Goal: Task Accomplishment & Management: Manage account settings

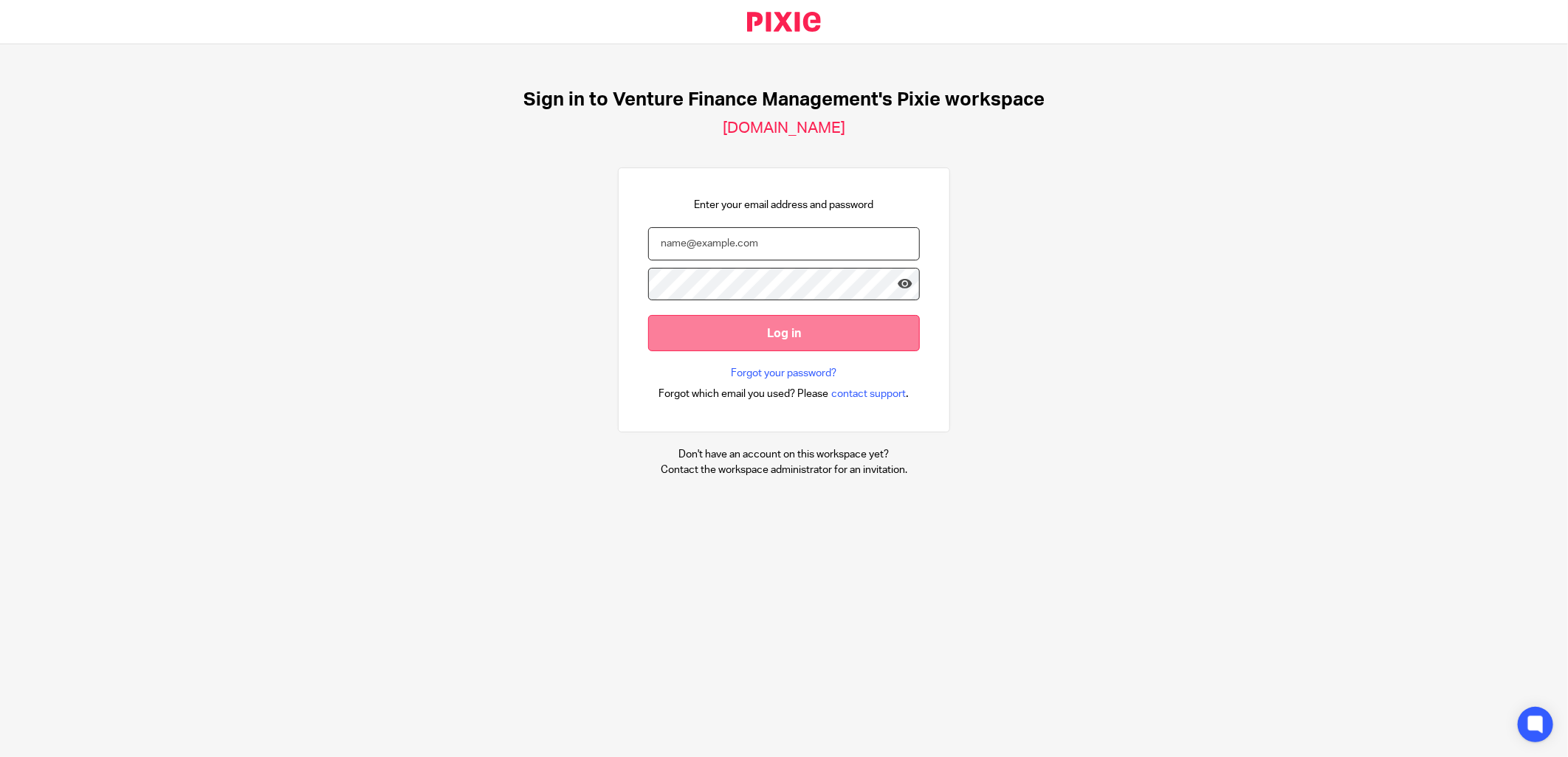
type input "nazia.mahmood@venturefinancemanagement.com"
click at [692, 323] on input "Log in" at bounding box center [784, 333] width 272 height 36
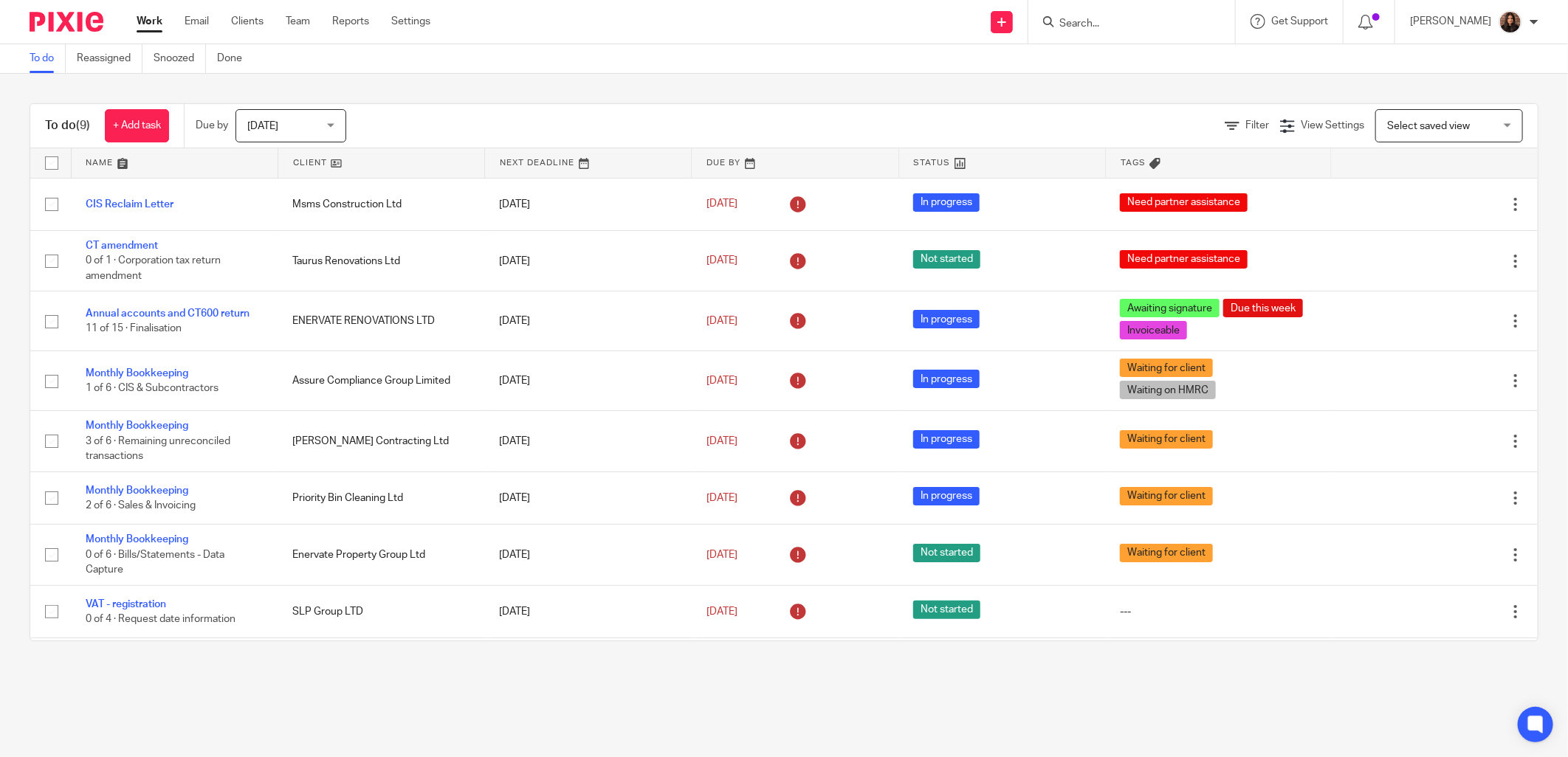
click at [1076, 23] on input "Search" at bounding box center [1124, 25] width 133 height 14
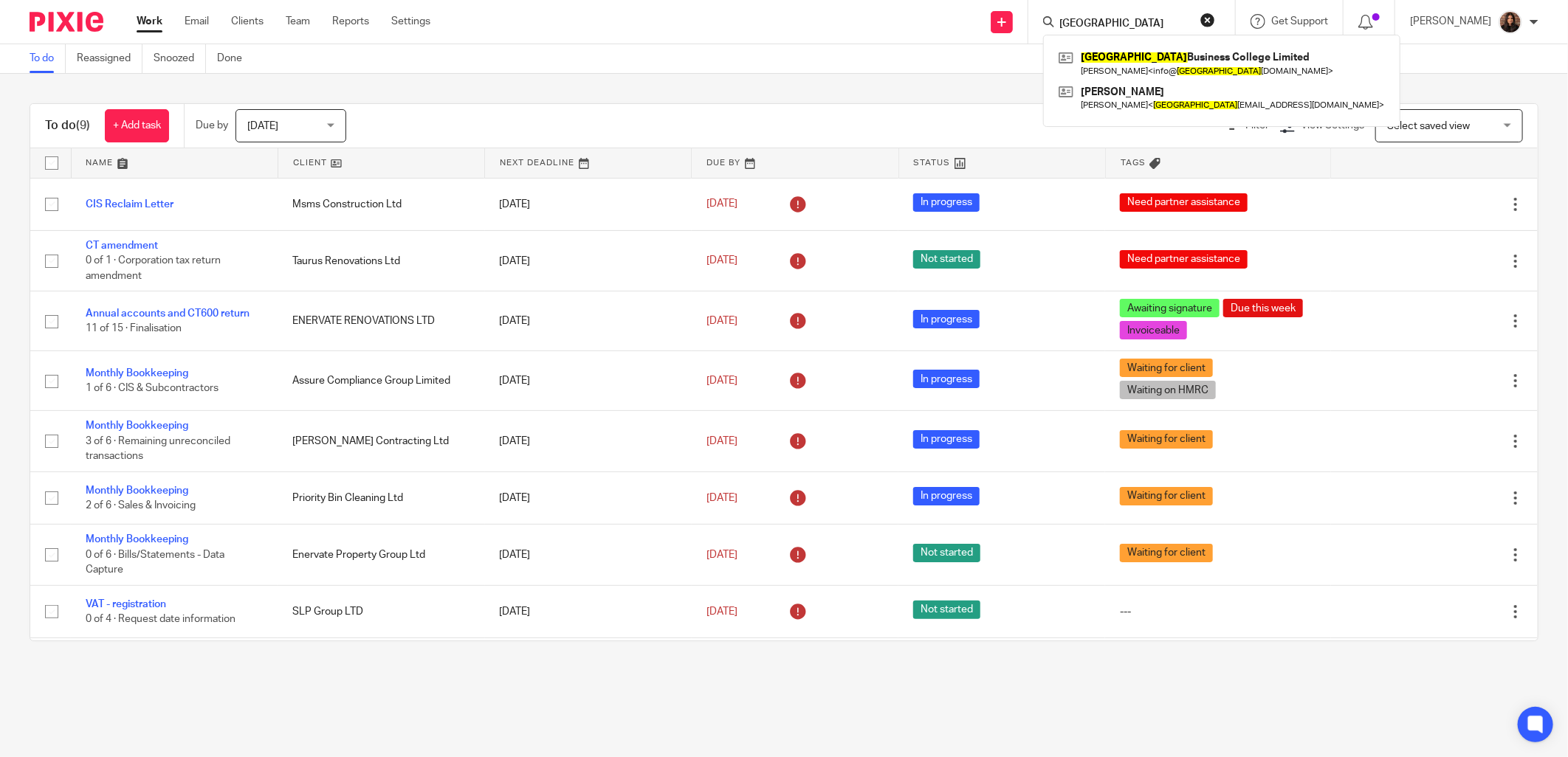
type input "liverpool"
click at [1169, 43] on div "Liverpool Business College Limited James Quinn < info@ liverpool businesscolleg…" at bounding box center [1222, 80] width 357 height 92
click at [1148, 52] on link at bounding box center [1221, 63] width 334 height 34
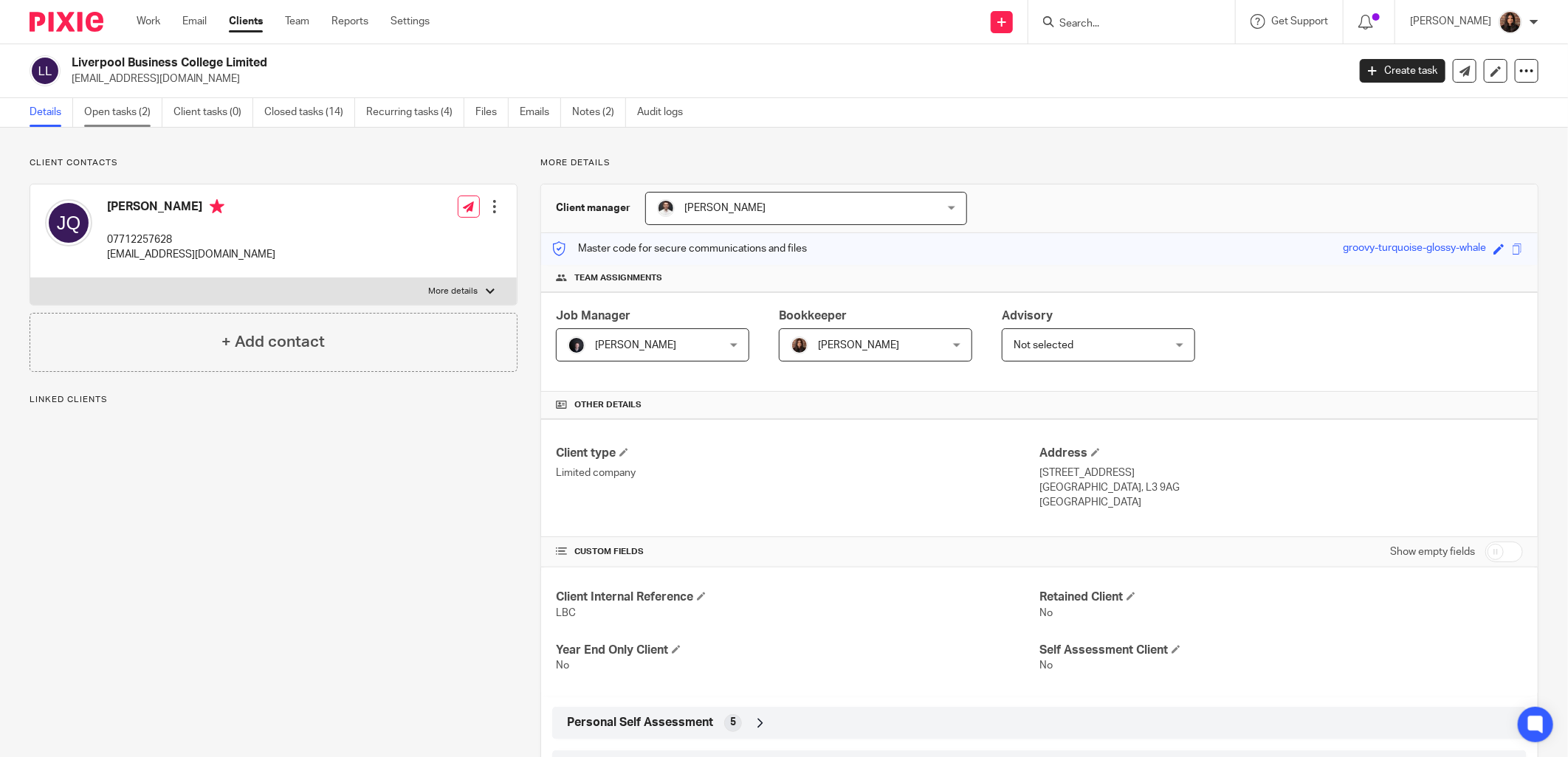
click at [131, 110] on link "Open tasks (2)" at bounding box center [123, 113] width 78 height 29
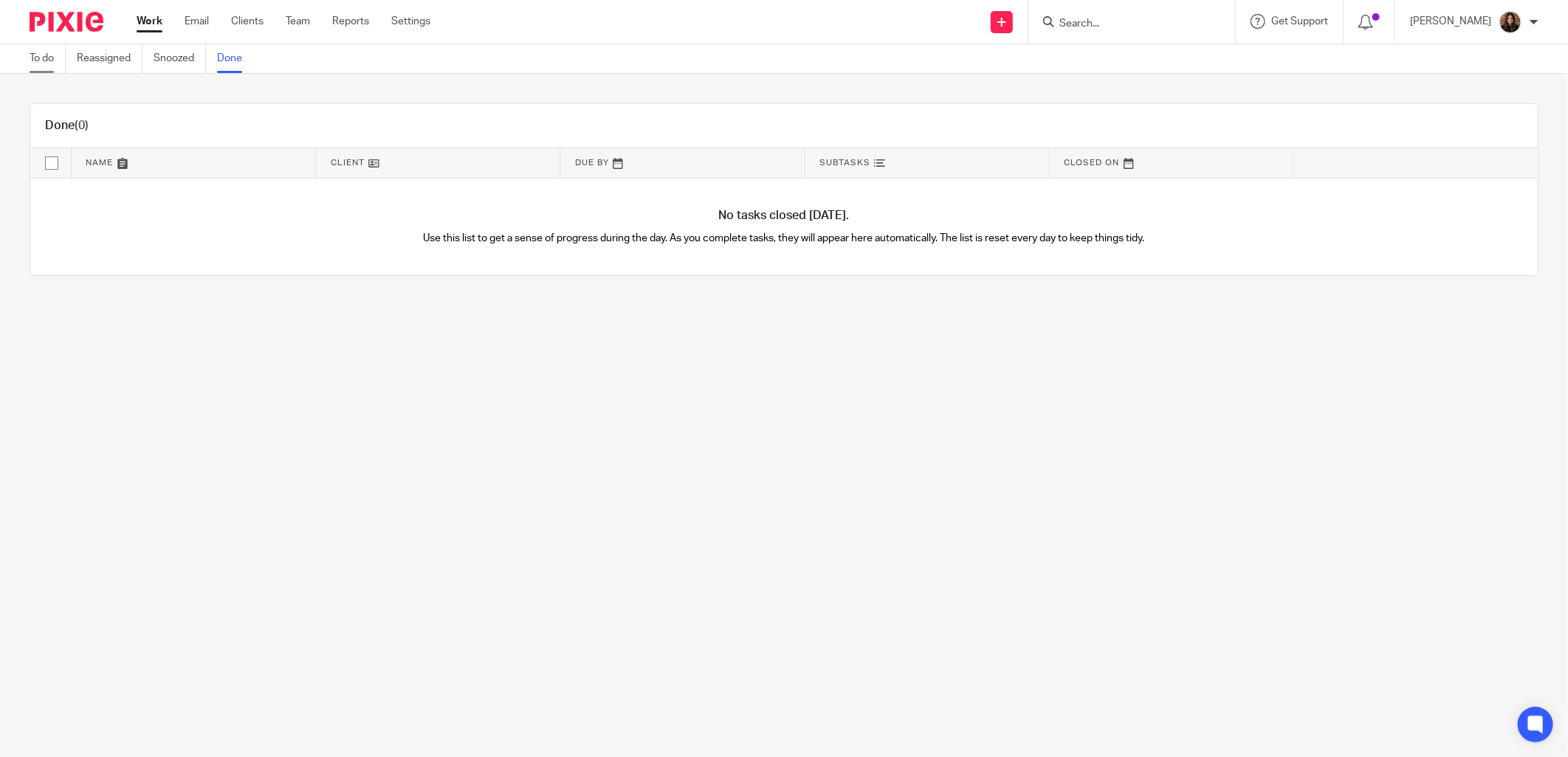
click at [49, 57] on link "To do" at bounding box center [47, 59] width 36 height 29
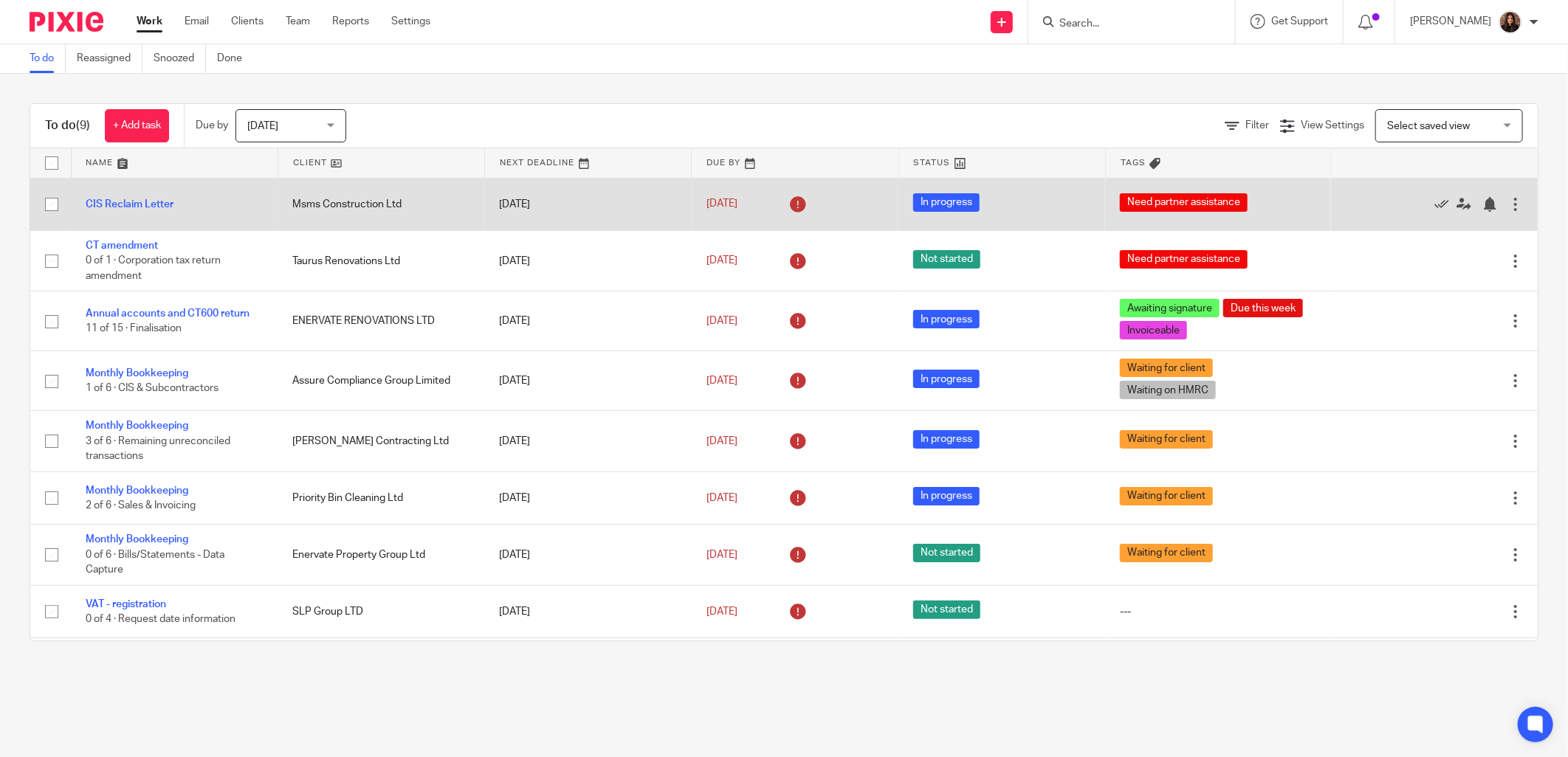
drag, startPoint x: 164, startPoint y: 206, endPoint x: 242, endPoint y: 201, distance: 78.2
click at [242, 201] on td "CIS Reclaim Letter" at bounding box center [173, 204] width 206 height 53
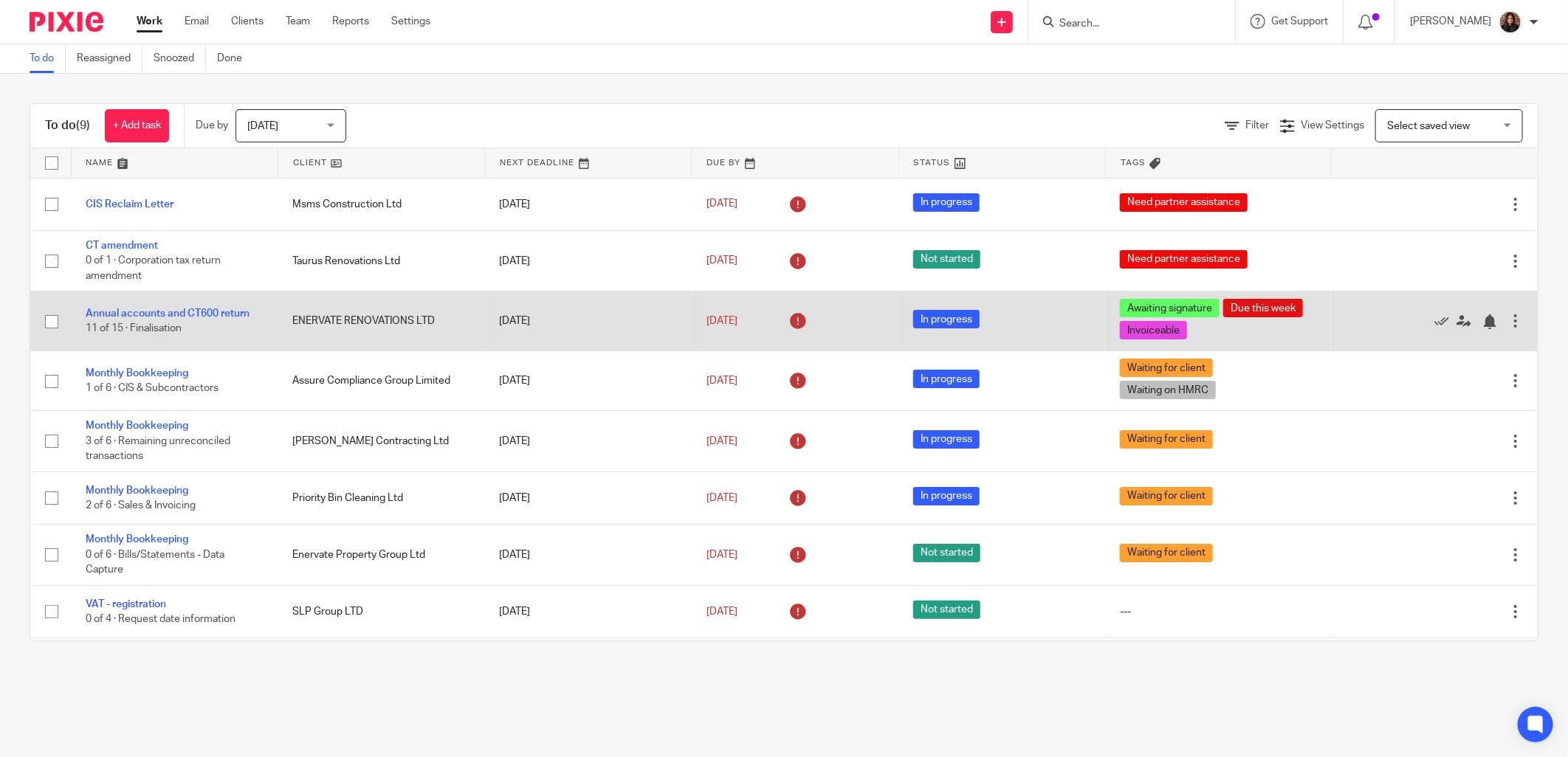
scroll to position [53, 0]
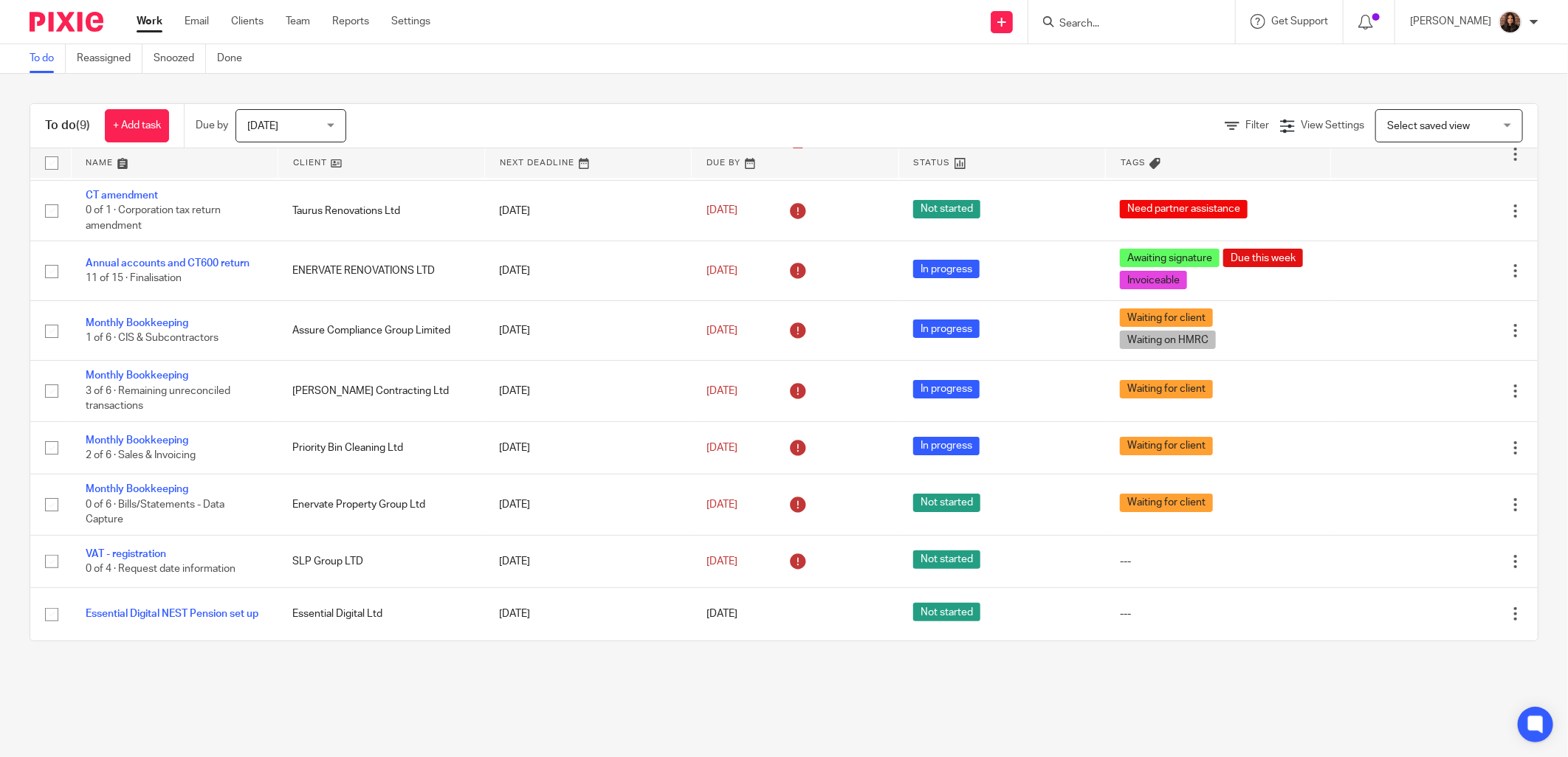
click at [290, 127] on span "Today" at bounding box center [286, 125] width 78 height 31
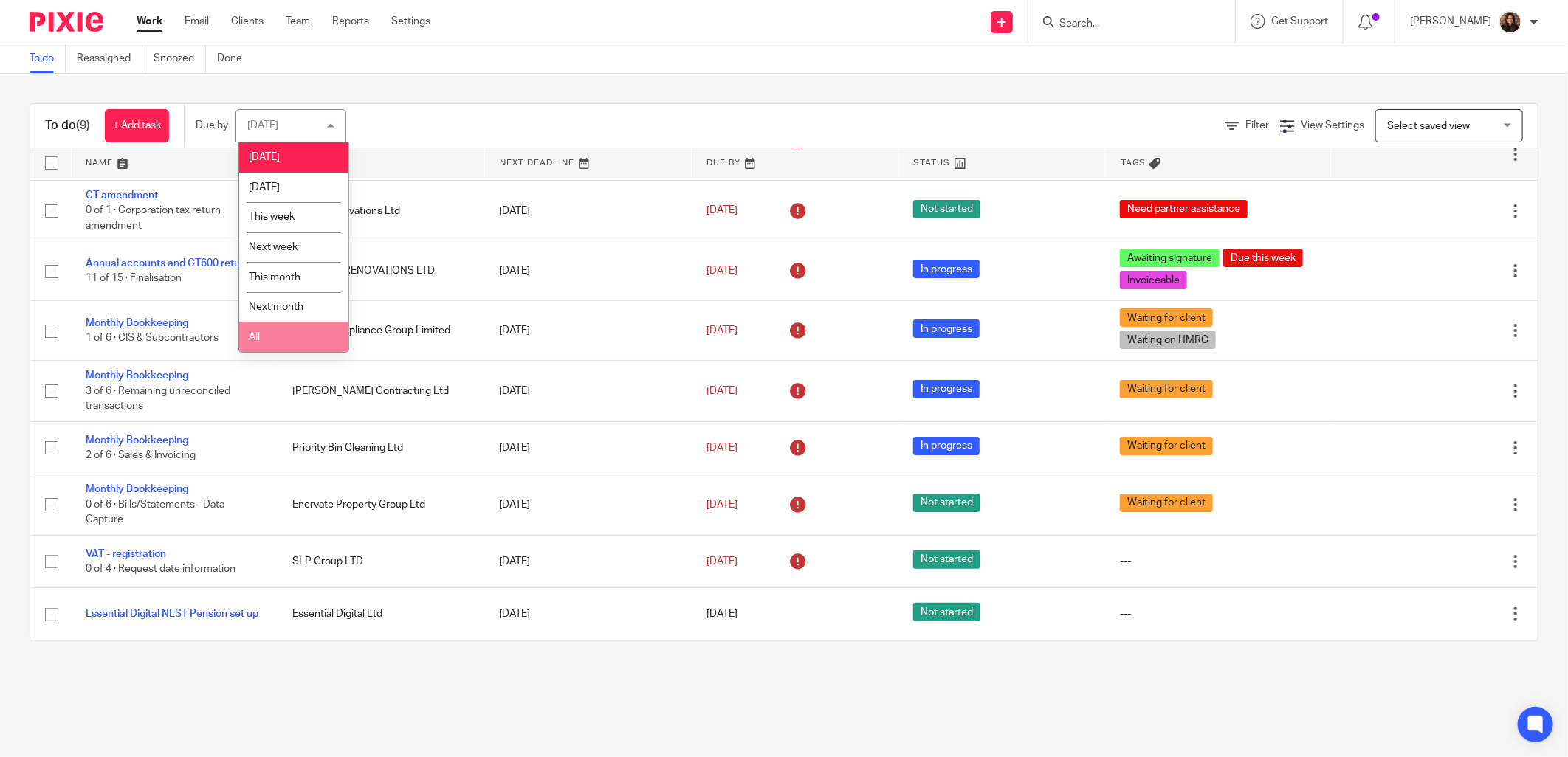
click at [269, 335] on li "All" at bounding box center [294, 337] width 110 height 30
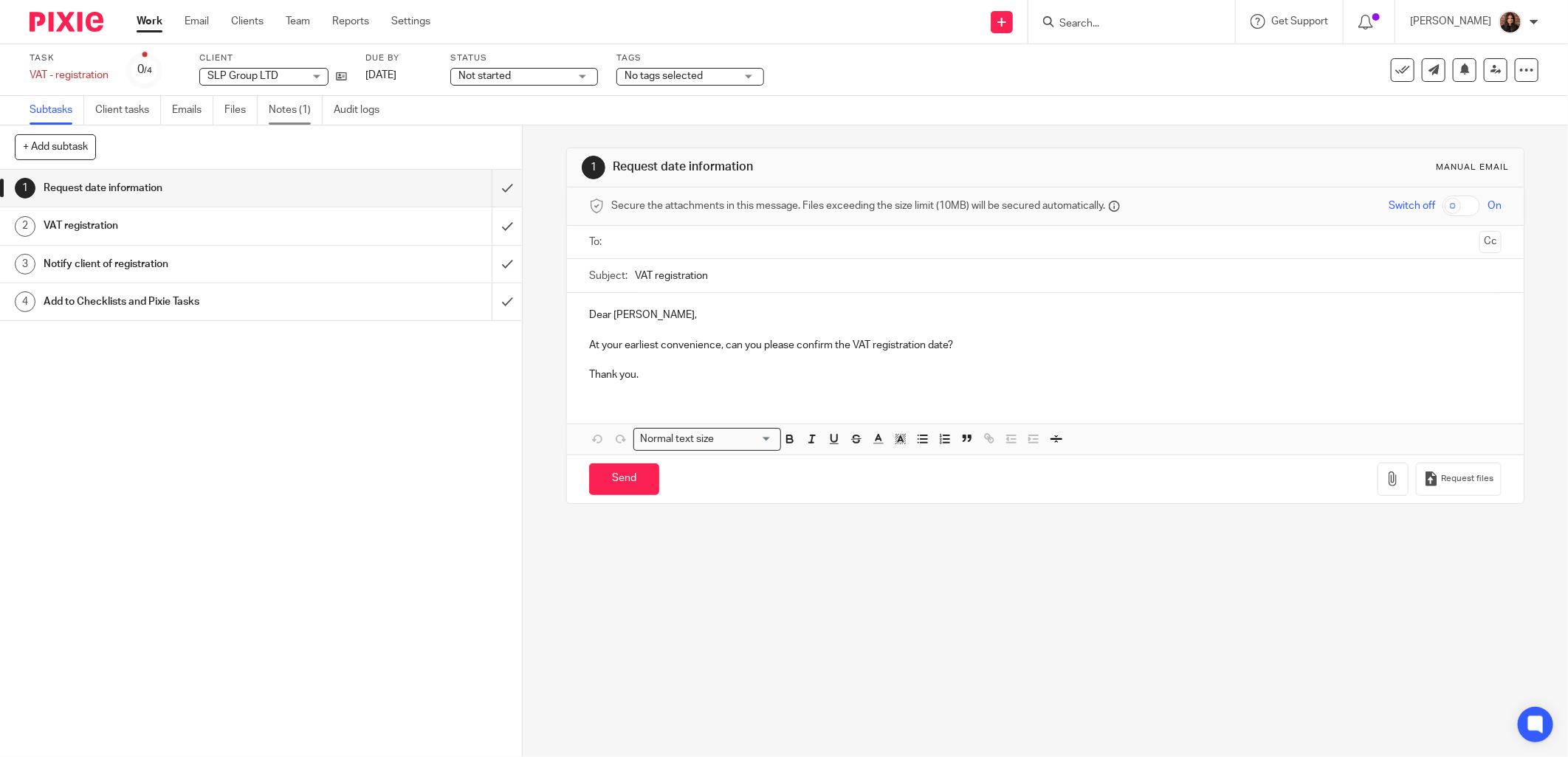
click at [283, 105] on link "Notes (1)" at bounding box center [296, 110] width 54 height 29
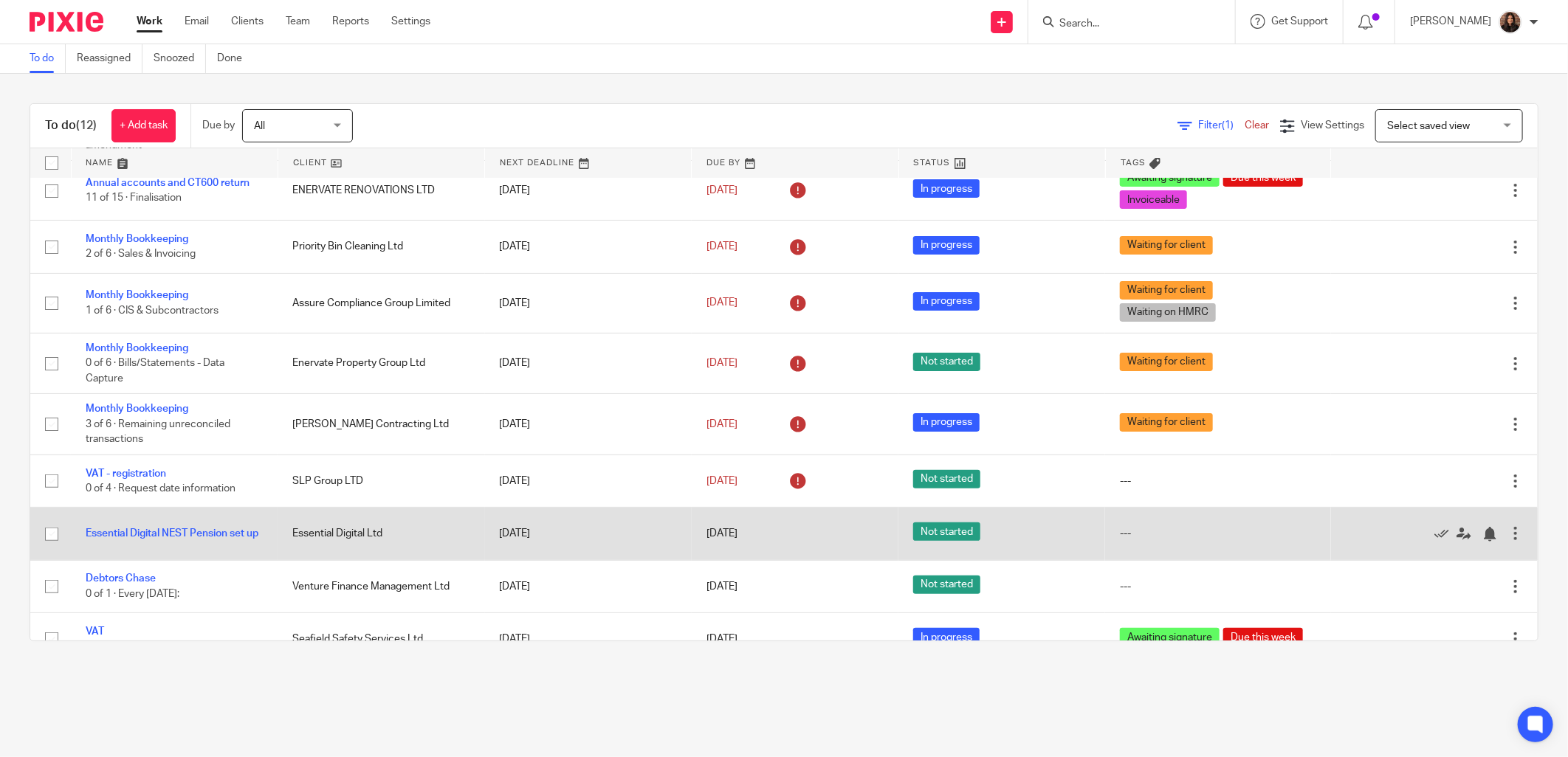
scroll to position [212, 0]
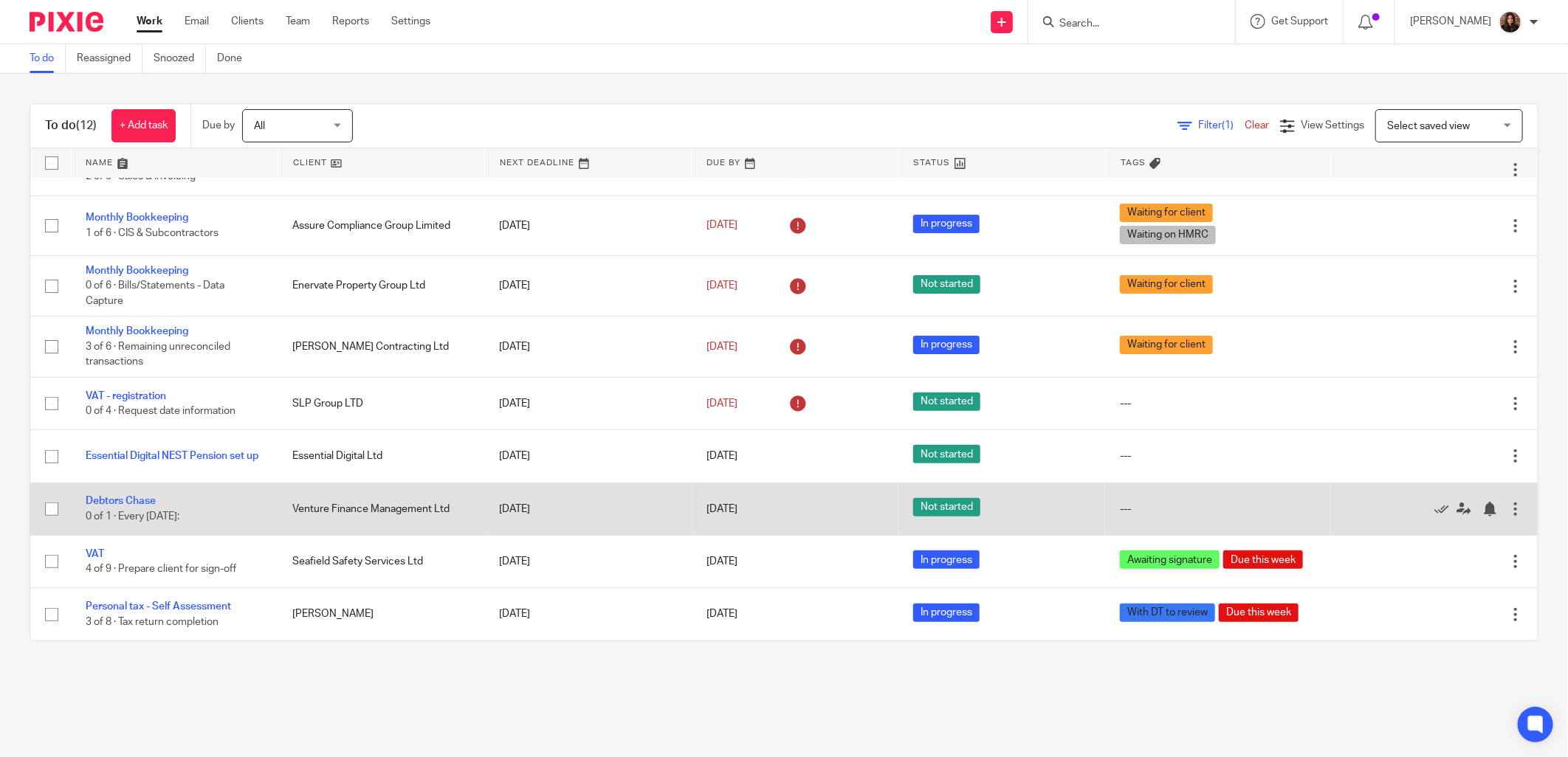
drag, startPoint x: 1404, startPoint y: 511, endPoint x: 1392, endPoint y: 512, distance: 12.0
click at [1434, 511] on icon at bounding box center [1442, 509] width 15 height 15
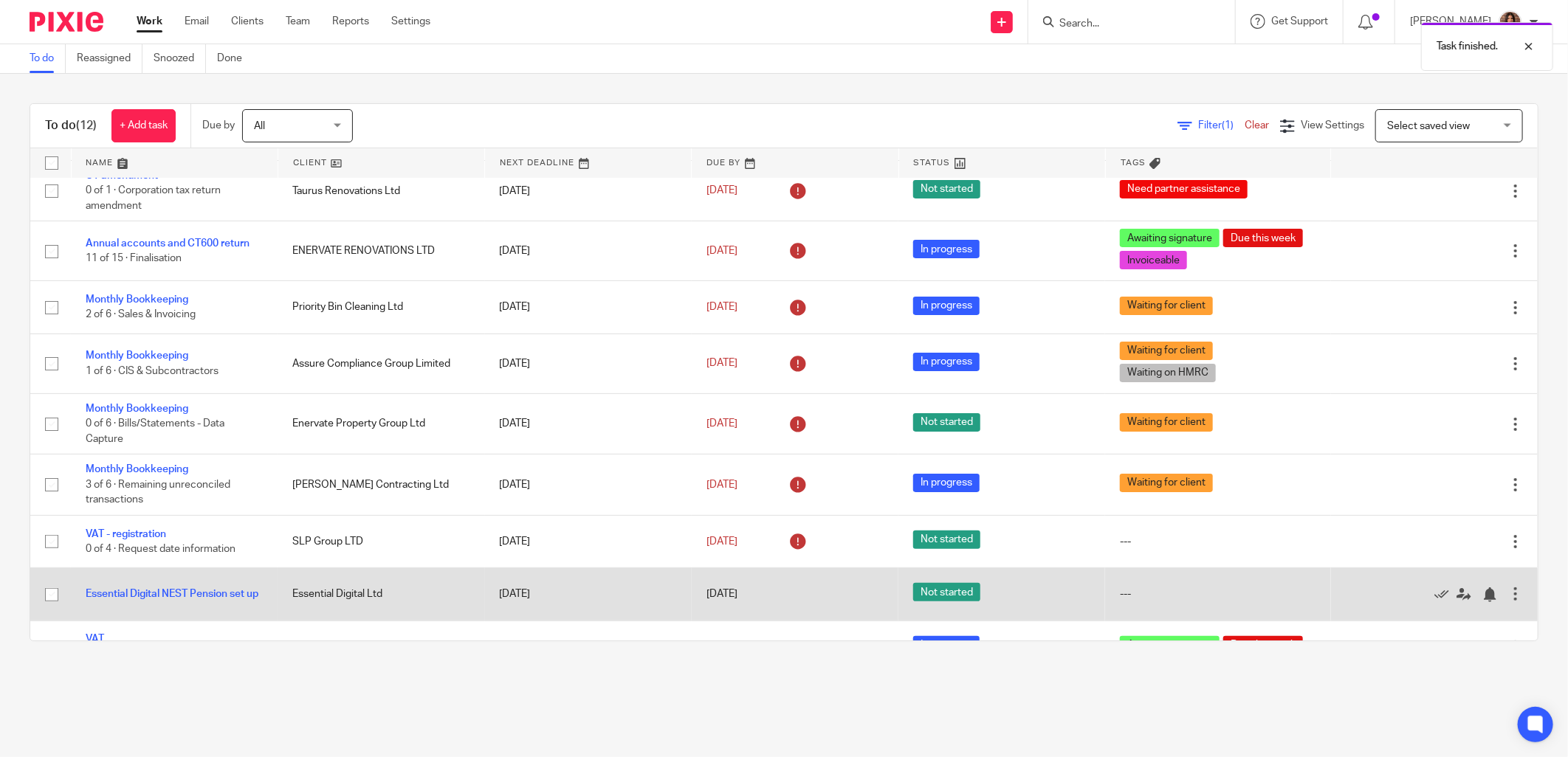
scroll to position [0, 0]
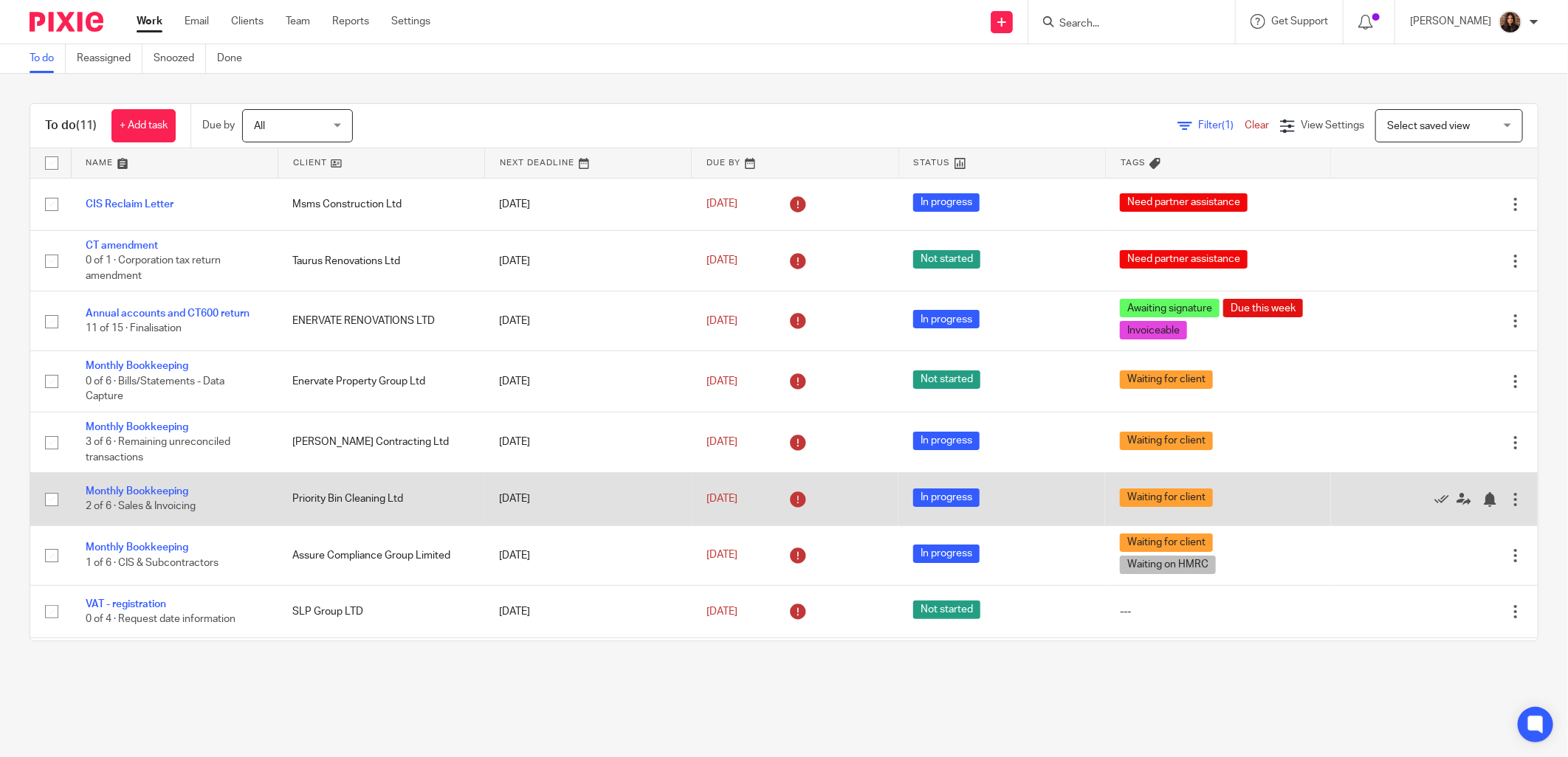
scroll to position [159, 0]
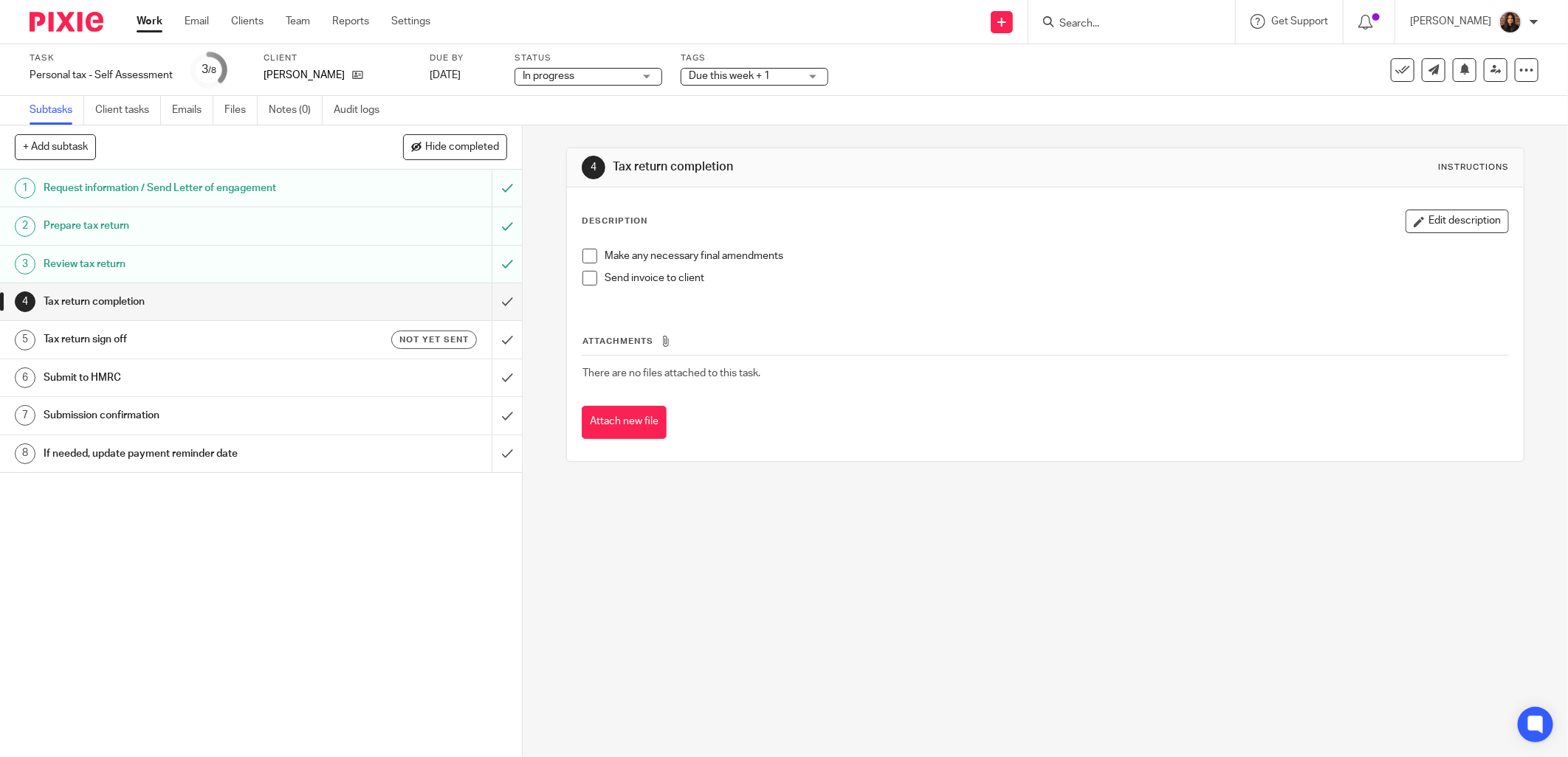
click at [585, 254] on span at bounding box center [590, 256] width 15 height 15
click at [531, 225] on div "4 Tax return completion Instructions Description Edit description Make any nece…" at bounding box center [1045, 441] width 1046 height 632
click at [305, 340] on h1 "Tax return sign off" at bounding box center [188, 340] width 290 height 23
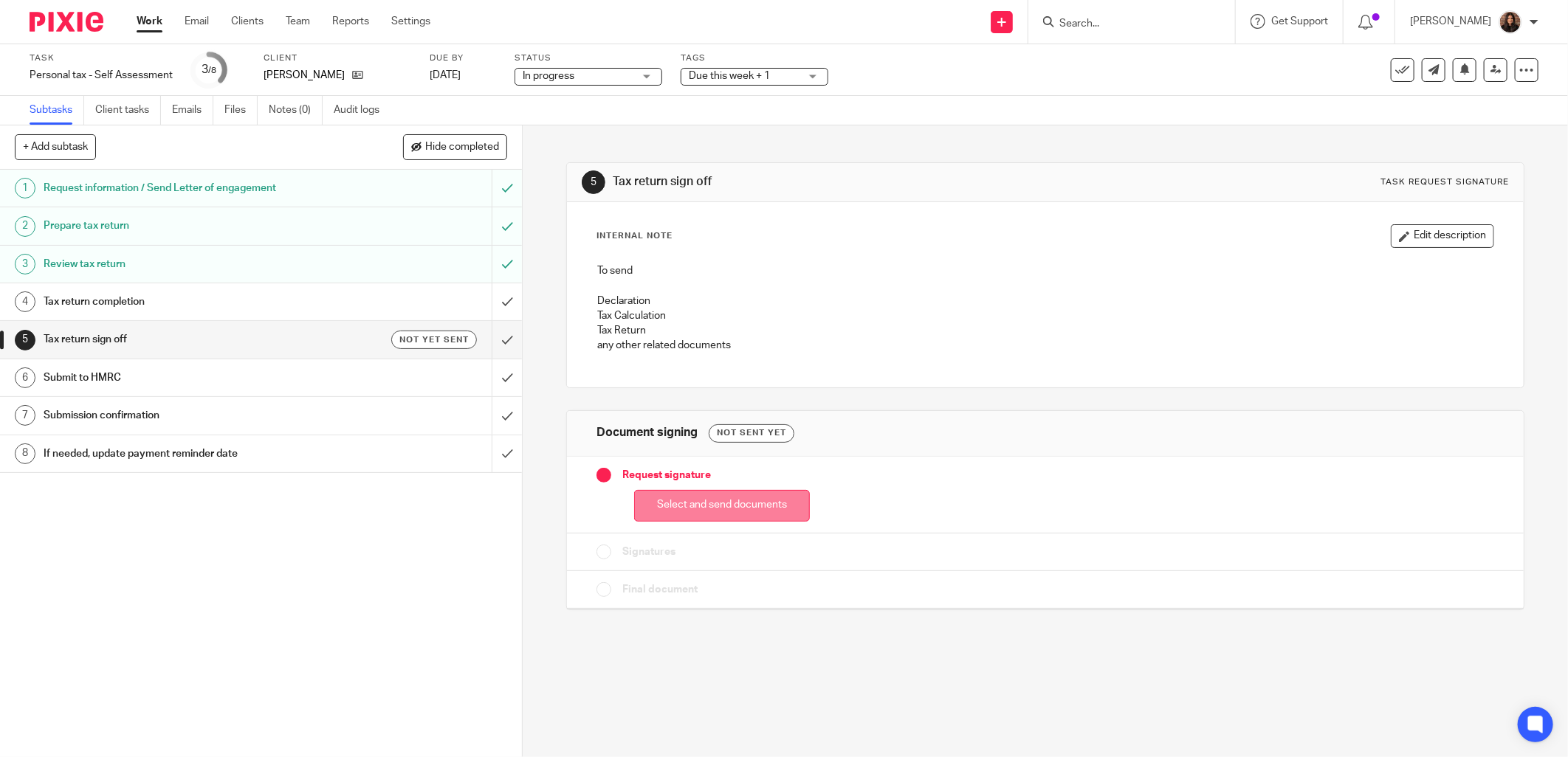
click at [748, 503] on button "Select and send documents" at bounding box center [722, 506] width 176 height 32
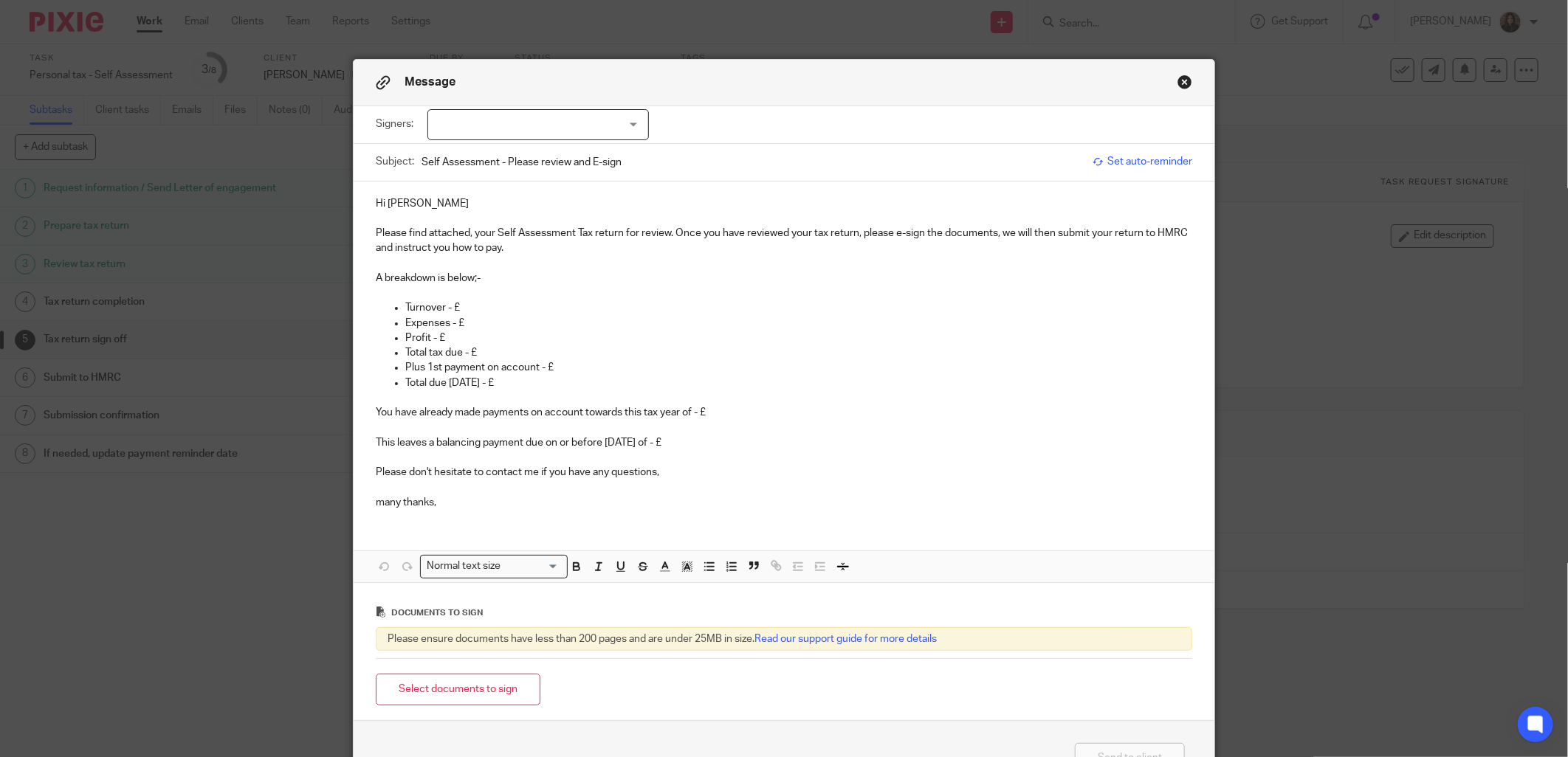
click at [480, 122] on div at bounding box center [537, 125] width 221 height 31
click at [453, 149] on li "[PERSON_NAME]" at bounding box center [532, 155] width 220 height 30
checkbox input "true"
click at [504, 237] on p "Please find attached, your Self Assessment Tax return for review. Once you have…" at bounding box center [784, 241] width 817 height 30
click at [411, 162] on div "Subject: Self Assessment - Please review and E-sign" at bounding box center [730, 162] width 709 height 37
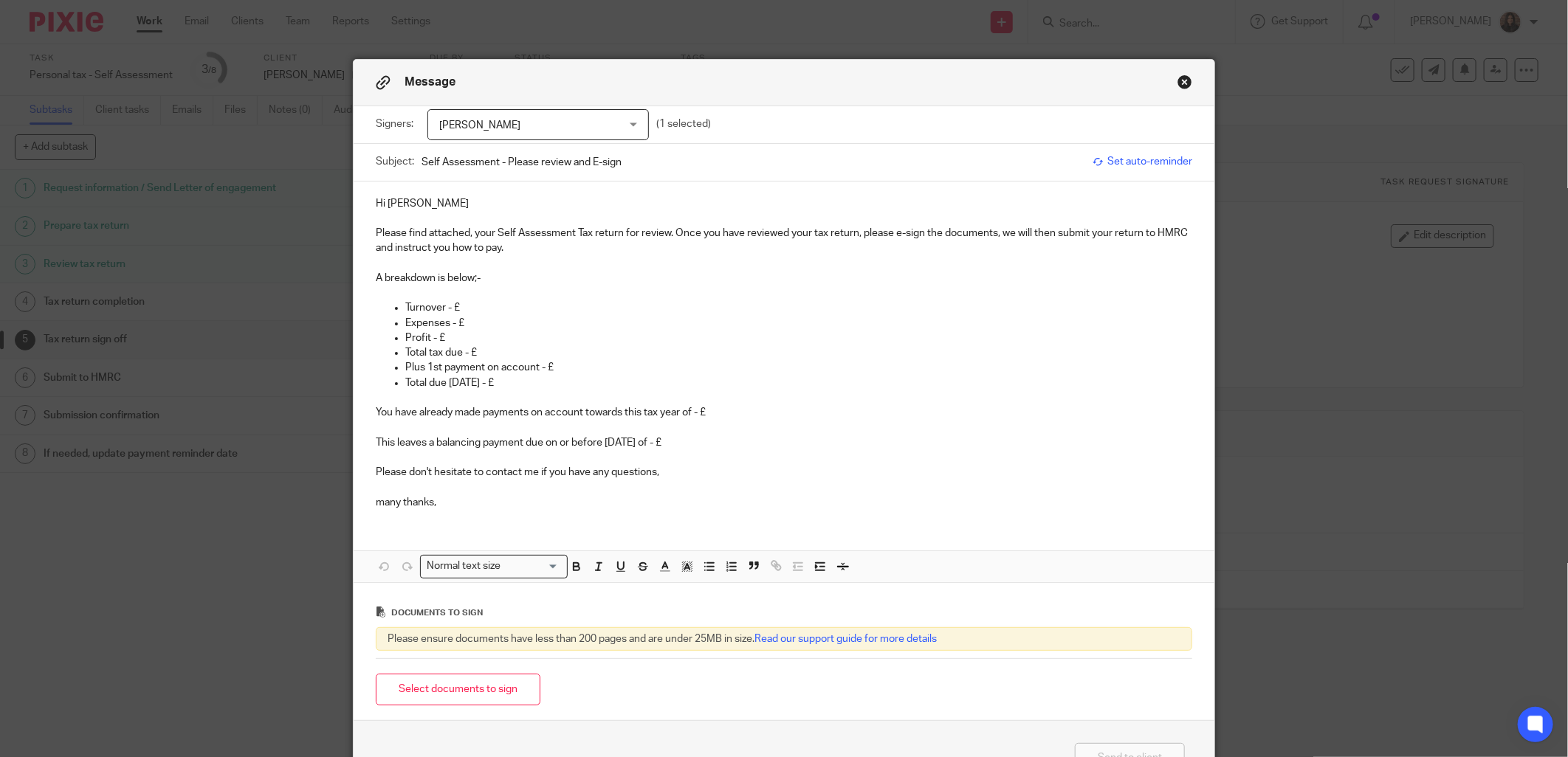
click at [422, 164] on input "Self Assessment - Please review and E-sign" at bounding box center [754, 162] width 664 height 33
type input "24/25 Self Assessment - Please review and E-sign"
click at [408, 202] on p "Hi Keith" at bounding box center [784, 204] width 817 height 15
click at [492, 233] on p "Please find attached, your Self Assessment Tax return for review. Once you have…" at bounding box center [784, 241] width 817 height 30
click at [702, 233] on p "Please find attached, your 24/25 Self Assessment Tax return for review. Once yo…" at bounding box center [784, 241] width 817 height 30
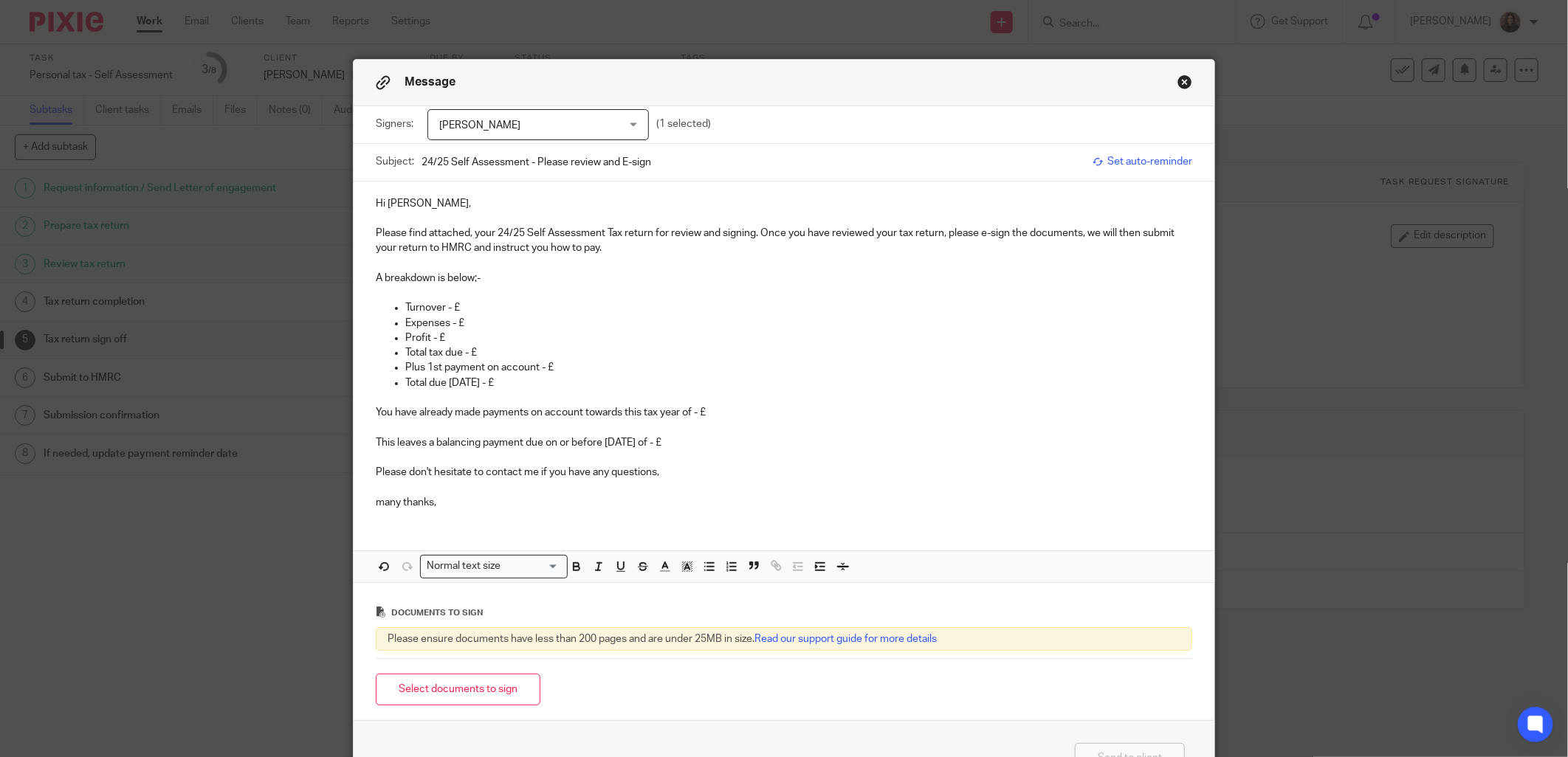
click at [606, 248] on p "Please find attached, your 24/25 Self Assessment Tax return for review and sign…" at bounding box center [784, 241] width 817 height 30
drag, startPoint x: 480, startPoint y: 277, endPoint x: 363, endPoint y: 279, distance: 117.0
click at [363, 279] on div "Hi Keith, Please find attached, your 24/25 Self Assessment Tax return for revie…" at bounding box center [784, 351] width 861 height 340
click at [573, 569] on icon "button" at bounding box center [576, 568] width 6 height 4
click at [615, 565] on icon "button" at bounding box center [621, 566] width 14 height 14
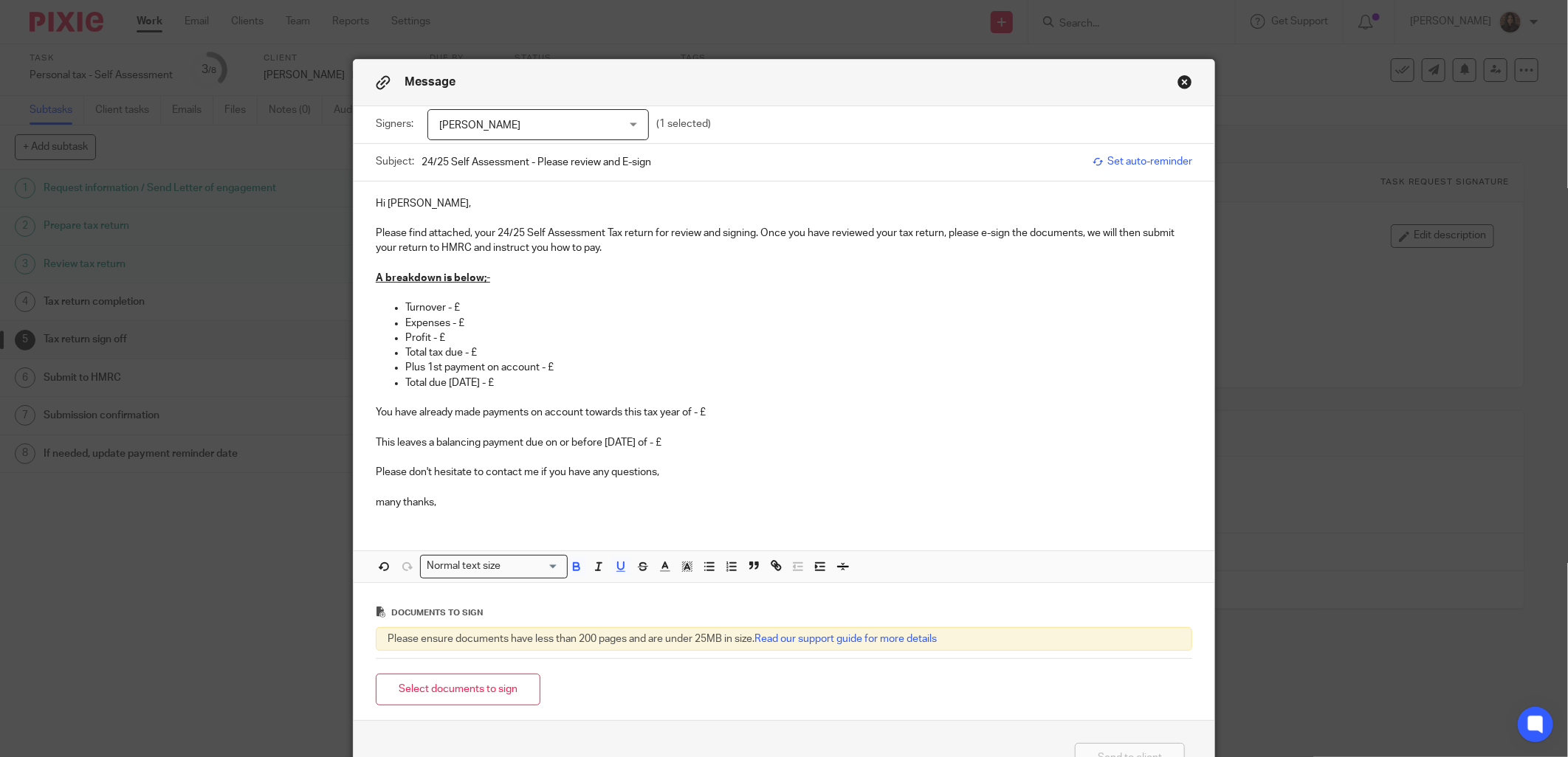
click at [474, 305] on p "Turnover - £" at bounding box center [799, 308] width 787 height 15
drag, startPoint x: 441, startPoint y: 308, endPoint x: 400, endPoint y: 307, distance: 41.0
click at [405, 307] on p "Turnover - £" at bounding box center [799, 308] width 787 height 15
click at [546, 305] on p "Pay from employment - £" at bounding box center [799, 308] width 787 height 15
click at [470, 320] on p "Expenses - £" at bounding box center [799, 323] width 787 height 15
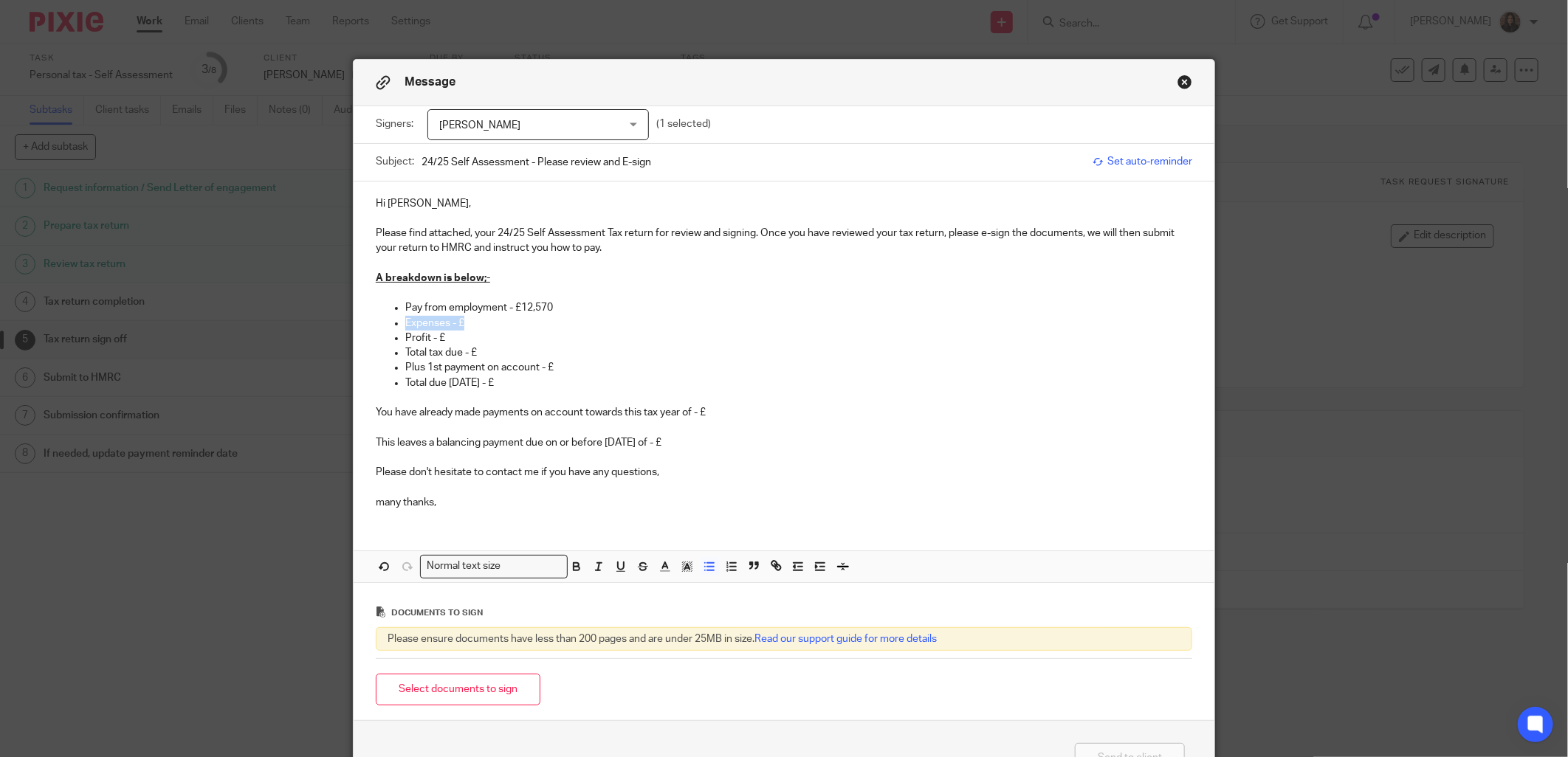
drag, startPoint x: 462, startPoint y: 322, endPoint x: 399, endPoint y: 320, distance: 63.0
click at [405, 320] on p "Expenses - £" at bounding box center [799, 323] width 787 height 15
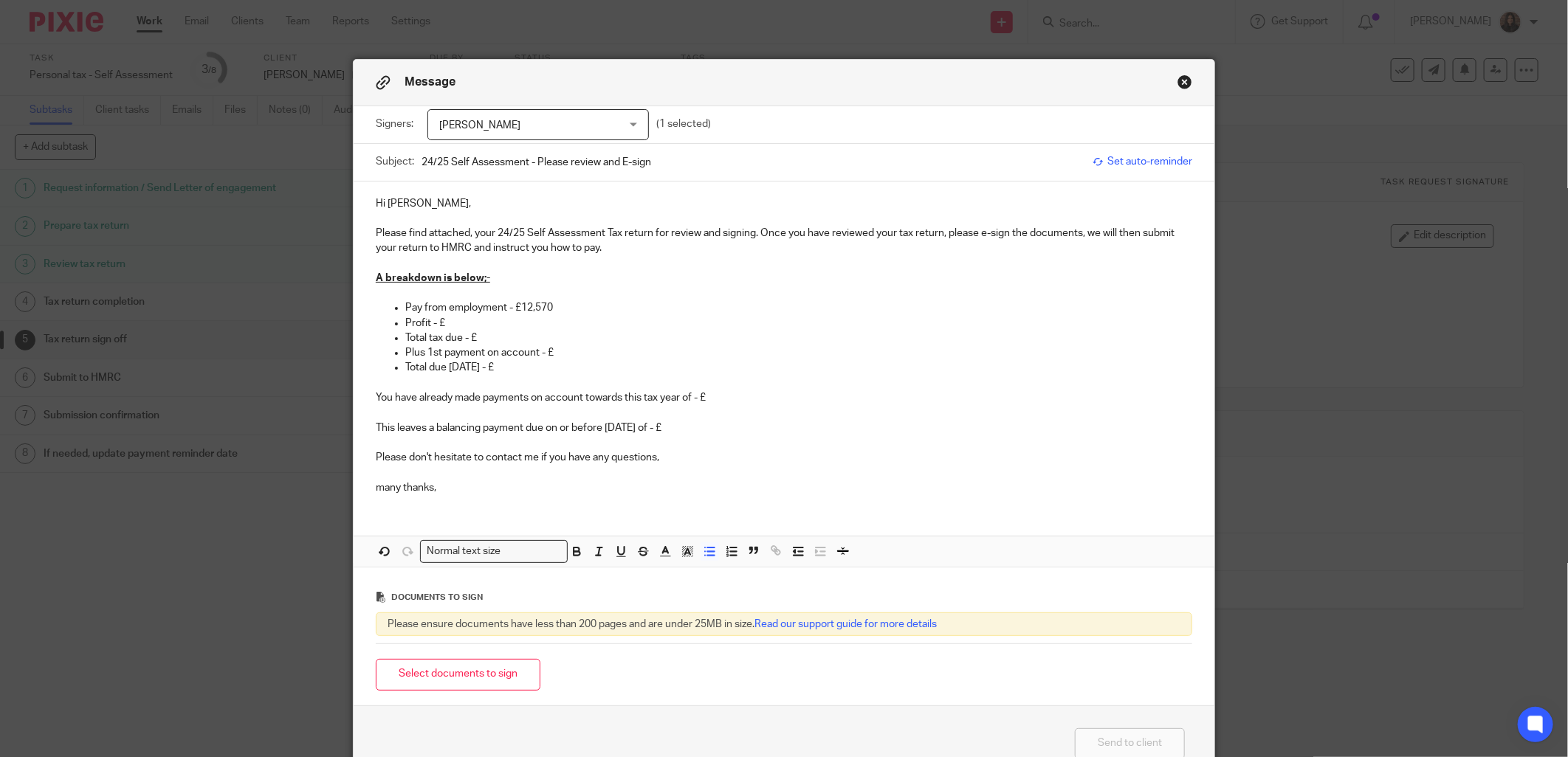
click at [425, 321] on p "Profit - £" at bounding box center [799, 323] width 787 height 15
click at [477, 323] on p "Dividends - £" at bounding box center [799, 323] width 787 height 15
click at [491, 335] on p "Total tax due - £" at bounding box center [799, 338] width 787 height 15
drag, startPoint x: 510, startPoint y: 321, endPoint x: 548, endPoint y: 357, distance: 52.3
click at [510, 320] on p "Dividends - £30,000" at bounding box center [799, 323] width 787 height 15
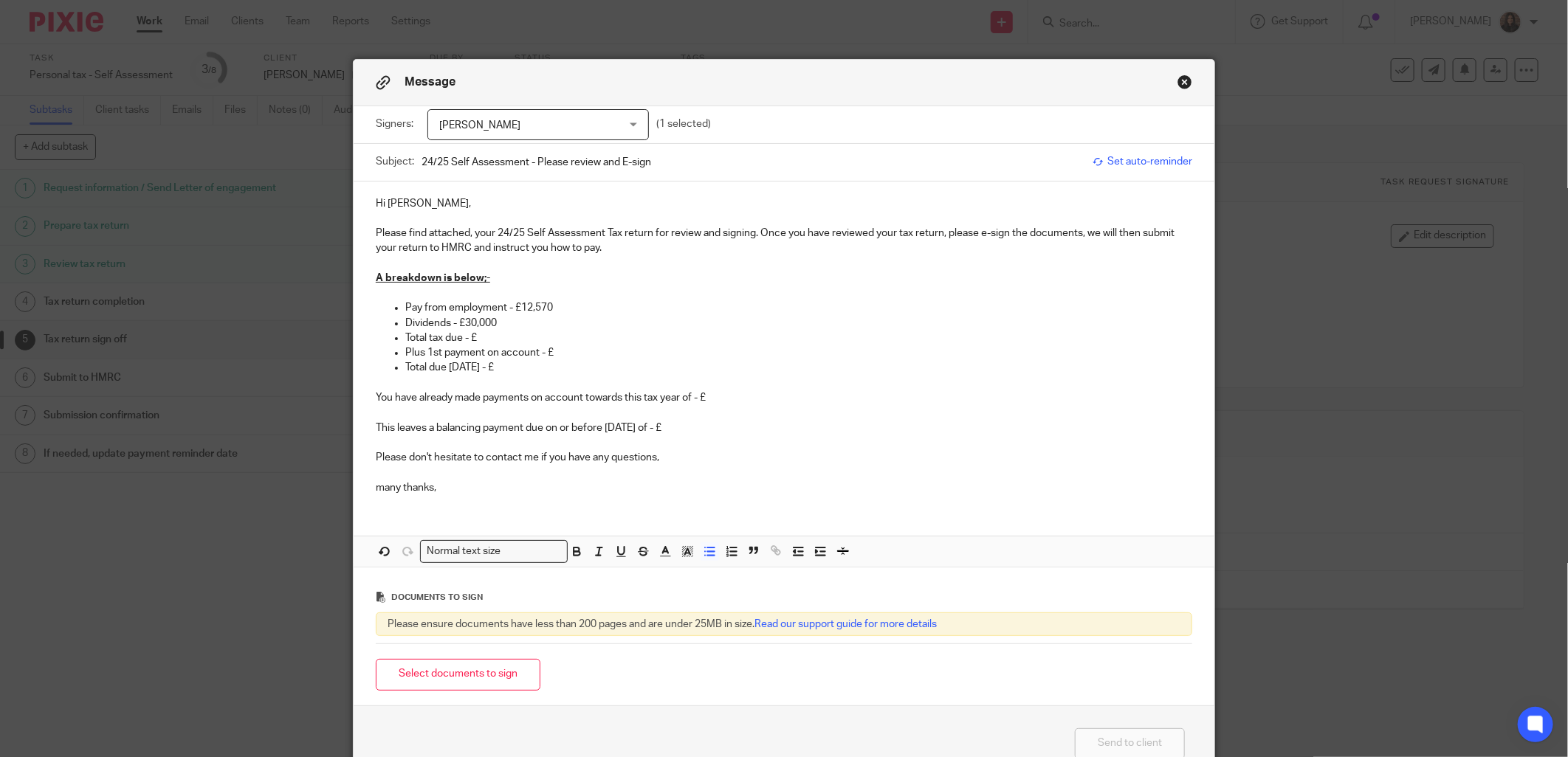
click at [484, 341] on p "Total tax due - £" at bounding box center [799, 338] width 787 height 15
drag, startPoint x: 692, startPoint y: 429, endPoint x: 342, endPoint y: 392, distance: 352.0
click at [342, 392] on div "Message Signers: Keith Carr Keith Carr (1 selected) Subject: 24/25 Self Assessm…" at bounding box center [784, 378] width 1568 height 757
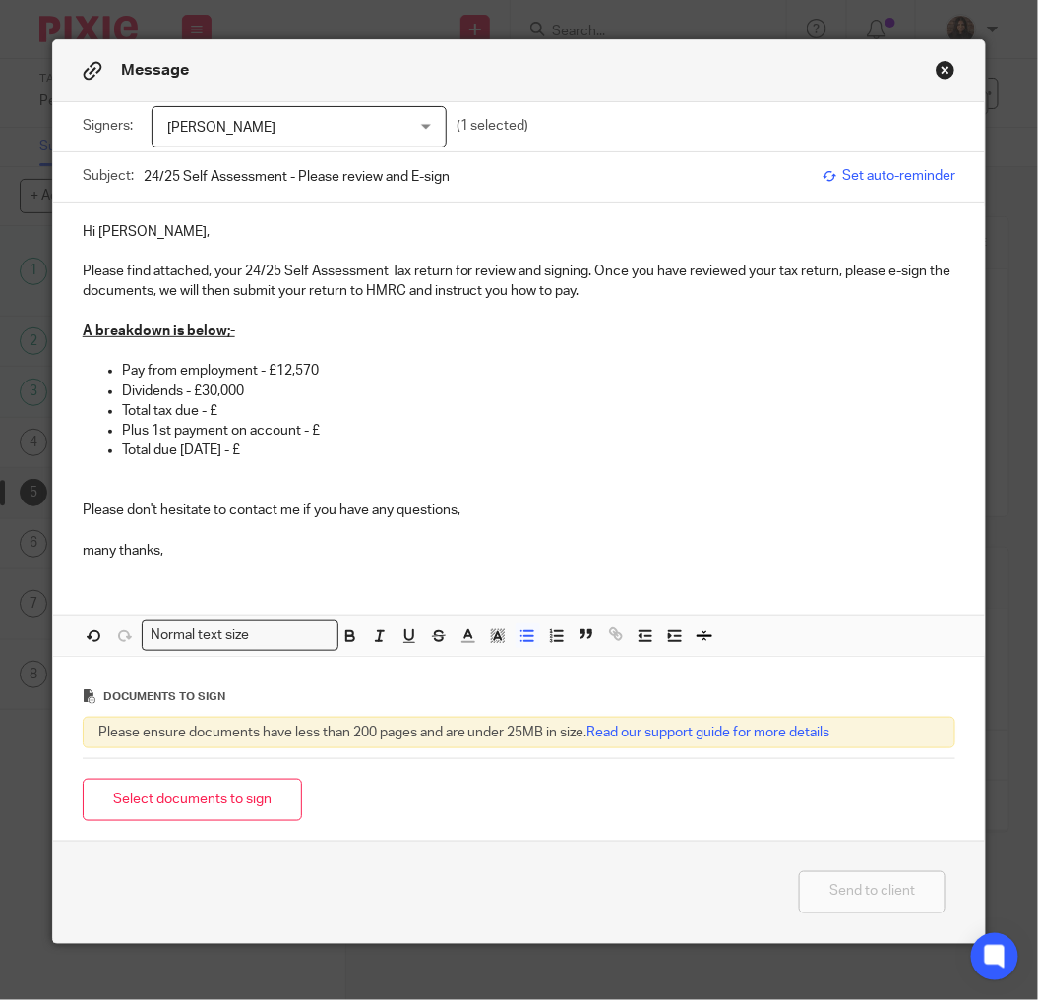
click at [256, 361] on p "Pay from employment - £12,570" at bounding box center [539, 371] width 834 height 20
click at [334, 376] on p "Pay from employment - £12,570" at bounding box center [539, 371] width 834 height 20
click at [251, 391] on p "Dividends - £30,000" at bounding box center [539, 392] width 834 height 20
click at [231, 411] on p "Total tax due - £" at bounding box center [539, 411] width 834 height 20
click at [234, 409] on p "Total tax due - £" at bounding box center [539, 411] width 834 height 20
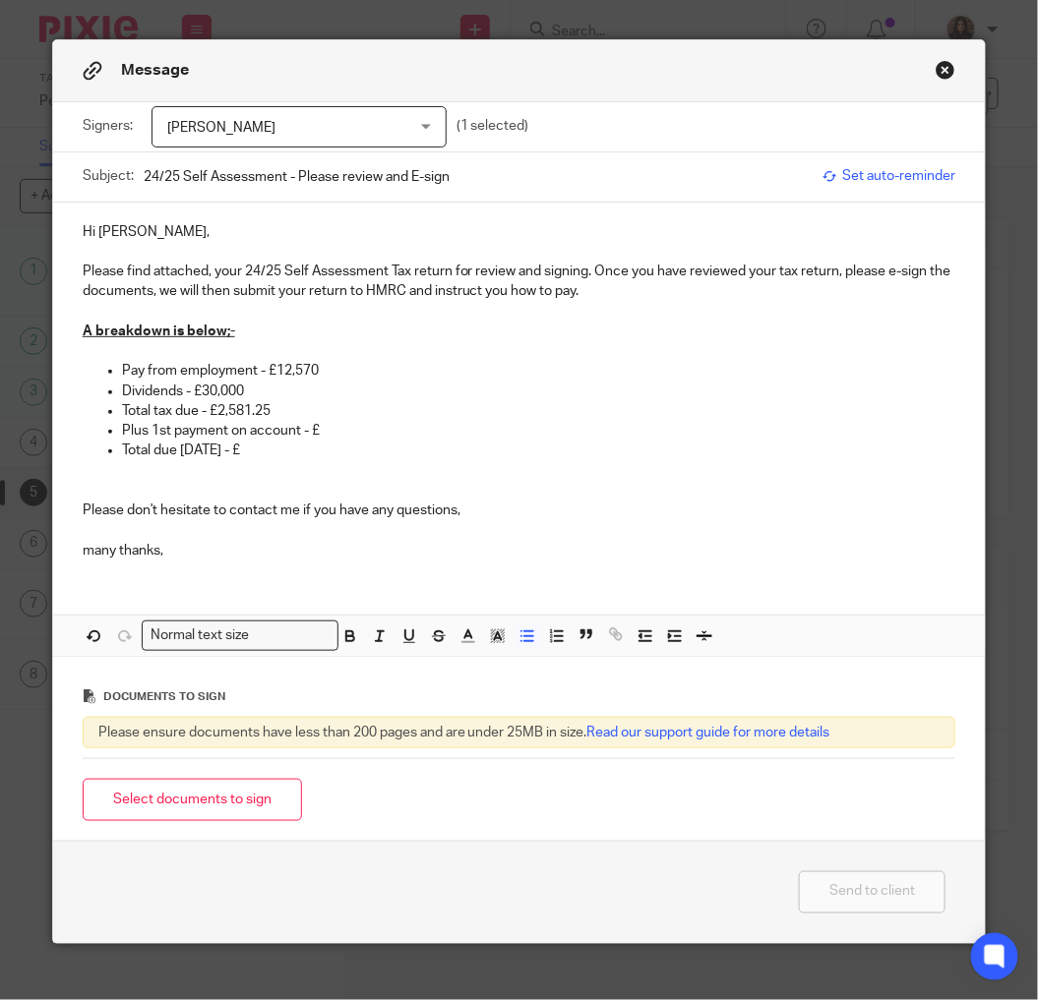
click at [327, 425] on p "Plus 1st payment on account - £" at bounding box center [539, 431] width 834 height 20
click at [266, 446] on p "Total due 31/01/24 - £" at bounding box center [539, 451] width 834 height 20
click at [228, 450] on p "Total due 31/01/24 - £" at bounding box center [539, 451] width 834 height 20
click at [277, 448] on p "Total due 31/01/26 - £" at bounding box center [539, 451] width 834 height 20
click at [484, 410] on p "Total tax due - £2,581.25" at bounding box center [539, 411] width 834 height 20
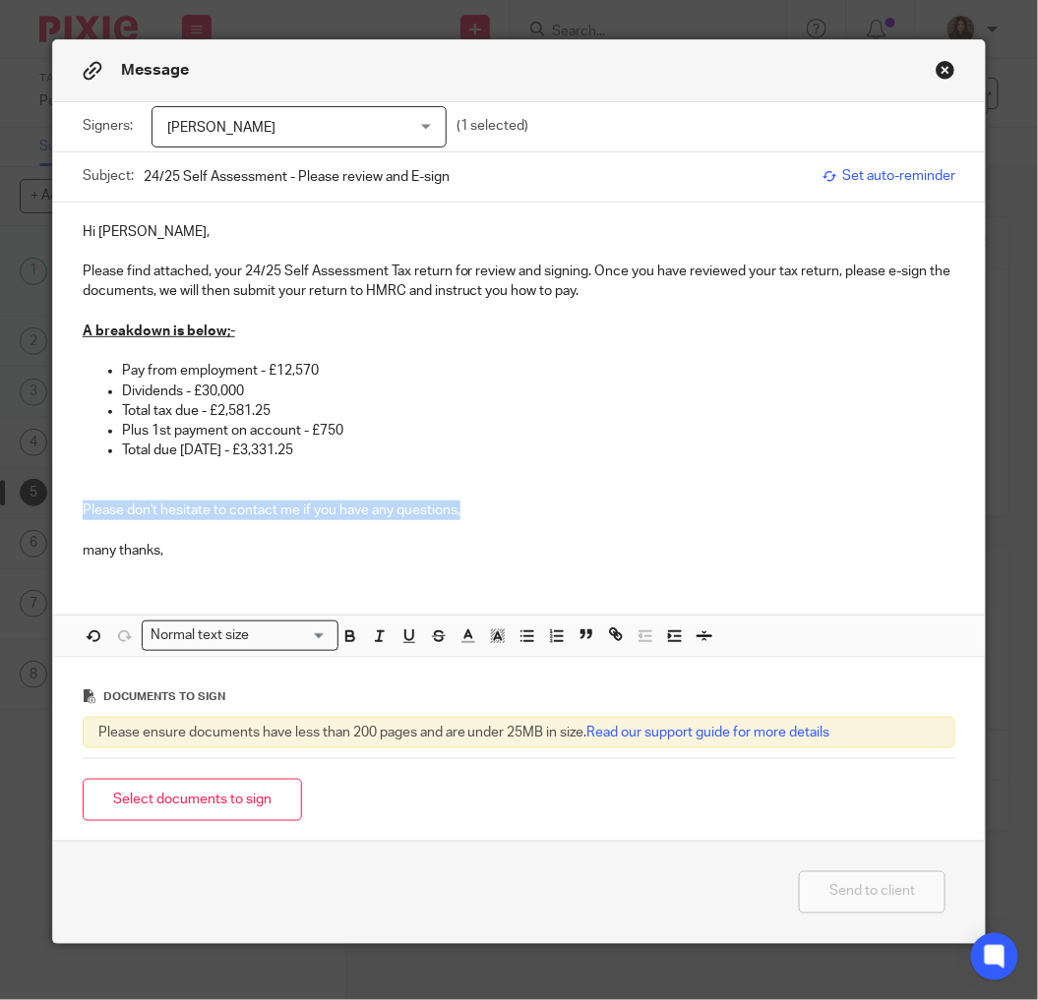
drag, startPoint x: 470, startPoint y: 515, endPoint x: 62, endPoint y: 515, distance: 408.1
click at [62, 515] on div "Hi Keith, Please find attached, your 24/25 Self Assessment Tax return for revie…" at bounding box center [519, 390] width 932 height 374
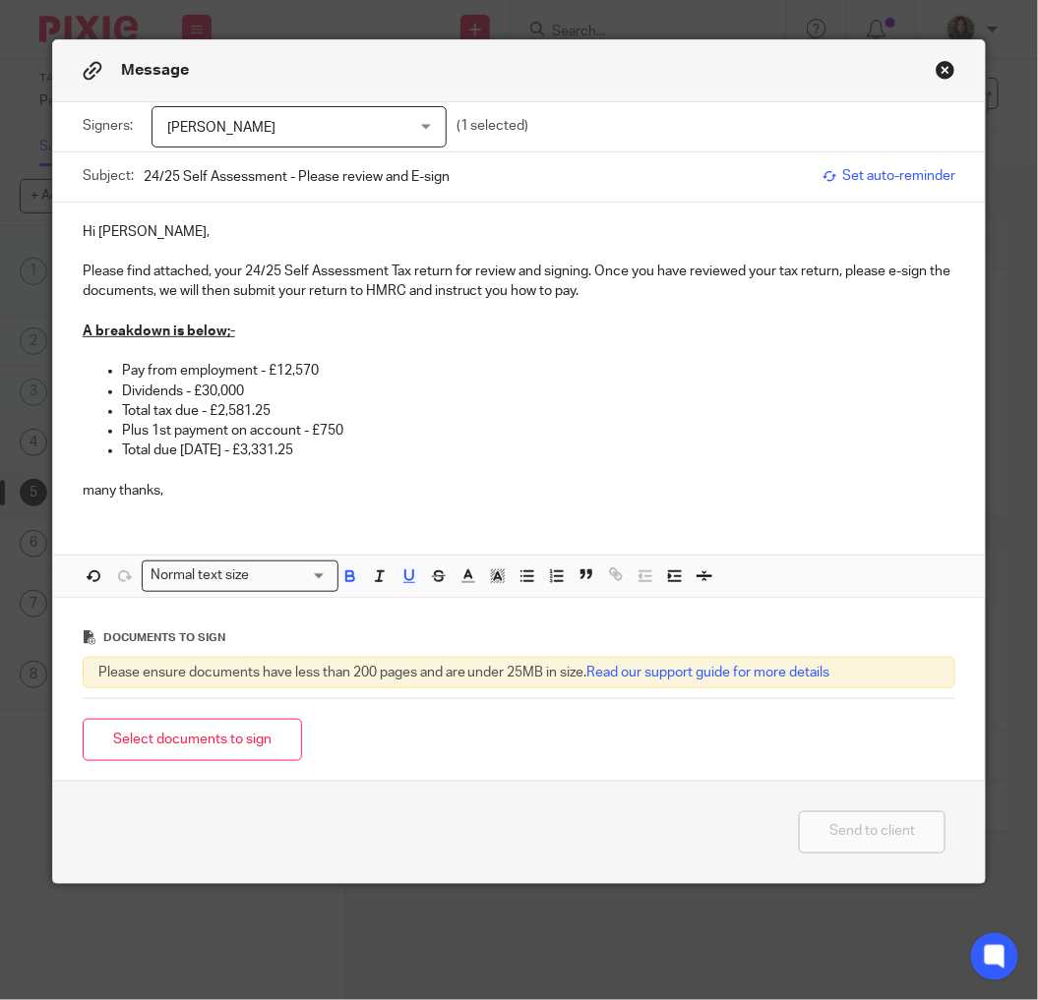
click at [236, 328] on p "A breakdown is below;-" at bounding box center [519, 322] width 873 height 40
click at [258, 380] on p "Pay from employment - £12,570" at bounding box center [539, 371] width 834 height 20
click at [271, 414] on p "Total tax due - £2,581.25" at bounding box center [539, 411] width 834 height 20
click at [366, 433] on p "Plus 1st payment on account - £750" at bounding box center [539, 431] width 834 height 20
click at [327, 450] on p "Total due 31/01/26 - £3,331.25" at bounding box center [539, 451] width 834 height 20
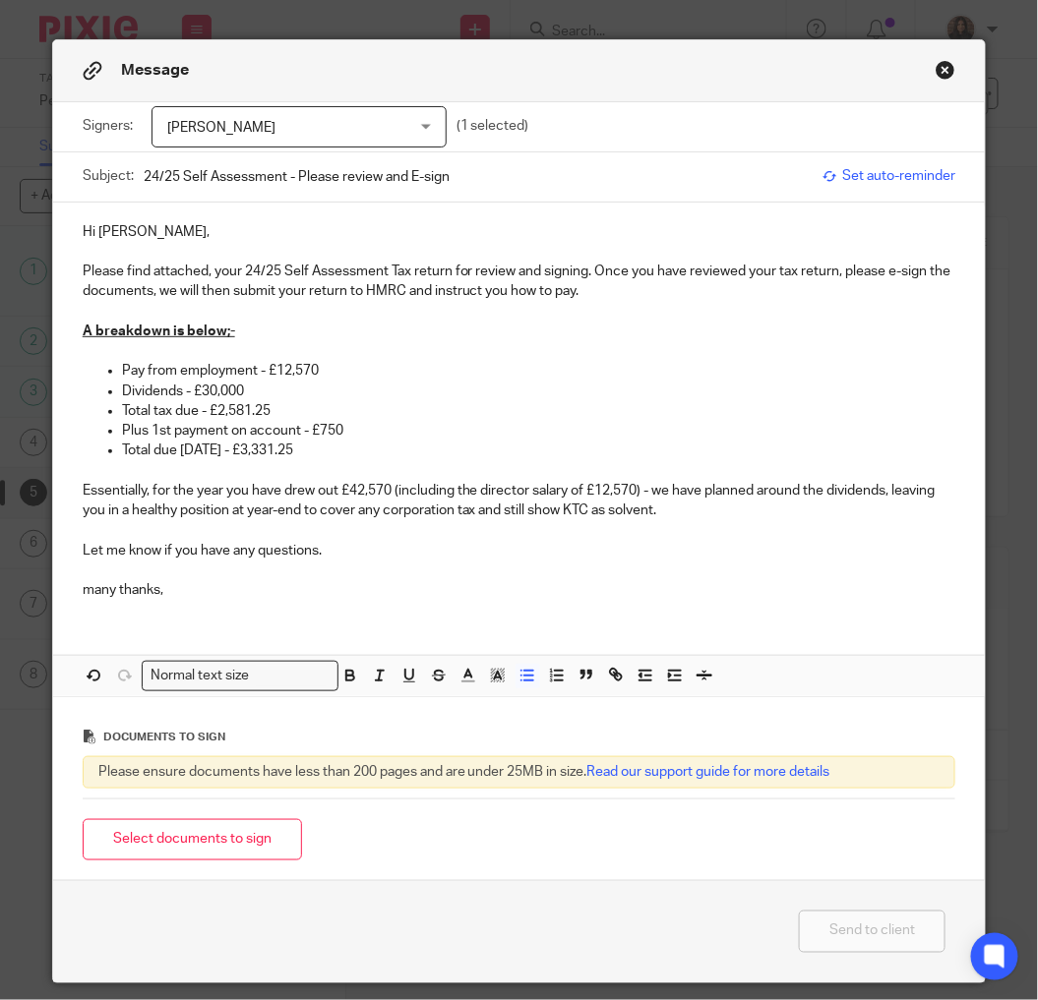
drag, startPoint x: 311, startPoint y: 452, endPoint x: 114, endPoint y: 446, distance: 196.8
click at [122, 446] on p "Total due 31/01/26 - £3,331.25" at bounding box center [539, 451] width 834 height 20
drag, startPoint x: 187, startPoint y: 446, endPoint x: 152, endPoint y: 456, distance: 36.1
click at [152, 456] on p "Total due 31/01/26 - £3,331.25" at bounding box center [539, 451] width 834 height 20
drag, startPoint x: 289, startPoint y: 449, endPoint x: 115, endPoint y: 449, distance: 174.1
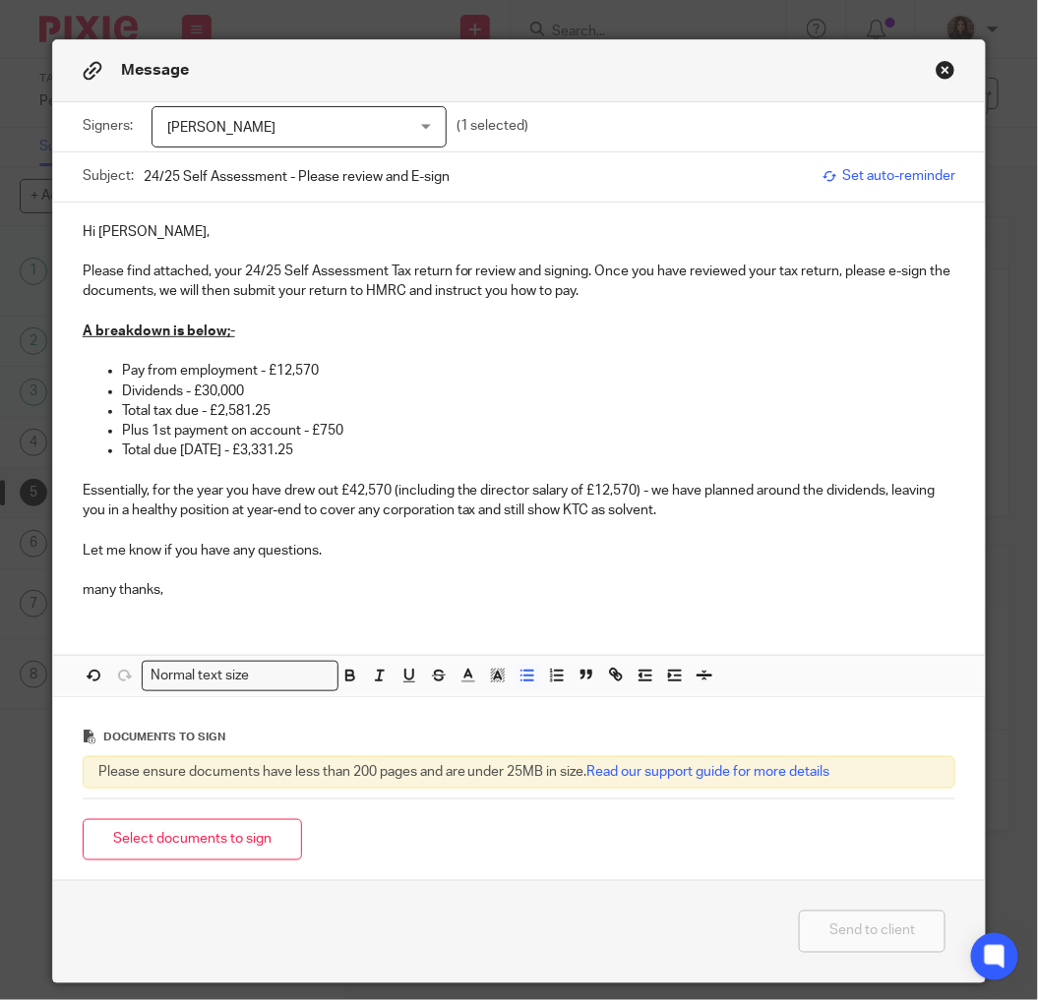
click at [122, 449] on p "Total due 31/01/26 - £3,331.25" at bounding box center [539, 451] width 834 height 20
click at [344, 675] on icon "button" at bounding box center [350, 676] width 18 height 18
click at [362, 436] on p "Plus 1st payment on account - £750" at bounding box center [539, 431] width 834 height 20
click at [319, 454] on p "Total due 31/01/26 - £3,331.25" at bounding box center [539, 451] width 834 height 20
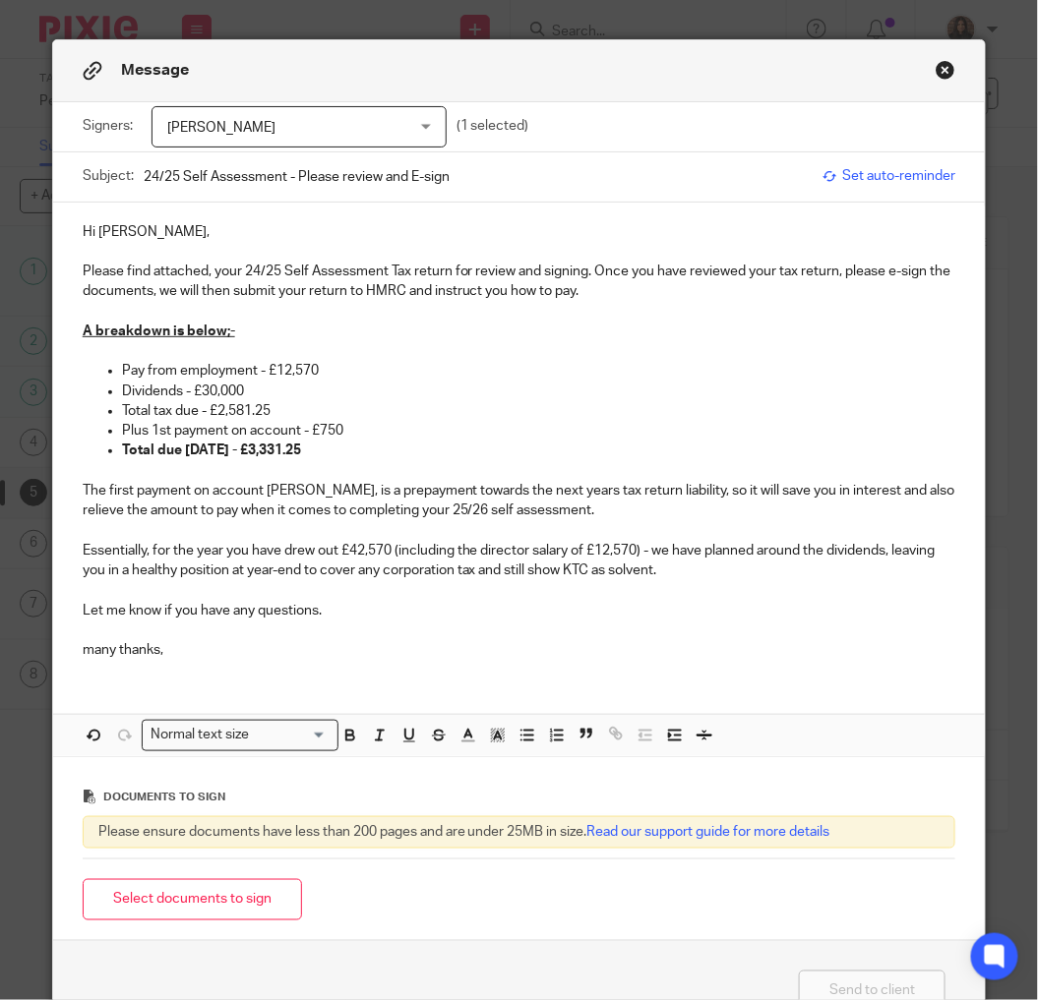
click at [345, 603] on p "Let me know if you have any questions." at bounding box center [519, 611] width 873 height 20
click at [347, 441] on p "Total due 31/01/26 - £3,331.25" at bounding box center [539, 451] width 834 height 20
click at [410, 533] on p at bounding box center [519, 531] width 873 height 20
drag, startPoint x: 292, startPoint y: 495, endPoint x: 312, endPoint y: 512, distance: 26.5
click at [293, 495] on p "The first payment on account Keith, is a prepayment towards the next years tax …" at bounding box center [519, 501] width 873 height 40
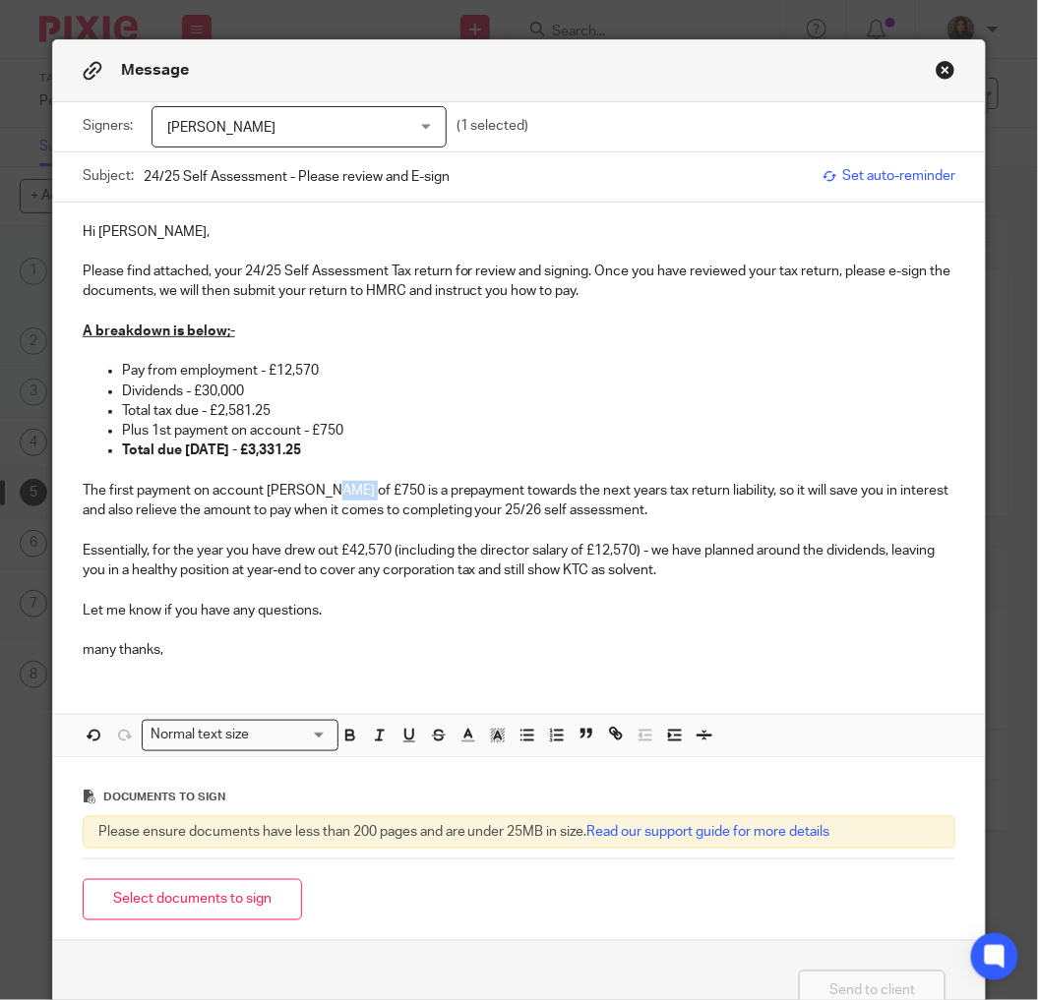
drag, startPoint x: 344, startPoint y: 487, endPoint x: 308, endPoint y: 488, distance: 36.4
click at [308, 488] on p "The first payment on account Keith of £750 is a prepayment towards the next yea…" at bounding box center [519, 501] width 873 height 40
click at [346, 733] on icon "button" at bounding box center [350, 736] width 18 height 18
click at [414, 544] on p "Essentially, for the year you have drew out £42,570 (including the director sal…" at bounding box center [519, 561] width 873 height 40
click at [131, 229] on p "Hi Keith," at bounding box center [519, 232] width 873 height 20
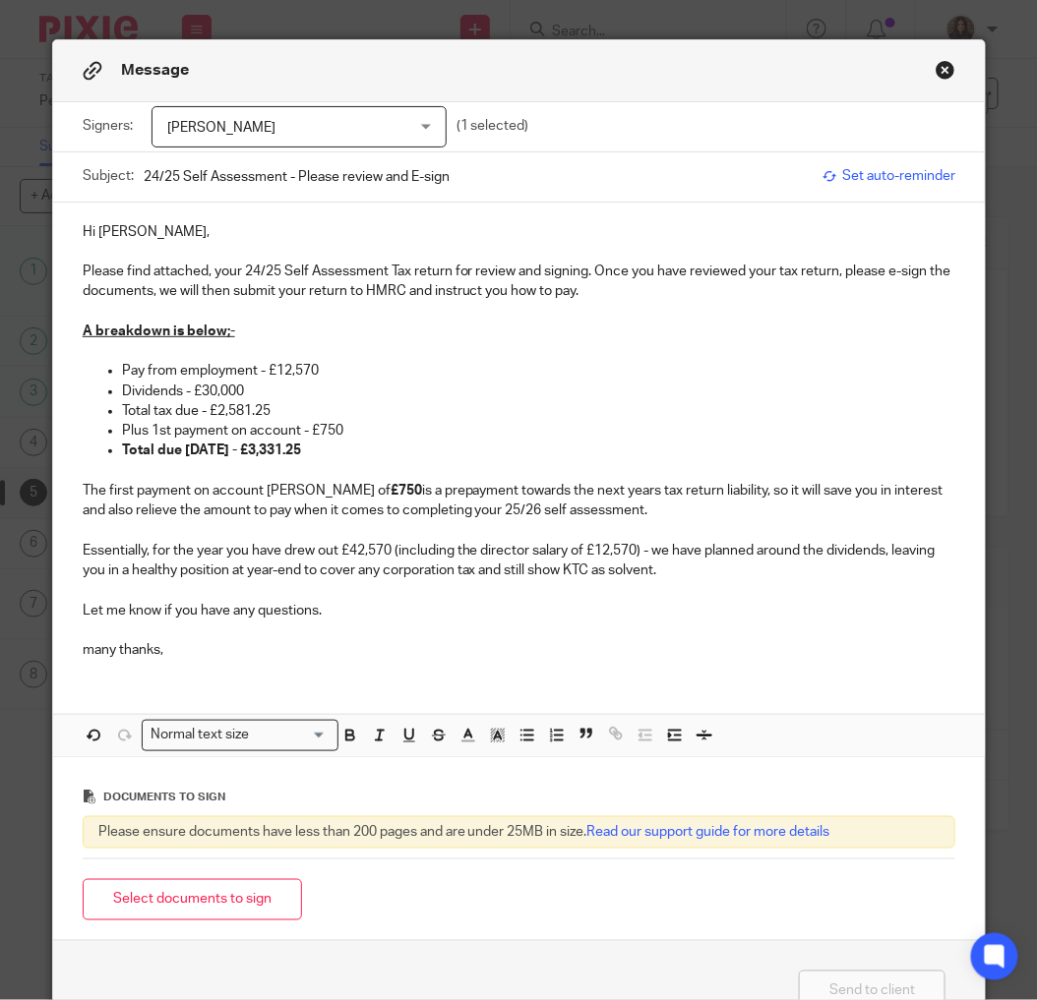
click at [323, 370] on p "Pay from employment - £12,570" at bounding box center [539, 371] width 834 height 20
click at [329, 452] on p "Total due 31/01/26 - £3,331.25" at bounding box center [539, 451] width 834 height 20
click at [360, 636] on p at bounding box center [519, 631] width 873 height 20
click at [575, 488] on p "The first payment on account Keith of £750 is a prepayment towards the next yea…" at bounding box center [519, 501] width 873 height 40
click at [613, 505] on p "The first payment on account Keith of £750 is a prepayment towards the next yea…" at bounding box center [519, 501] width 873 height 40
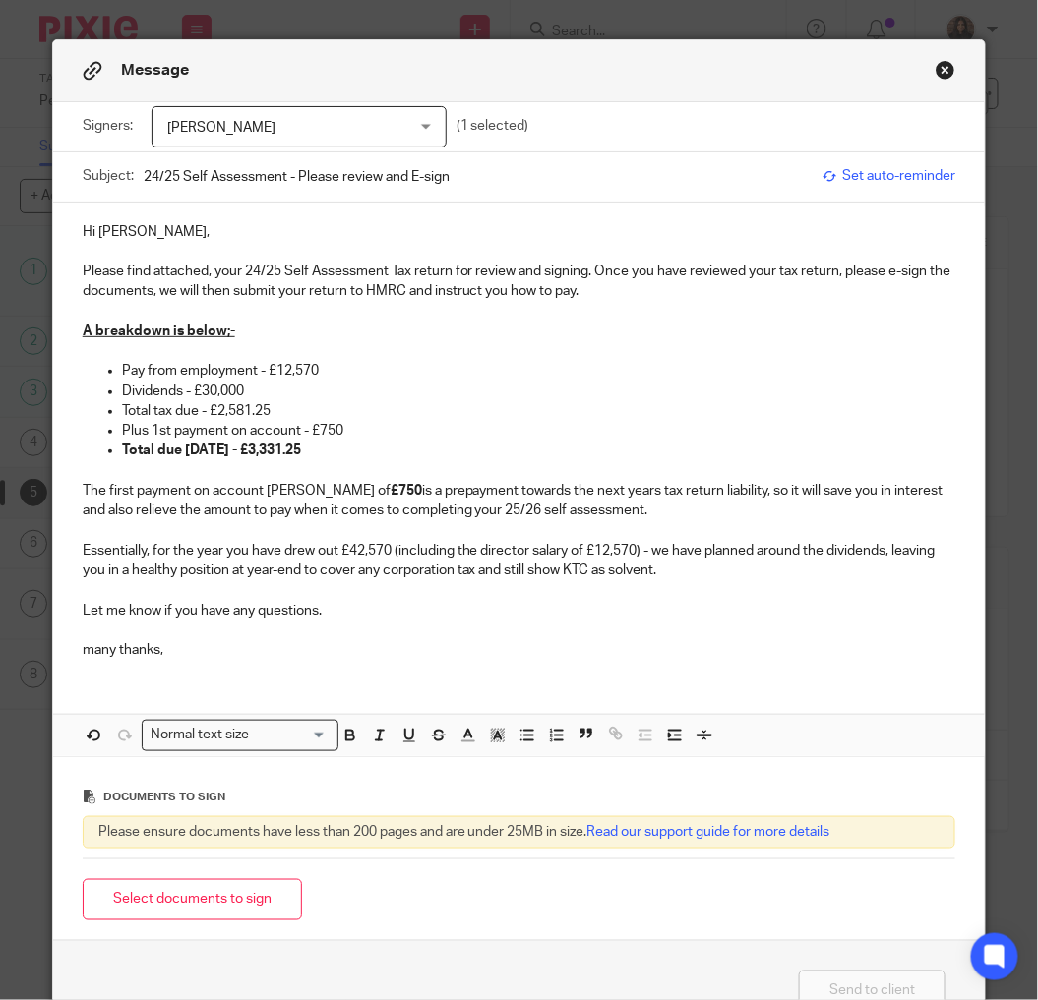
click at [643, 551] on p "Essentially, for the year you have drew out £42,570 (including the director sal…" at bounding box center [519, 561] width 873 height 40
click at [607, 508] on p "The first payment on account Keith of £750 is a prepayment towards the next yea…" at bounding box center [519, 501] width 873 height 40
click at [616, 487] on p "The first payment on account Keith of £750 is a prepayment towards the next yea…" at bounding box center [519, 501] width 873 height 40
drag, startPoint x: 347, startPoint y: 615, endPoint x: 327, endPoint y: 621, distance: 21.5
click at [347, 615] on p "Let me know if you have any questions." at bounding box center [519, 611] width 873 height 20
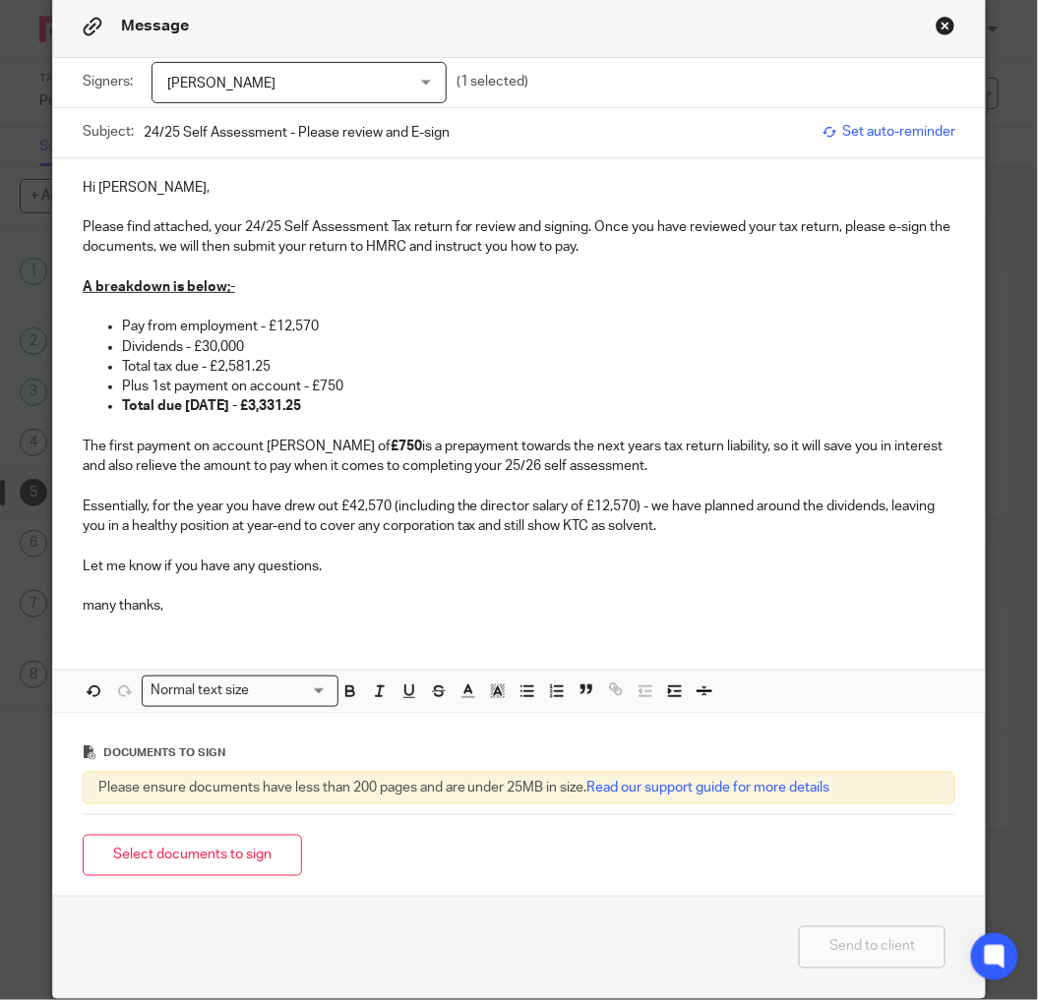
scroll to position [84, 0]
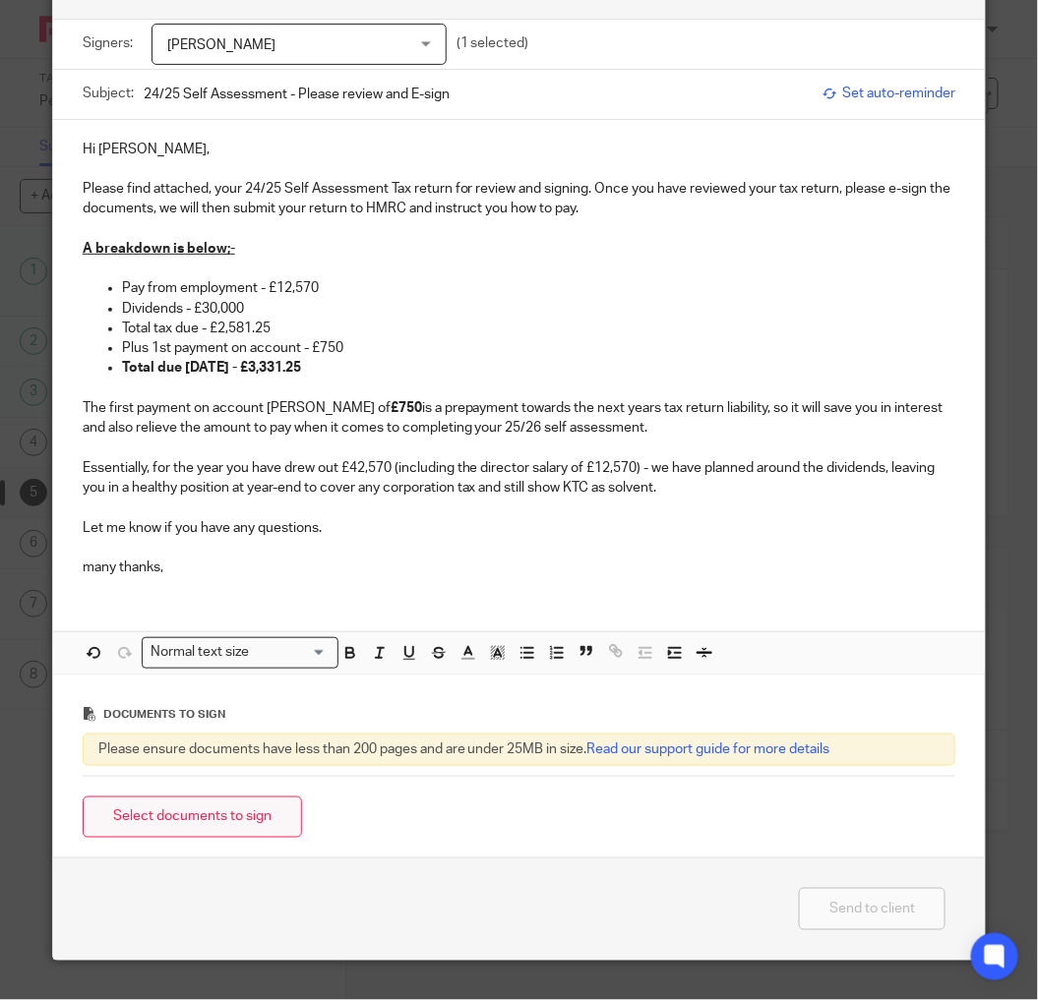
click at [187, 813] on button "Select documents to sign" at bounding box center [192, 818] width 219 height 42
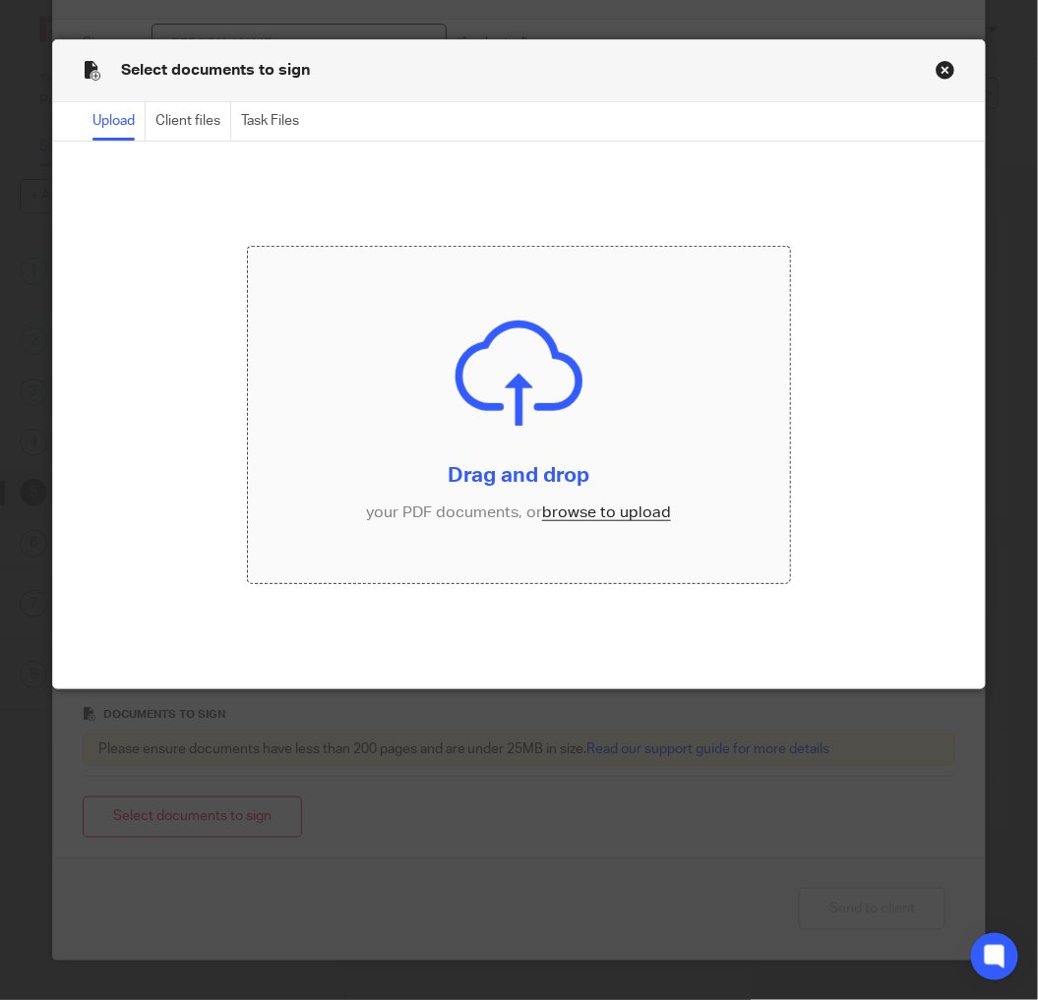
click at [597, 514] on input "file" at bounding box center [519, 415] width 542 height 336
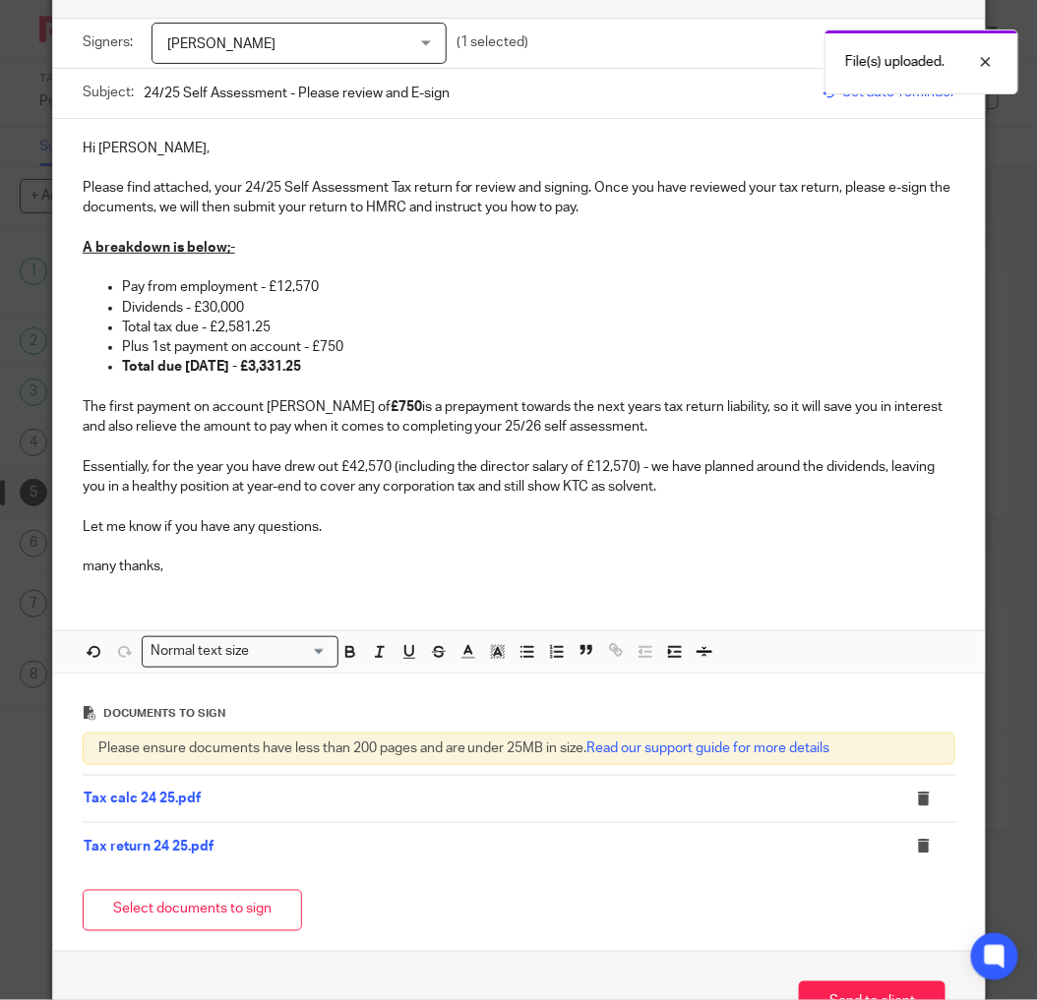
drag, startPoint x: 583, startPoint y: 209, endPoint x: 611, endPoint y: 216, distance: 28.4
click at [584, 210] on p "Please find attached, your 24/25 Self Assessment Tax return for review and sign…" at bounding box center [519, 198] width 873 height 40
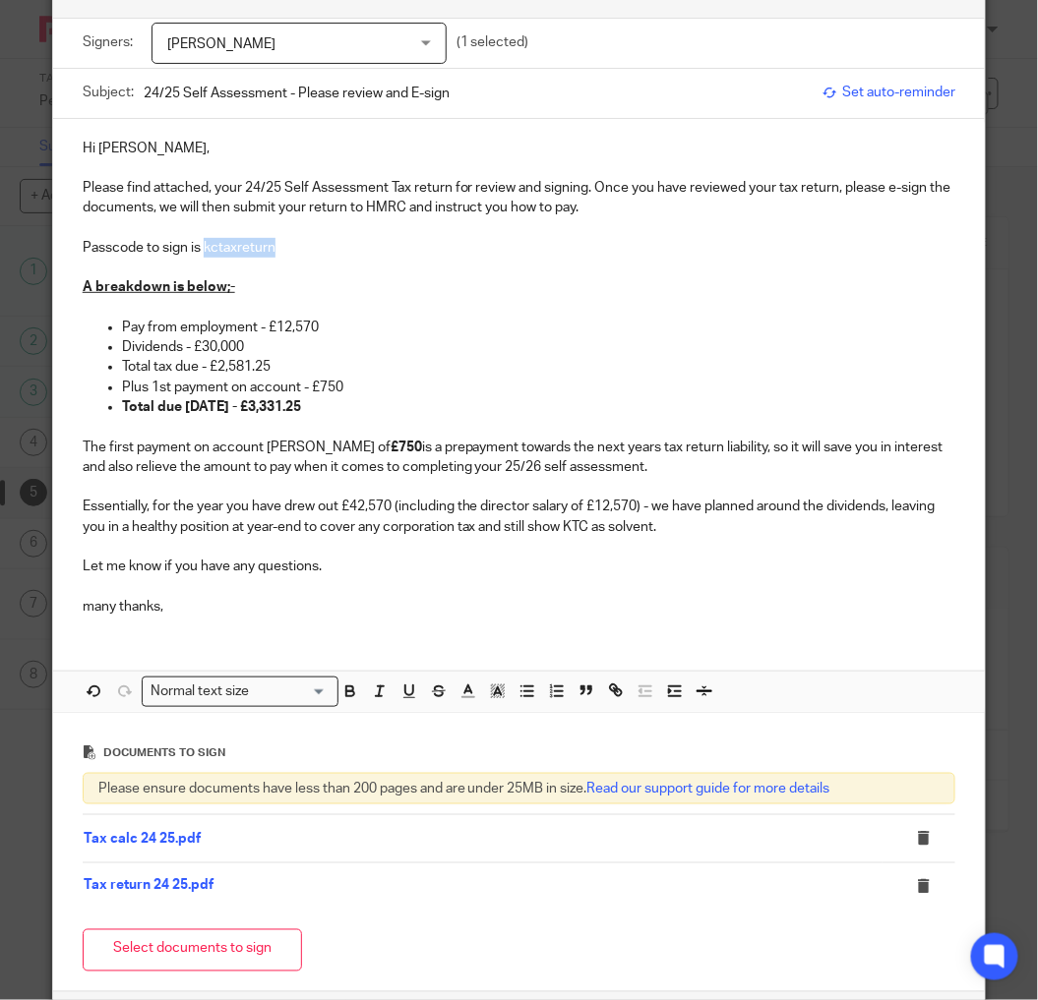
drag, startPoint x: 234, startPoint y: 254, endPoint x: 197, endPoint y: 253, distance: 37.4
click at [197, 253] on p "Passcode to sign is kctaxreturn" at bounding box center [519, 248] width 873 height 20
drag, startPoint x: 342, startPoint y: 690, endPoint x: 348, endPoint y: 578, distance: 112.3
click at [341, 690] on icon "button" at bounding box center [350, 692] width 18 height 18
click at [309, 256] on p "Passcode to sign is kctaxreturn" at bounding box center [519, 248] width 873 height 20
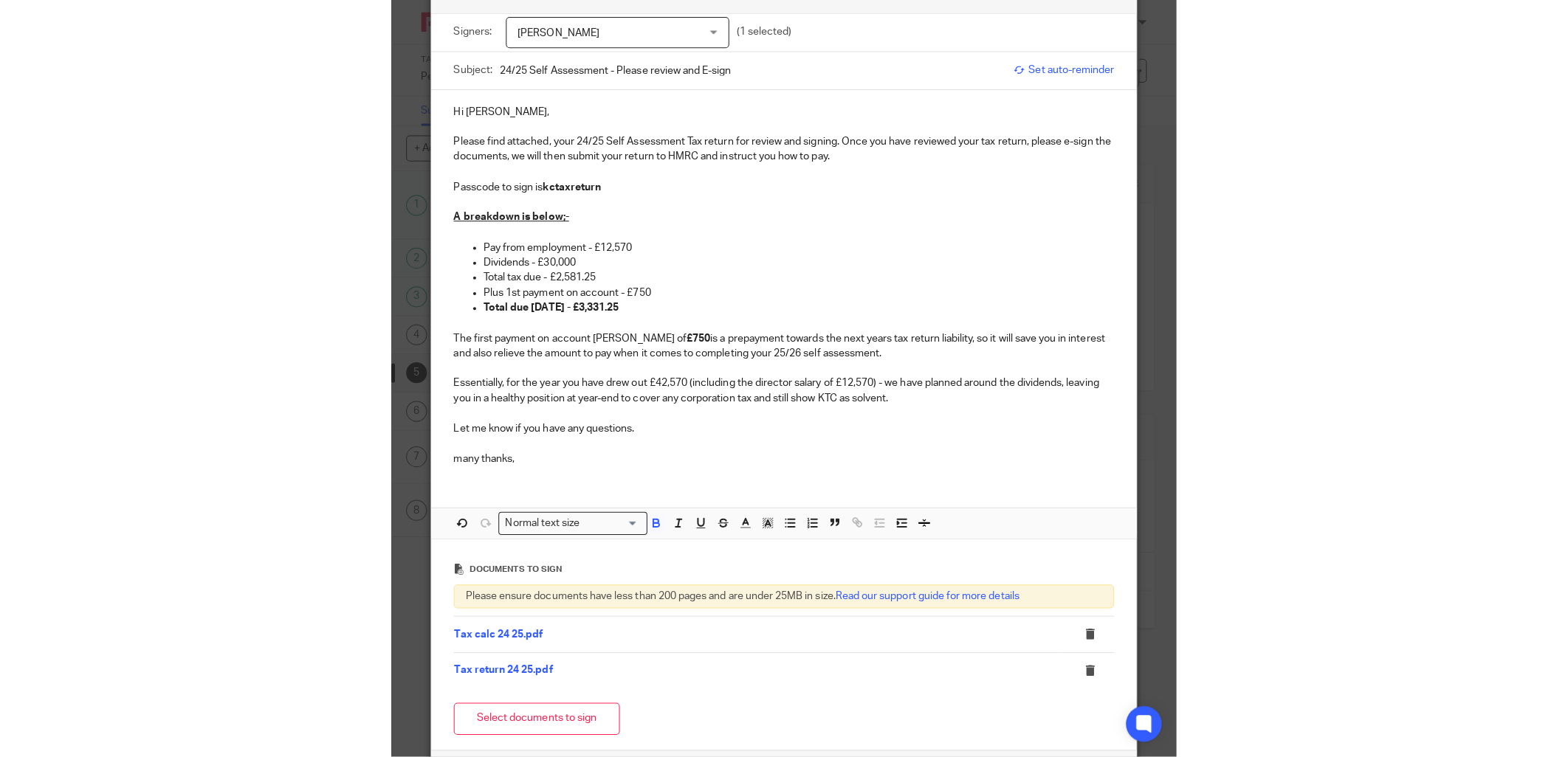
scroll to position [164, 0]
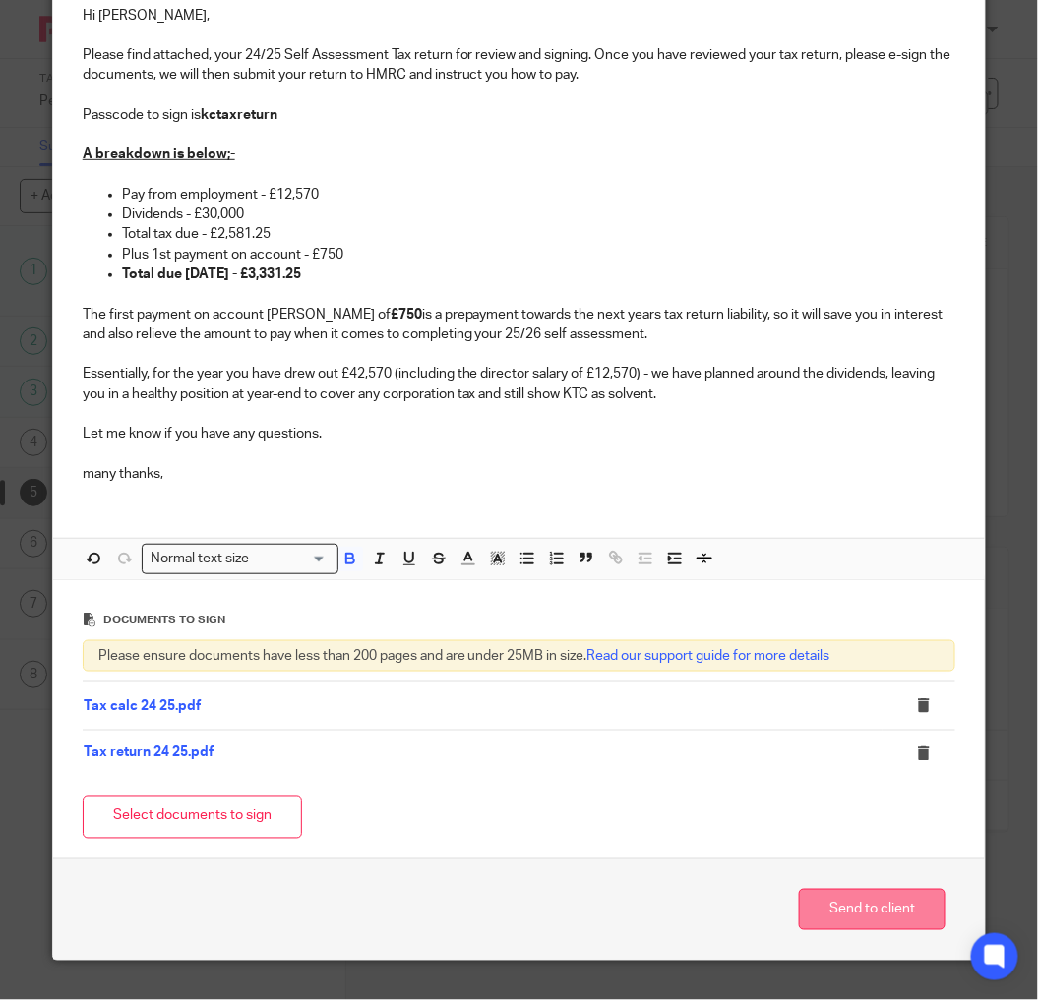
click at [844, 905] on button "Send to client" at bounding box center [872, 910] width 147 height 42
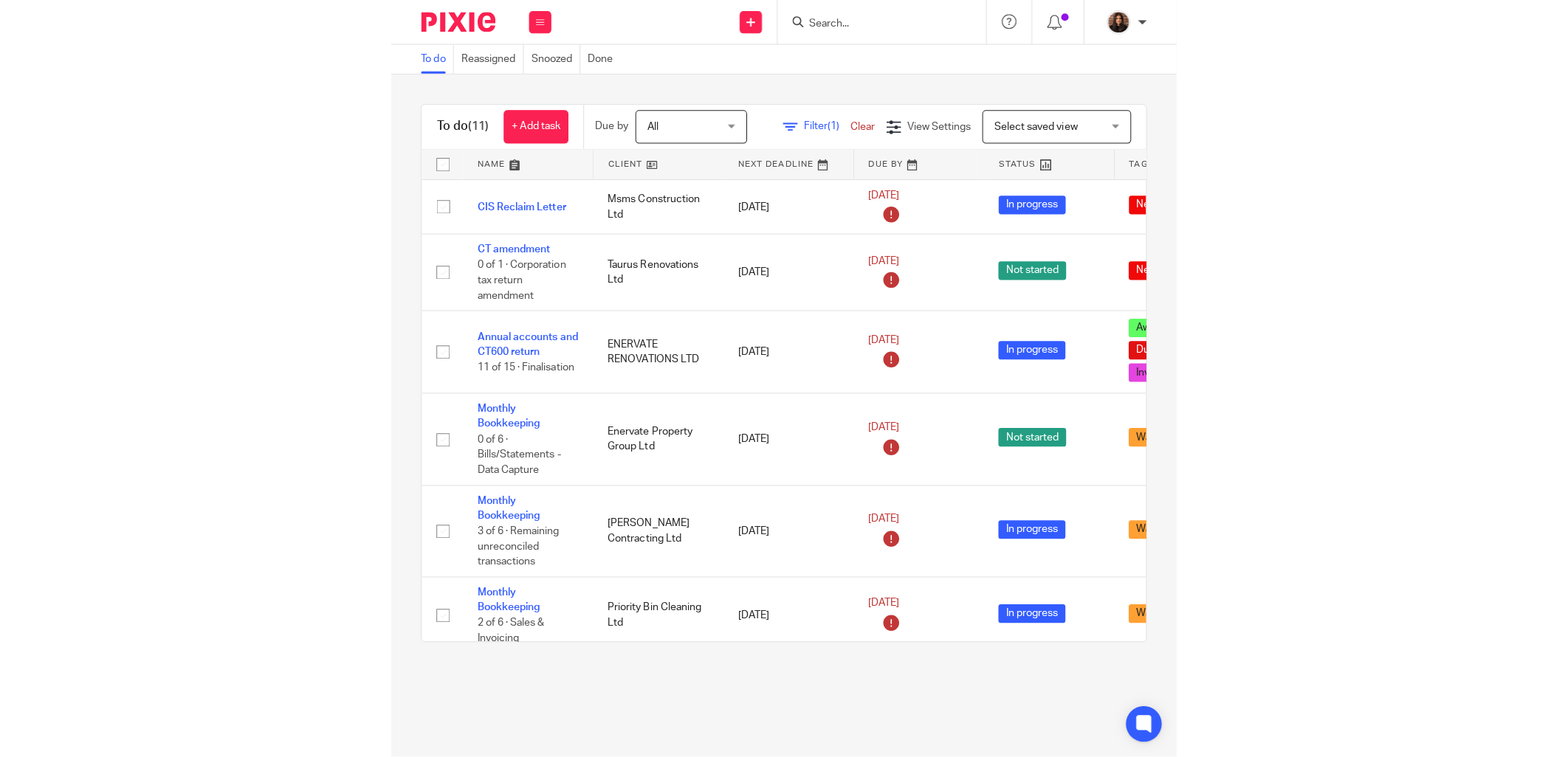
scroll to position [159, 0]
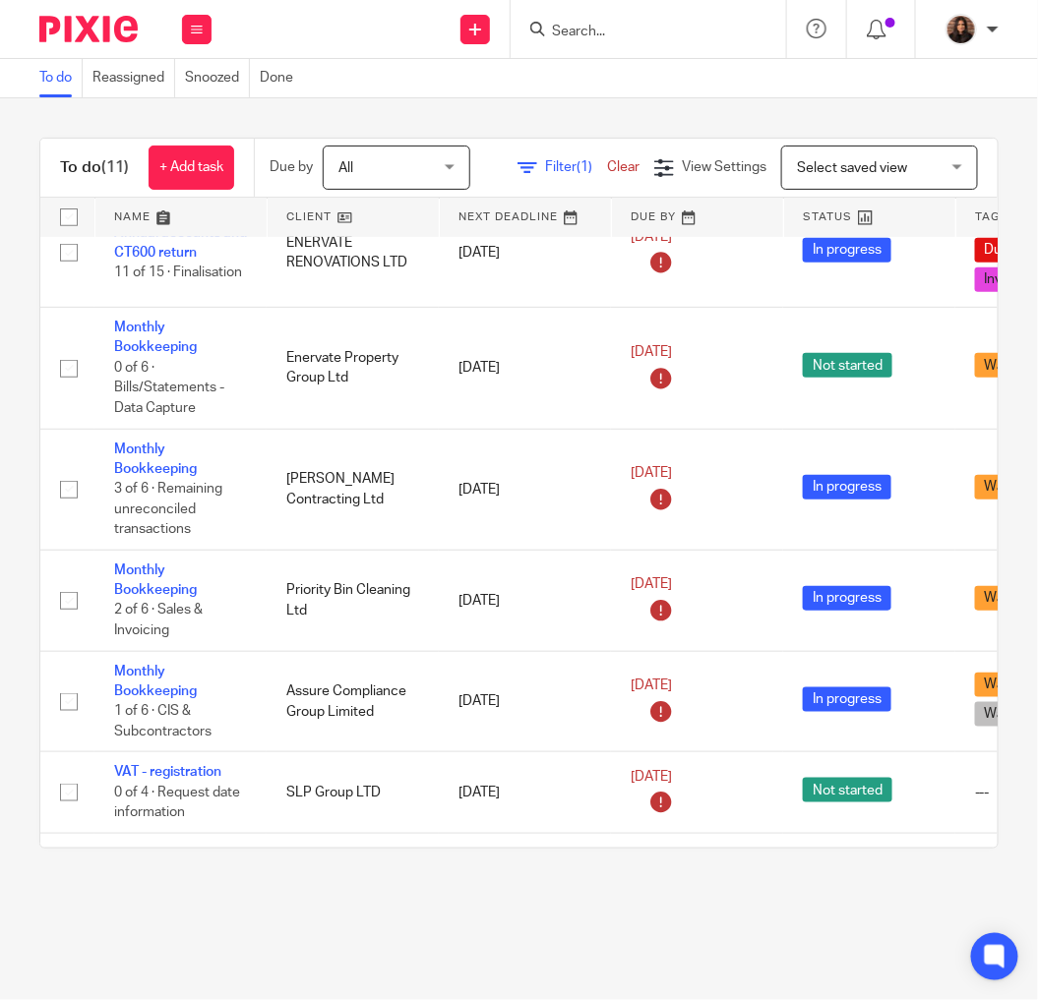
click at [604, 42] on div at bounding box center [647, 29] width 275 height 58
click at [612, 31] on input "Search" at bounding box center [638, 33] width 177 height 18
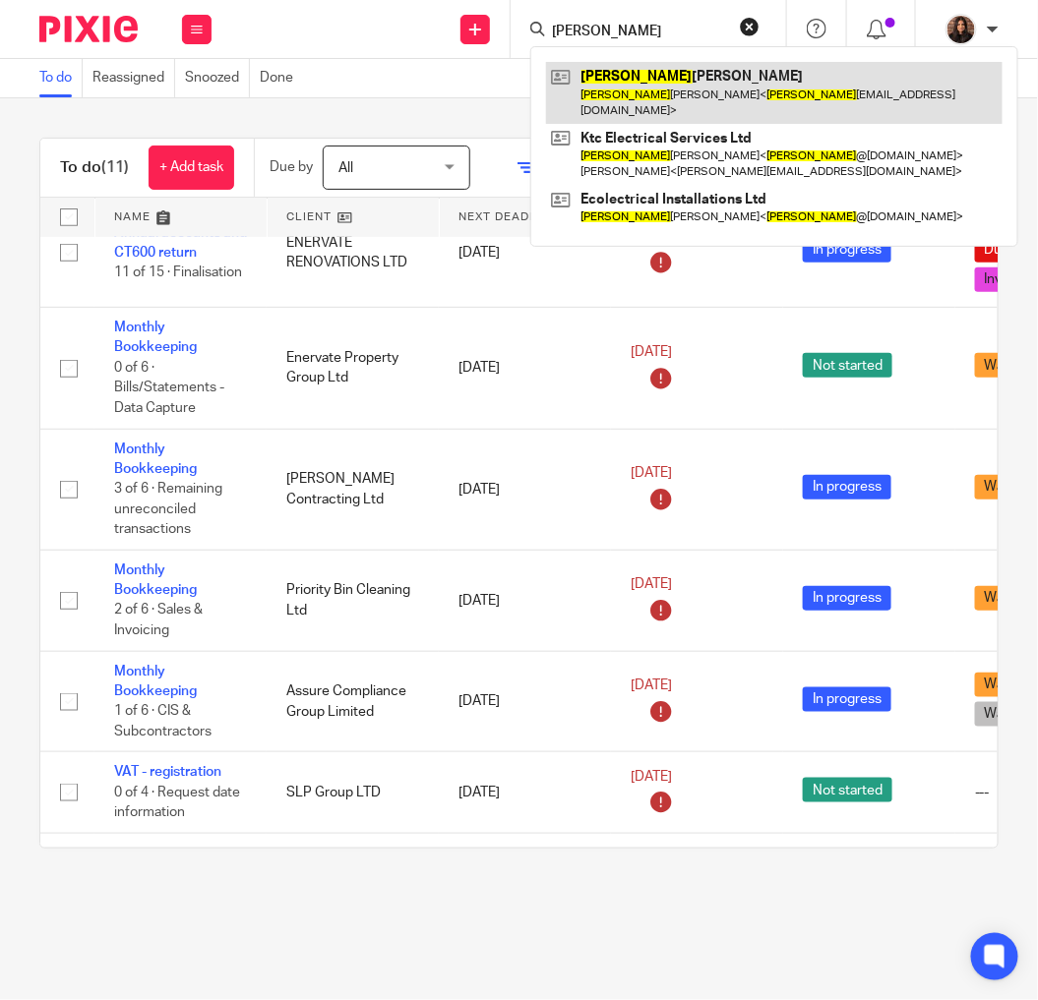
type input "keith"
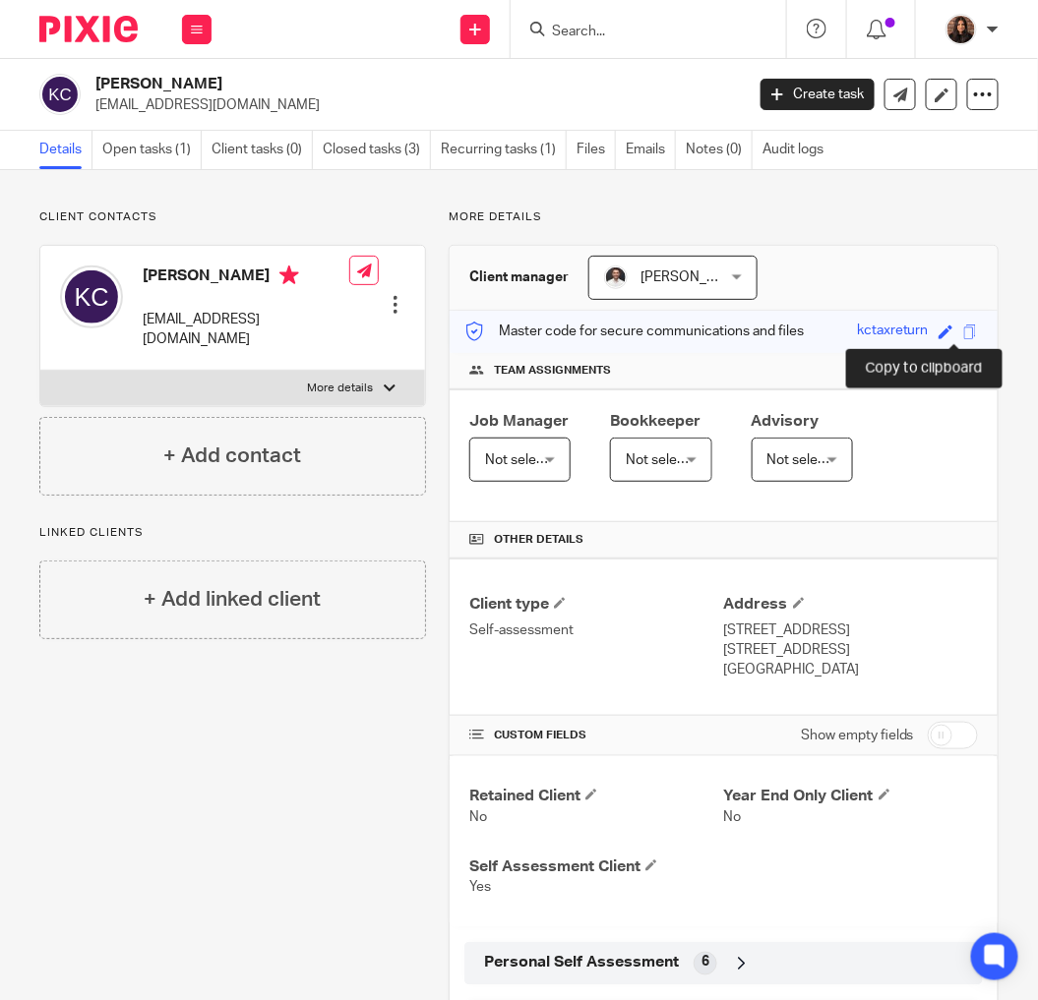
click at [963, 329] on span at bounding box center [970, 332] width 15 height 15
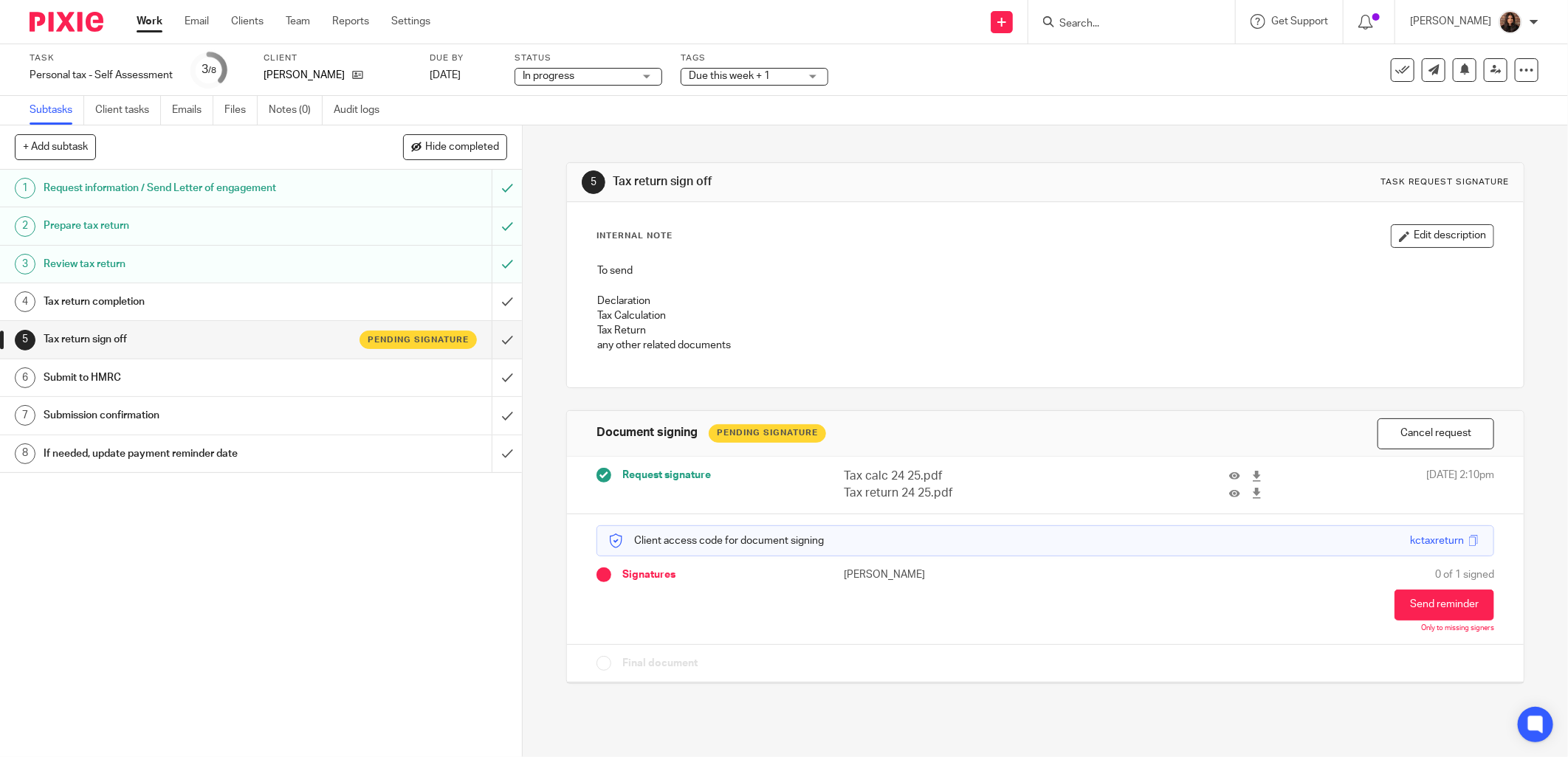
click at [706, 75] on span "Due this week + 1" at bounding box center [730, 76] width 81 height 11
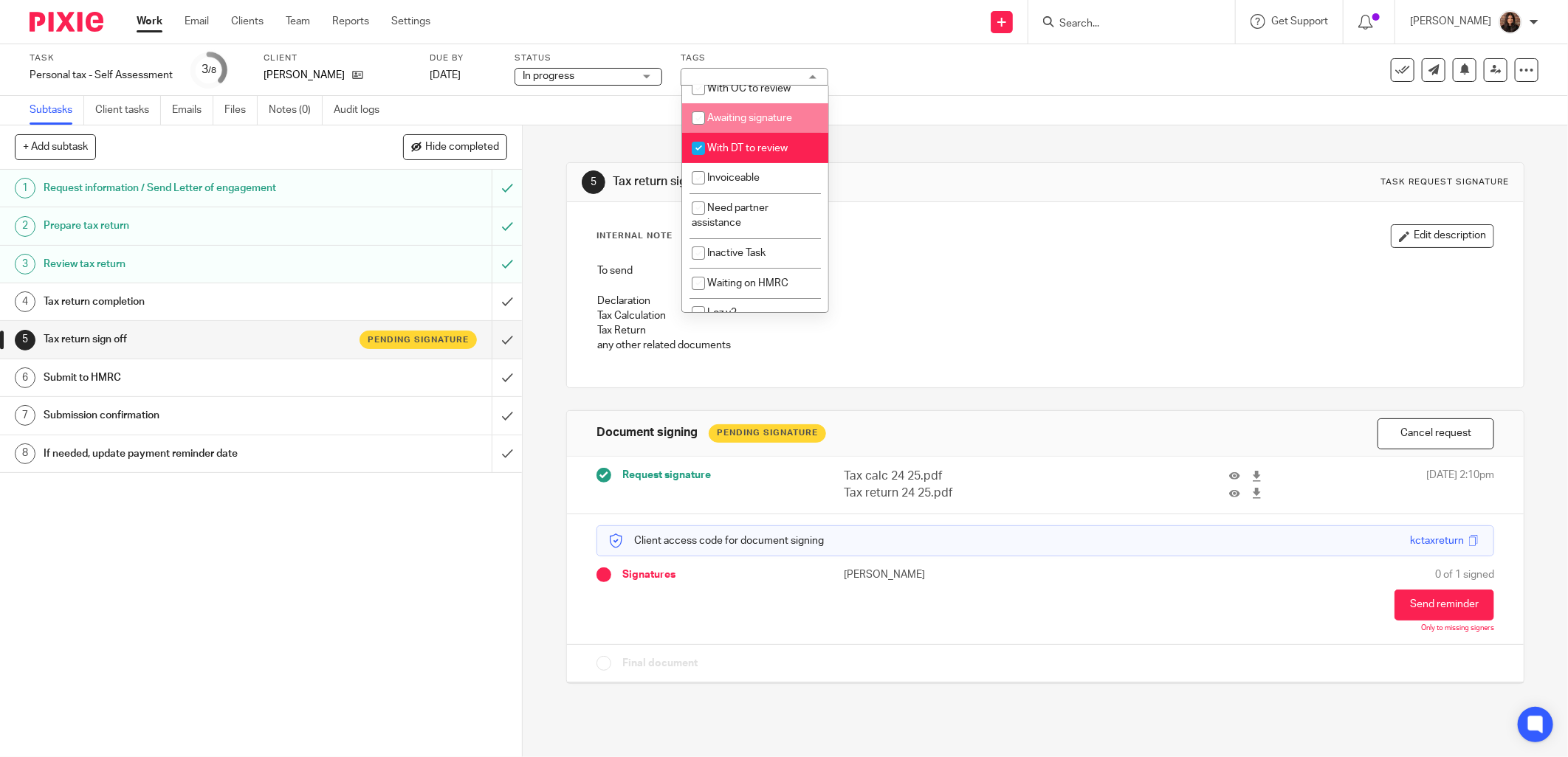
scroll to position [137, 0]
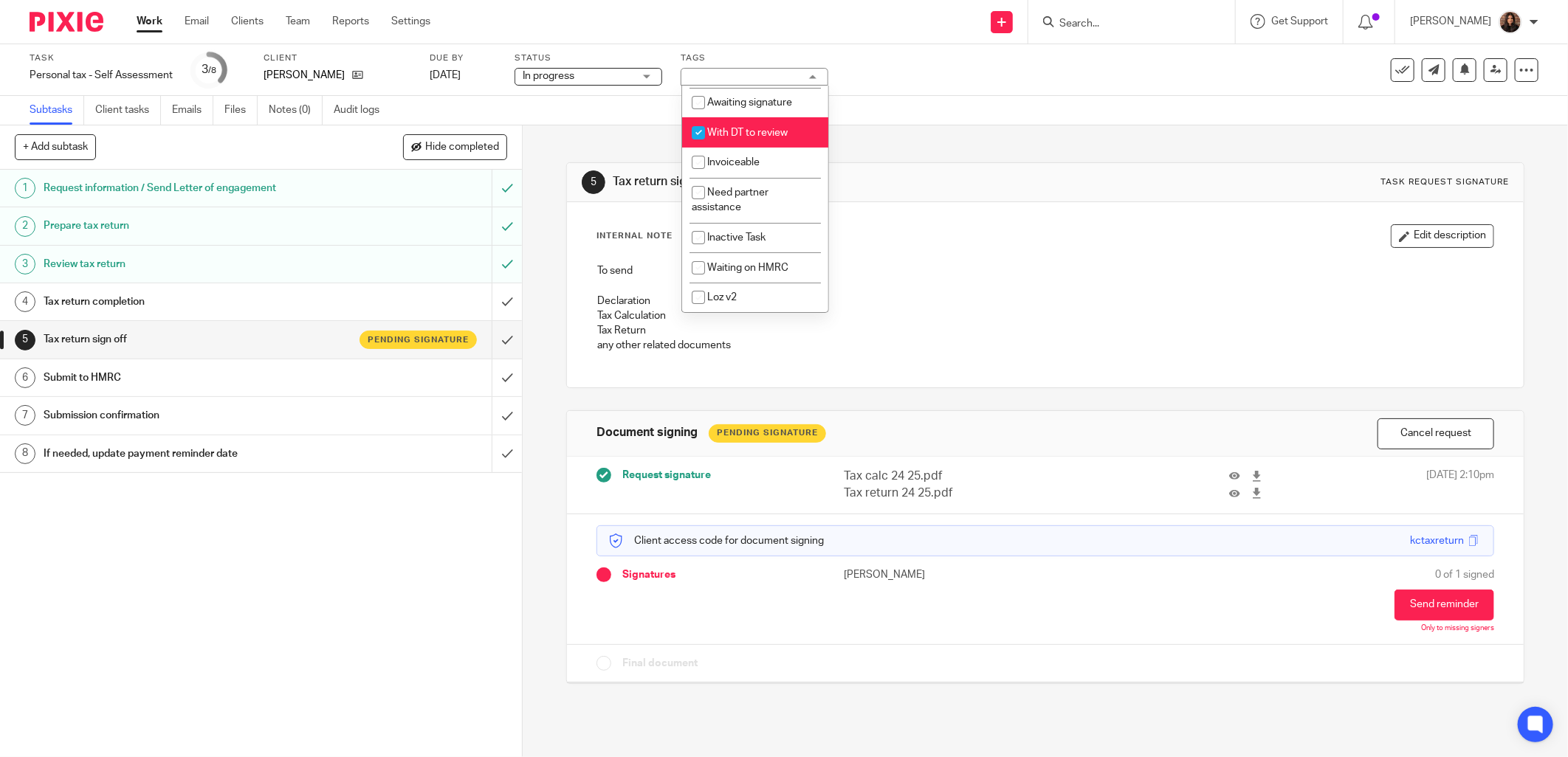
click at [764, 128] on span "With DT to review" at bounding box center [747, 133] width 80 height 11
checkbox input "false"
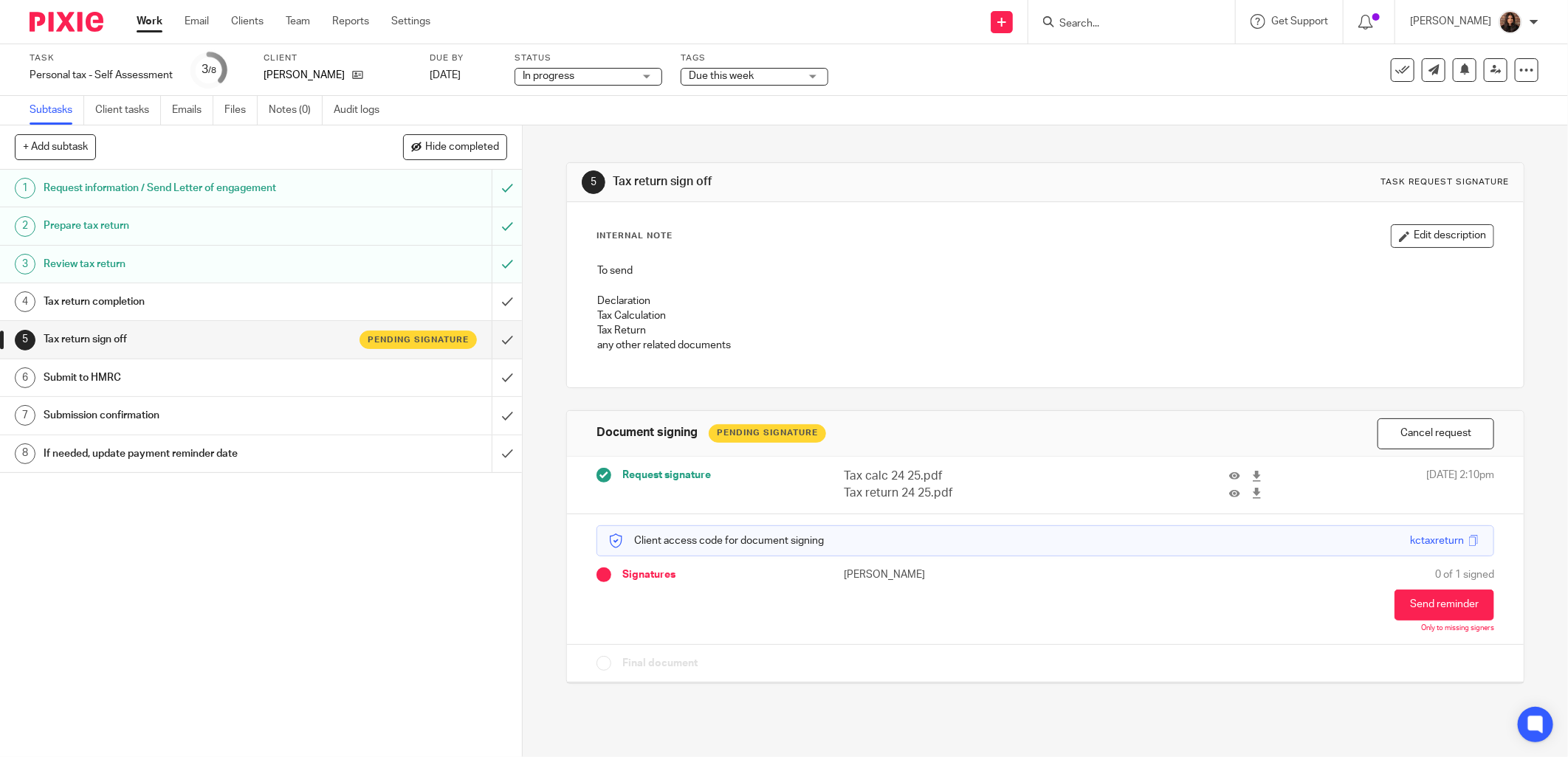
click at [541, 136] on div "5 Tax return sign off Task request signature Internal Note Edit description To …" at bounding box center [1045, 441] width 1046 height 632
click at [1491, 69] on icon at bounding box center [1496, 70] width 11 height 11
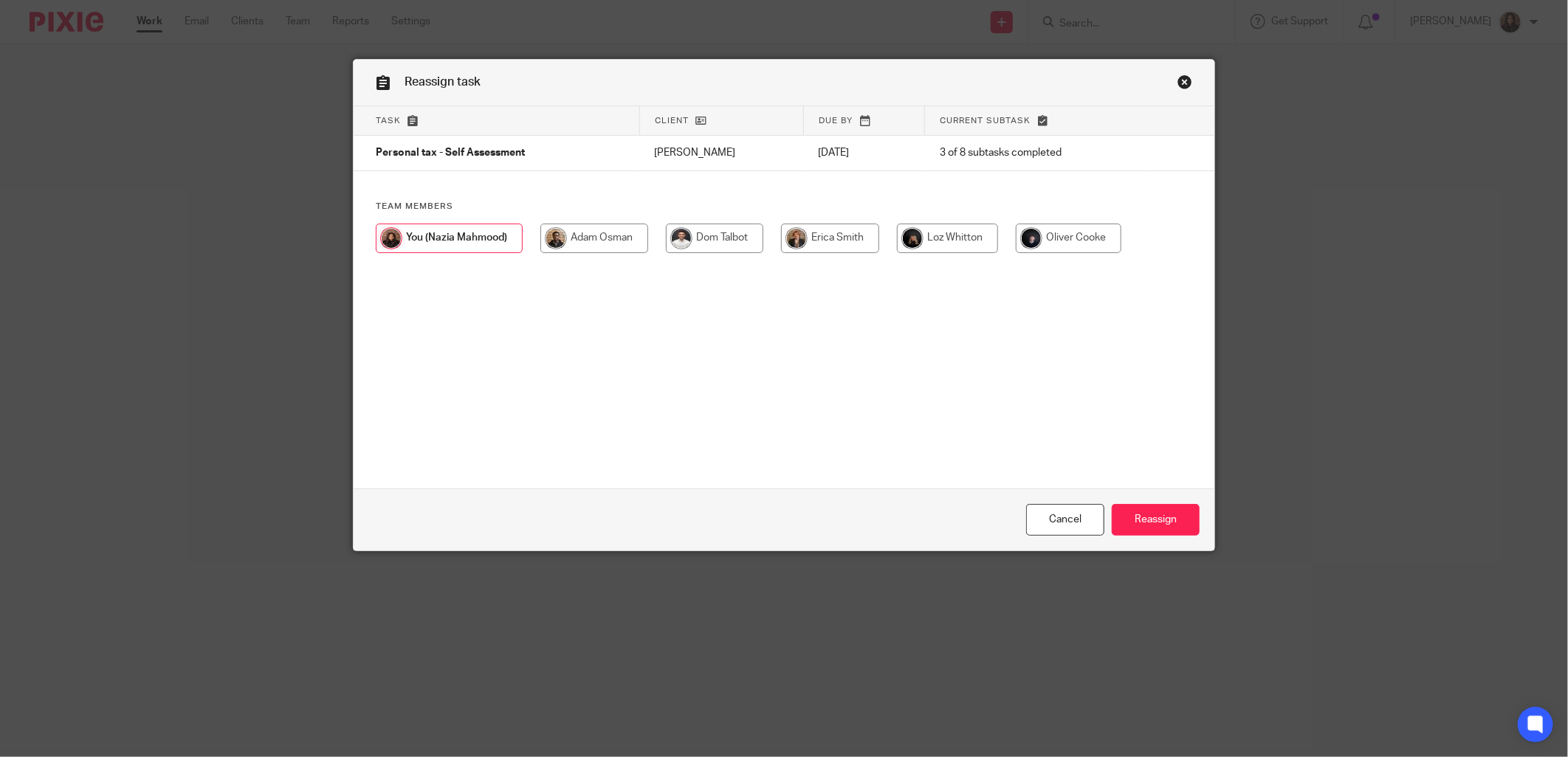
click at [1180, 77] on link "Close this dialog window" at bounding box center [1185, 84] width 15 height 20
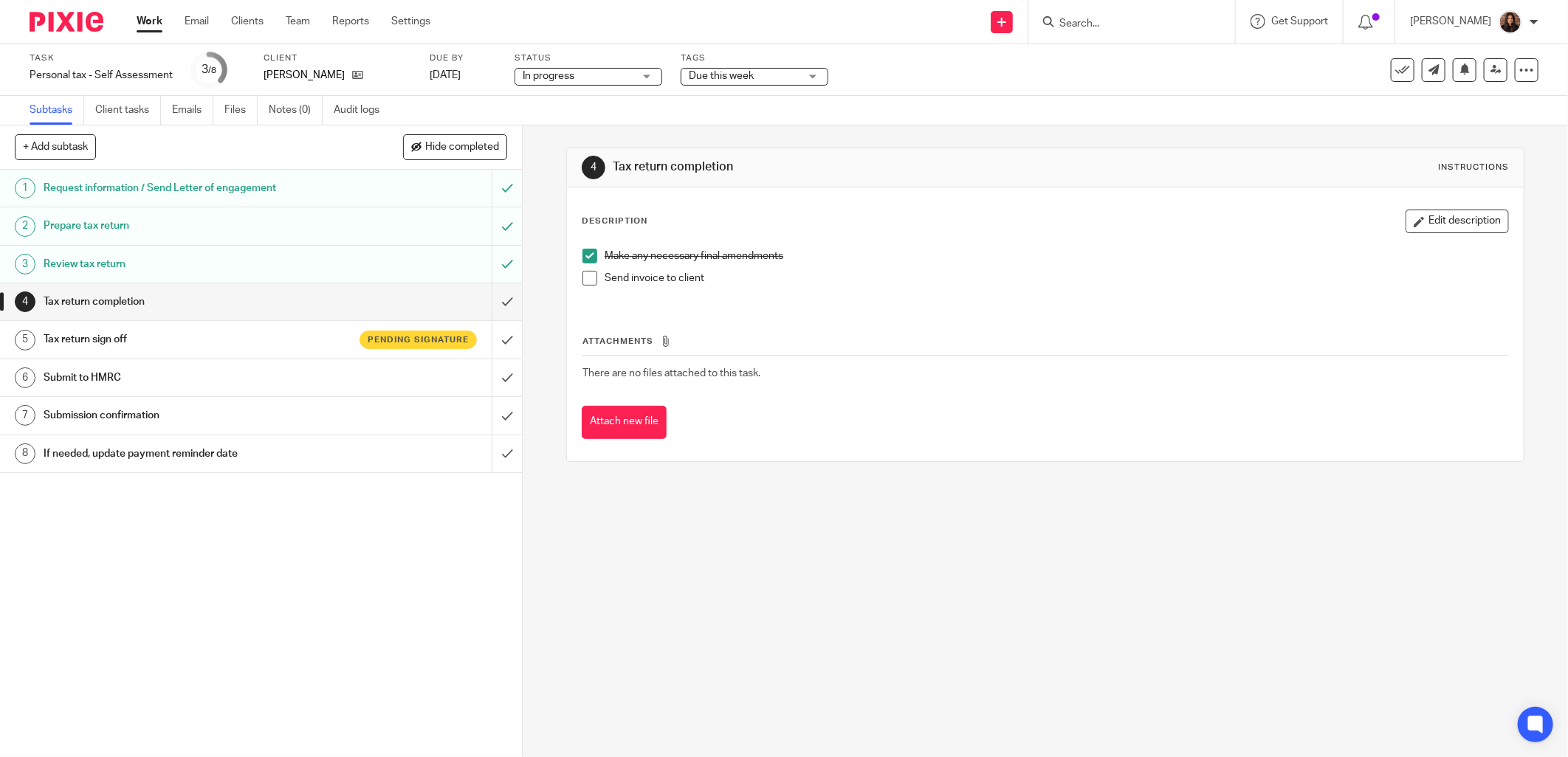
click at [721, 77] on span "Due this week" at bounding box center [721, 76] width 65 height 11
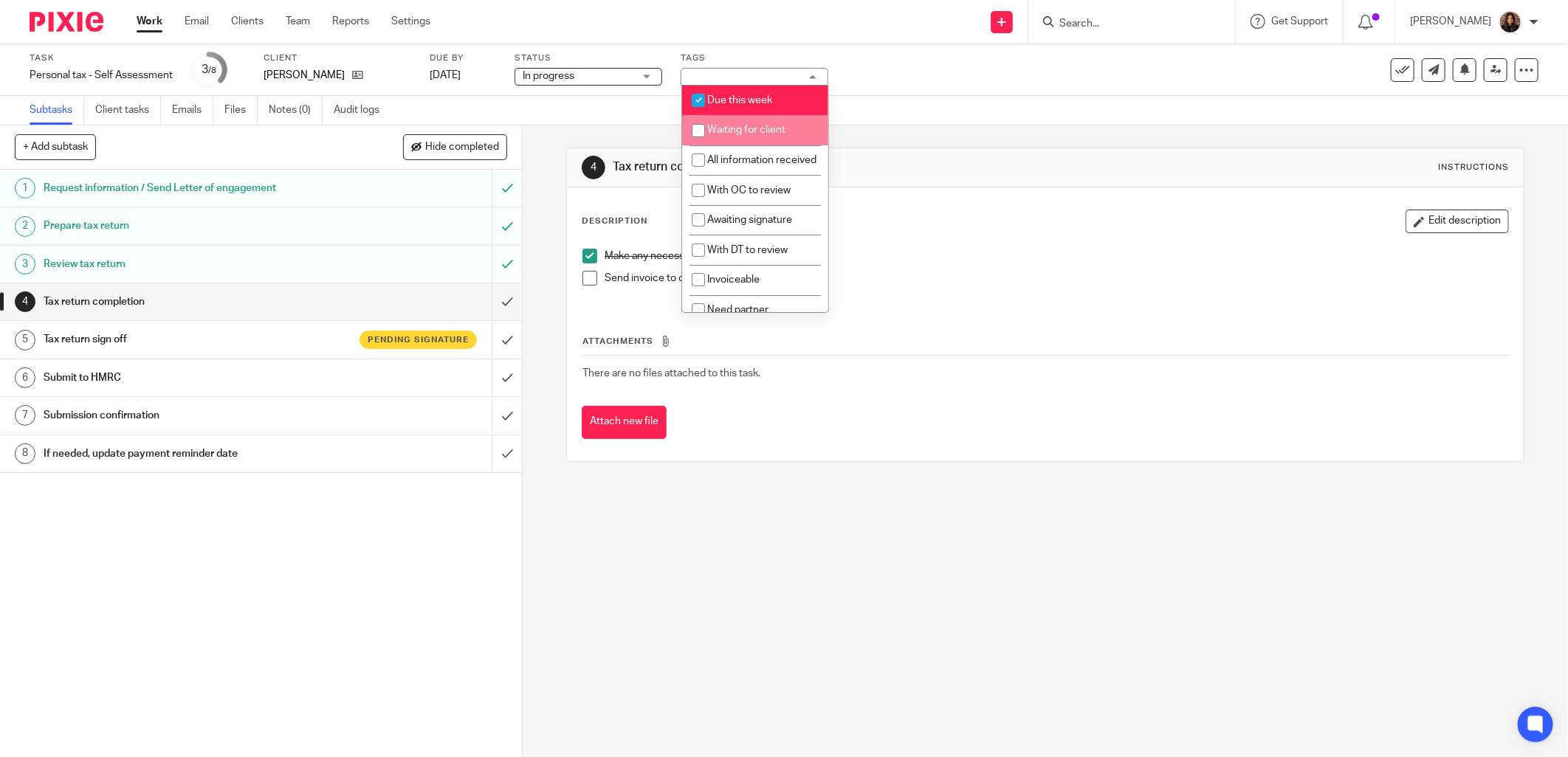
click at [749, 130] on span "Waiting for client" at bounding box center [746, 130] width 78 height 11
checkbox input "true"
click at [736, 225] on span "Awaiting signature" at bounding box center [749, 220] width 85 height 11
checkbox input "true"
click at [763, 129] on span "Waiting for client" at bounding box center [746, 130] width 78 height 11
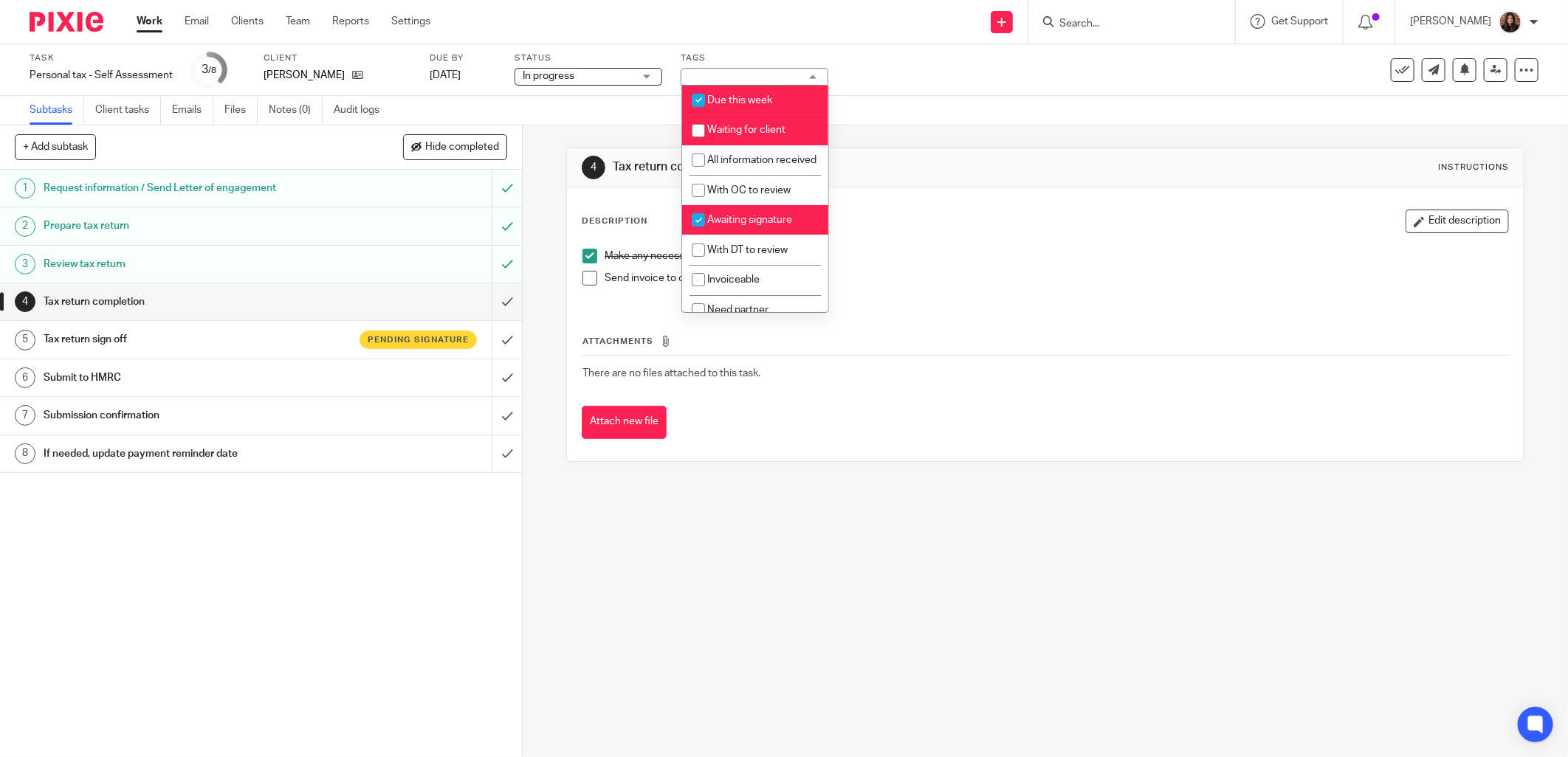
checkbox input "false"
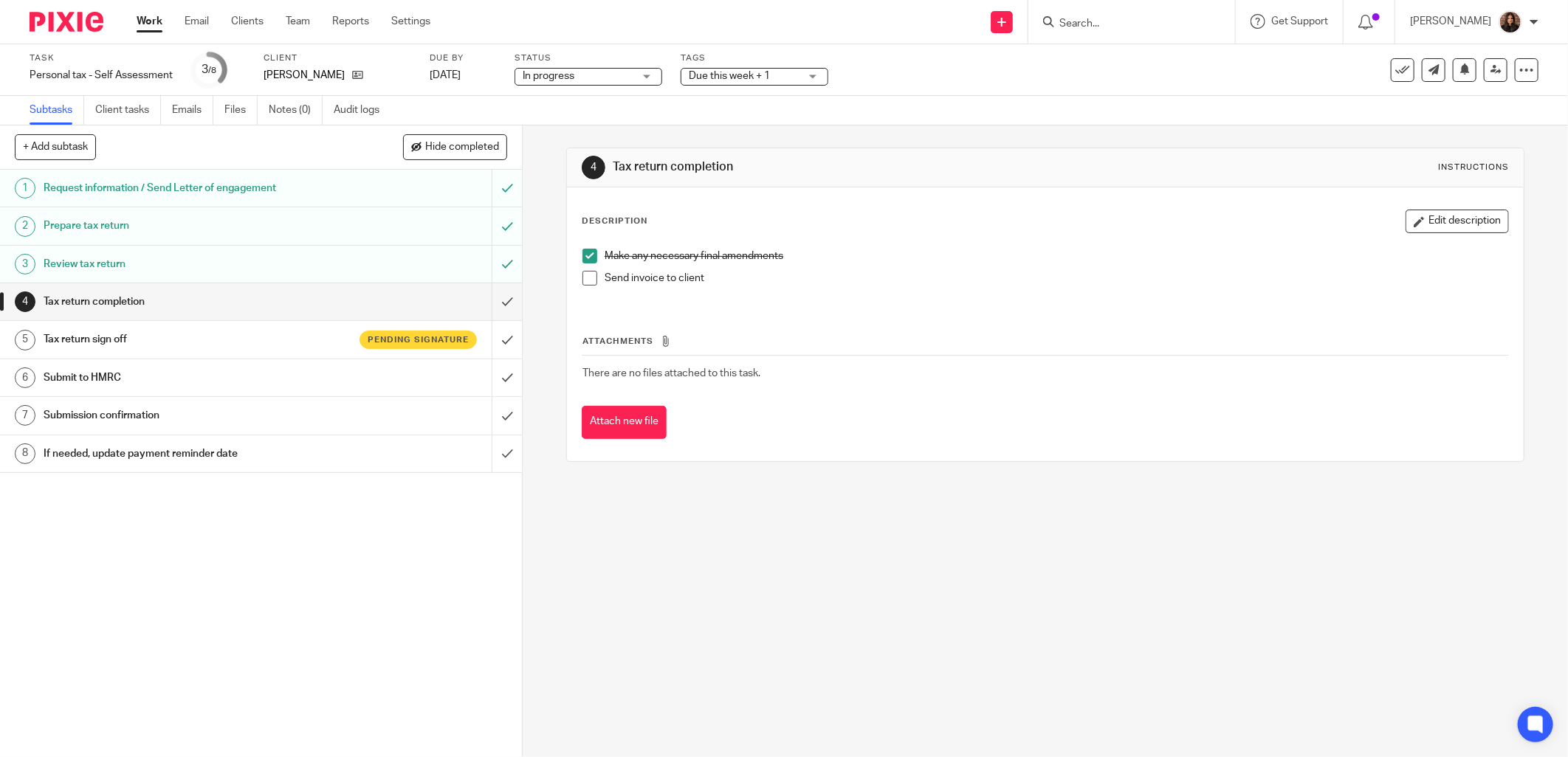
click at [873, 163] on h1 "Tax return completion" at bounding box center [845, 167] width 464 height 16
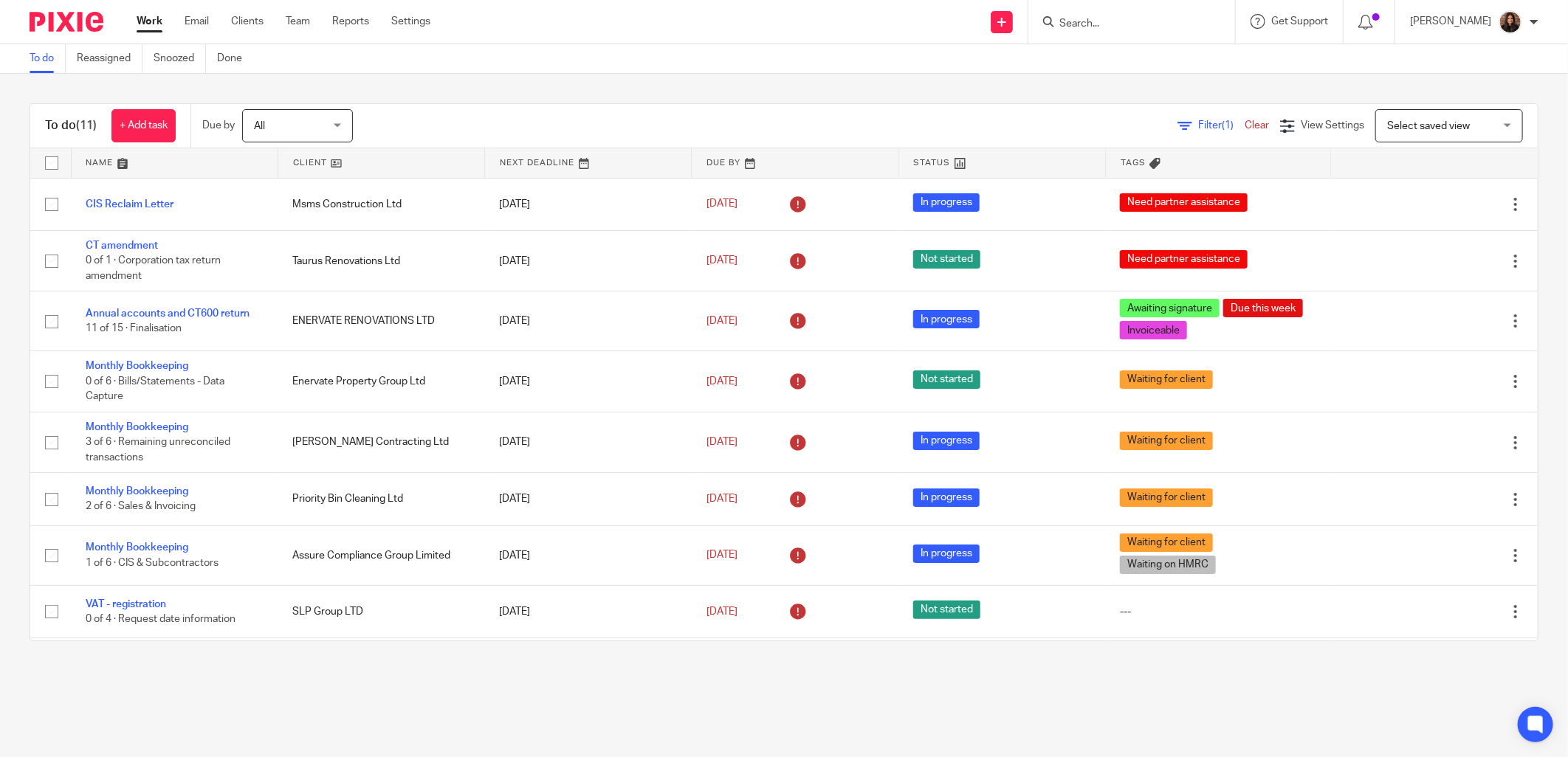
scroll to position [159, 0]
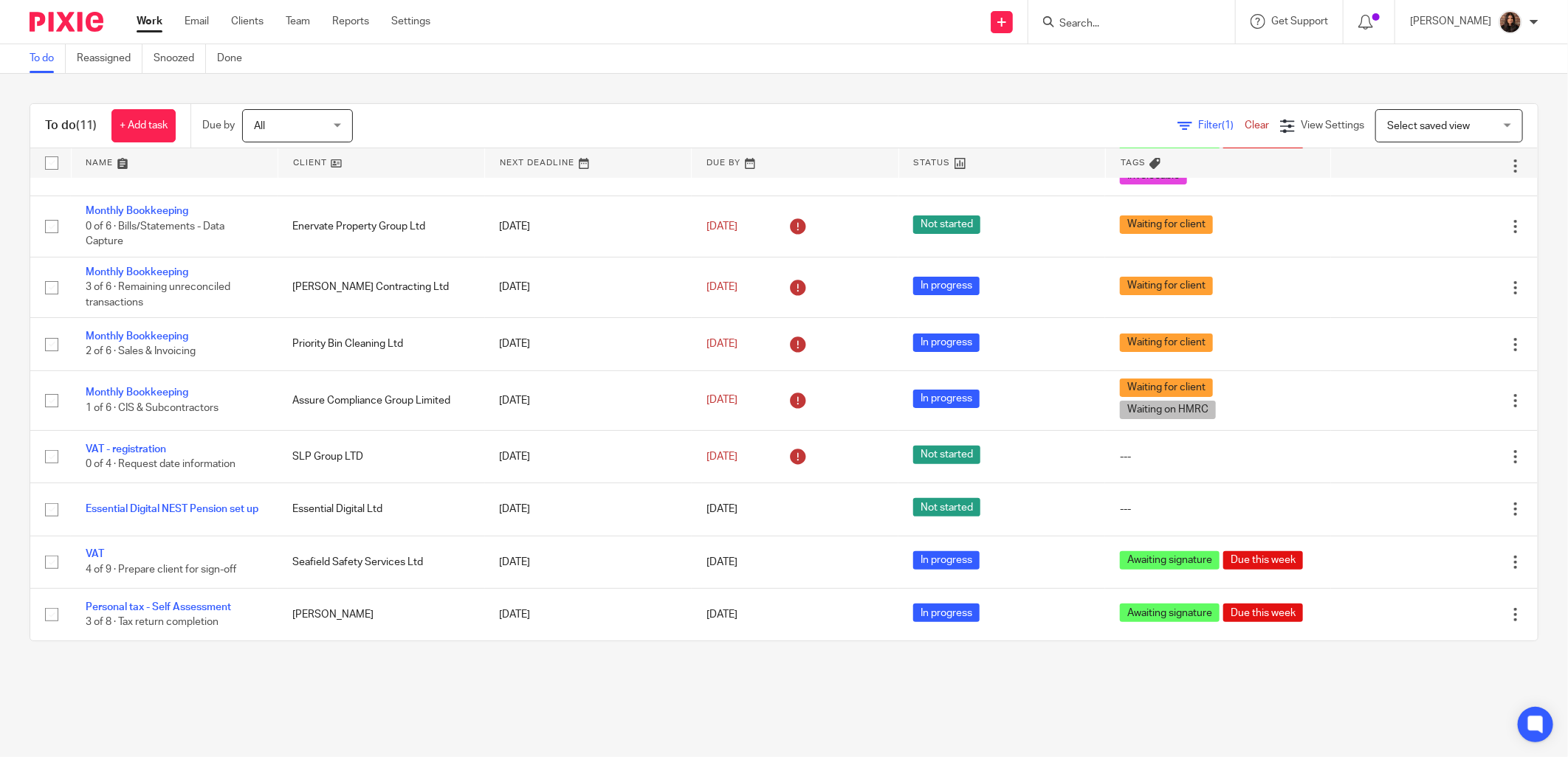
click at [1139, 737] on main "To do Reassigned Snoozed Done To do (11) + Add task Due by All All Today Tomorr…" at bounding box center [784, 378] width 1568 height 757
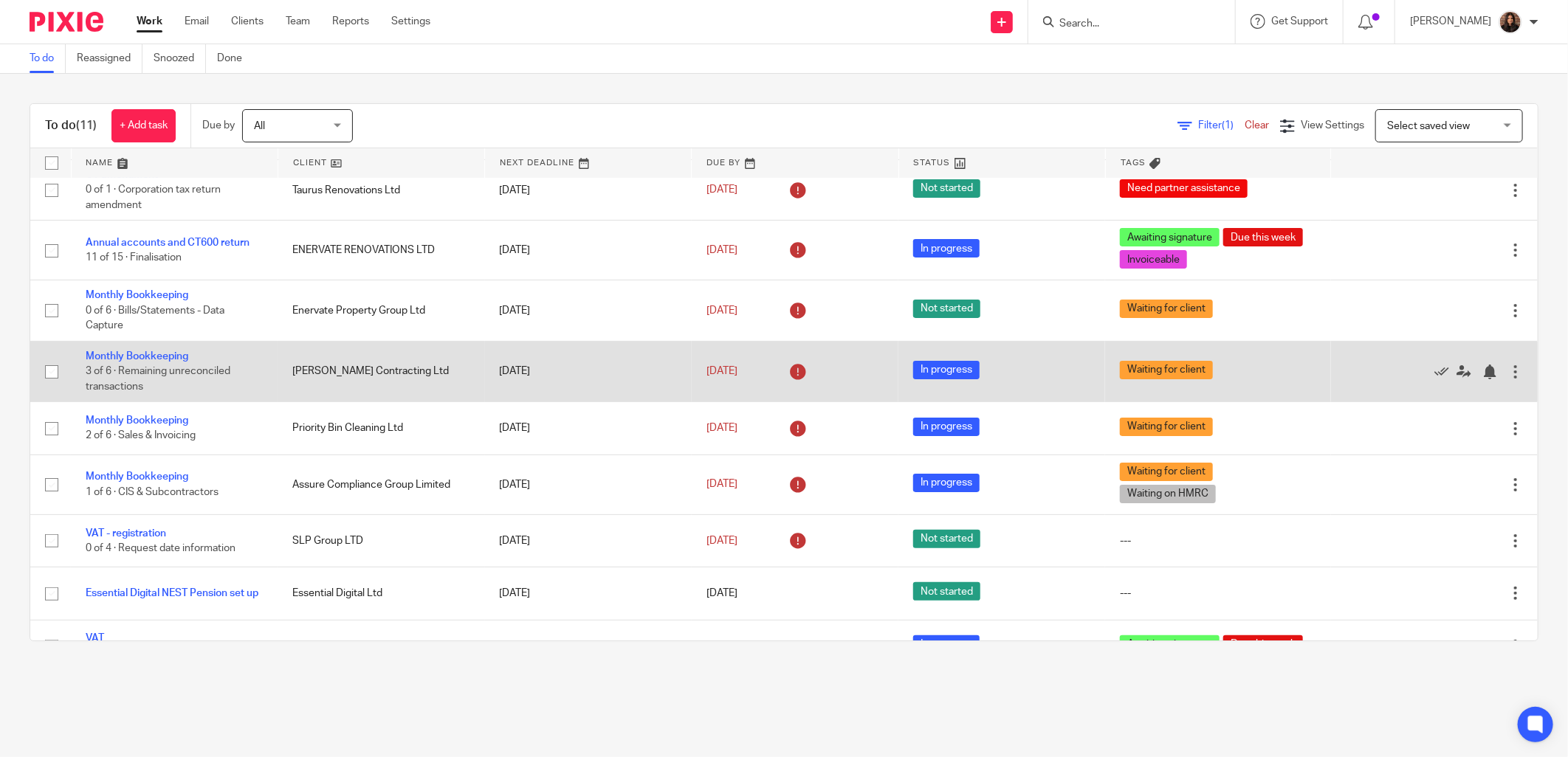
scroll to position [0, 0]
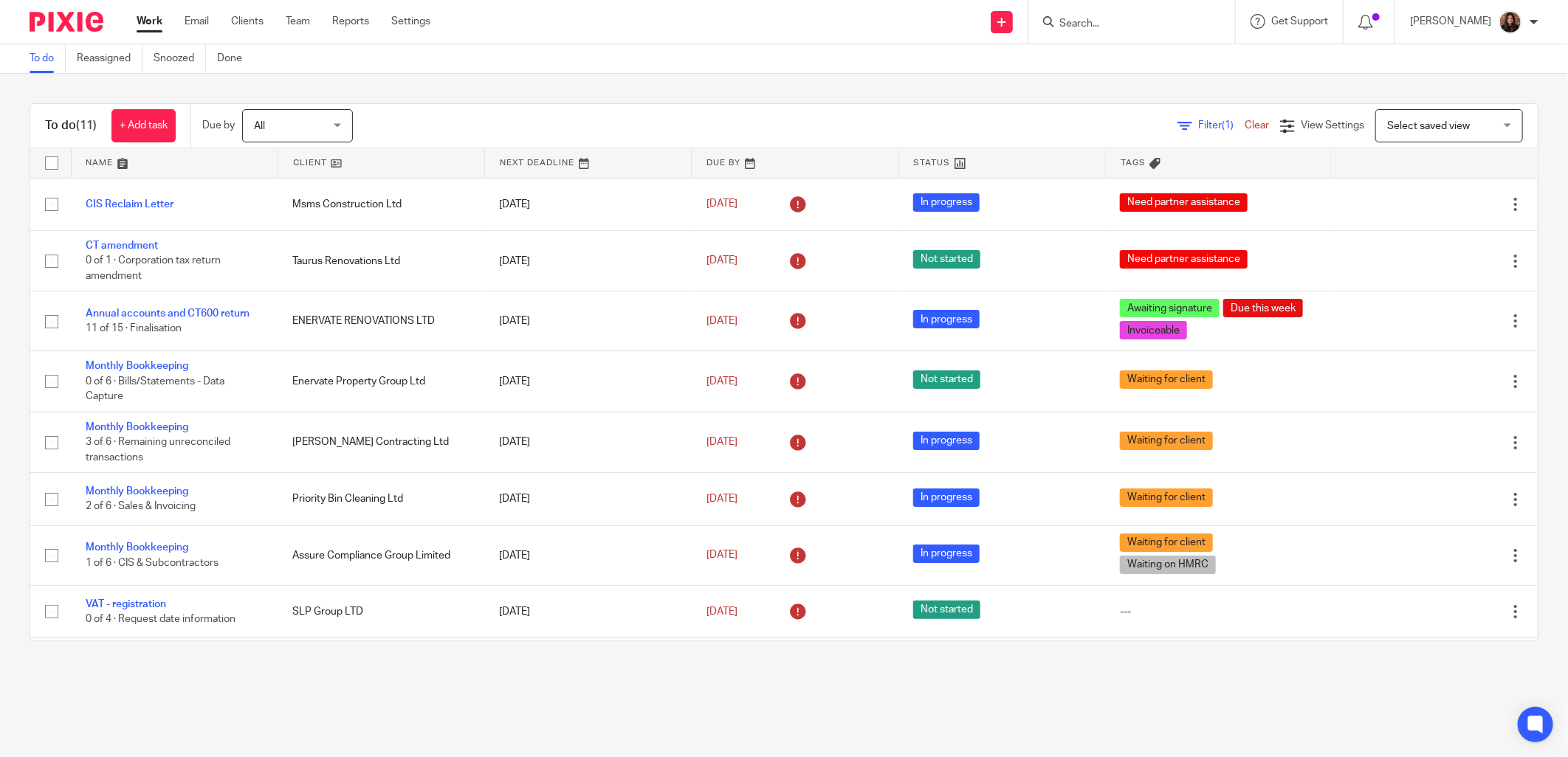
drag, startPoint x: 1067, startPoint y: 31, endPoint x: 1075, endPoint y: 31, distance: 8.0
click at [1067, 31] on div at bounding box center [1131, 22] width 206 height 44
click at [1101, 26] on input "Search" at bounding box center [1124, 25] width 133 height 14
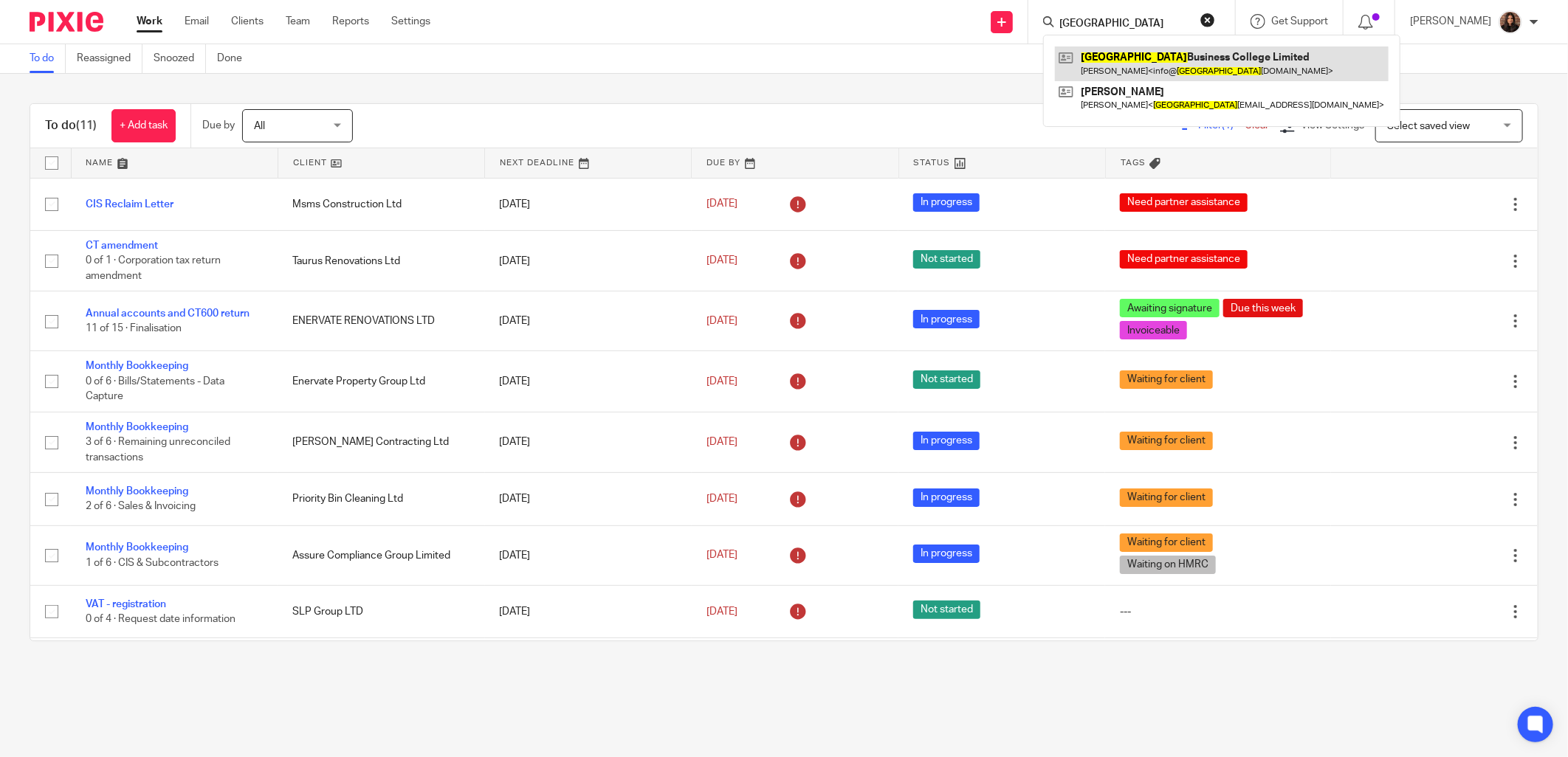
type input "liverpool"
click at [41, 59] on link "To do" at bounding box center [47, 59] width 36 height 29
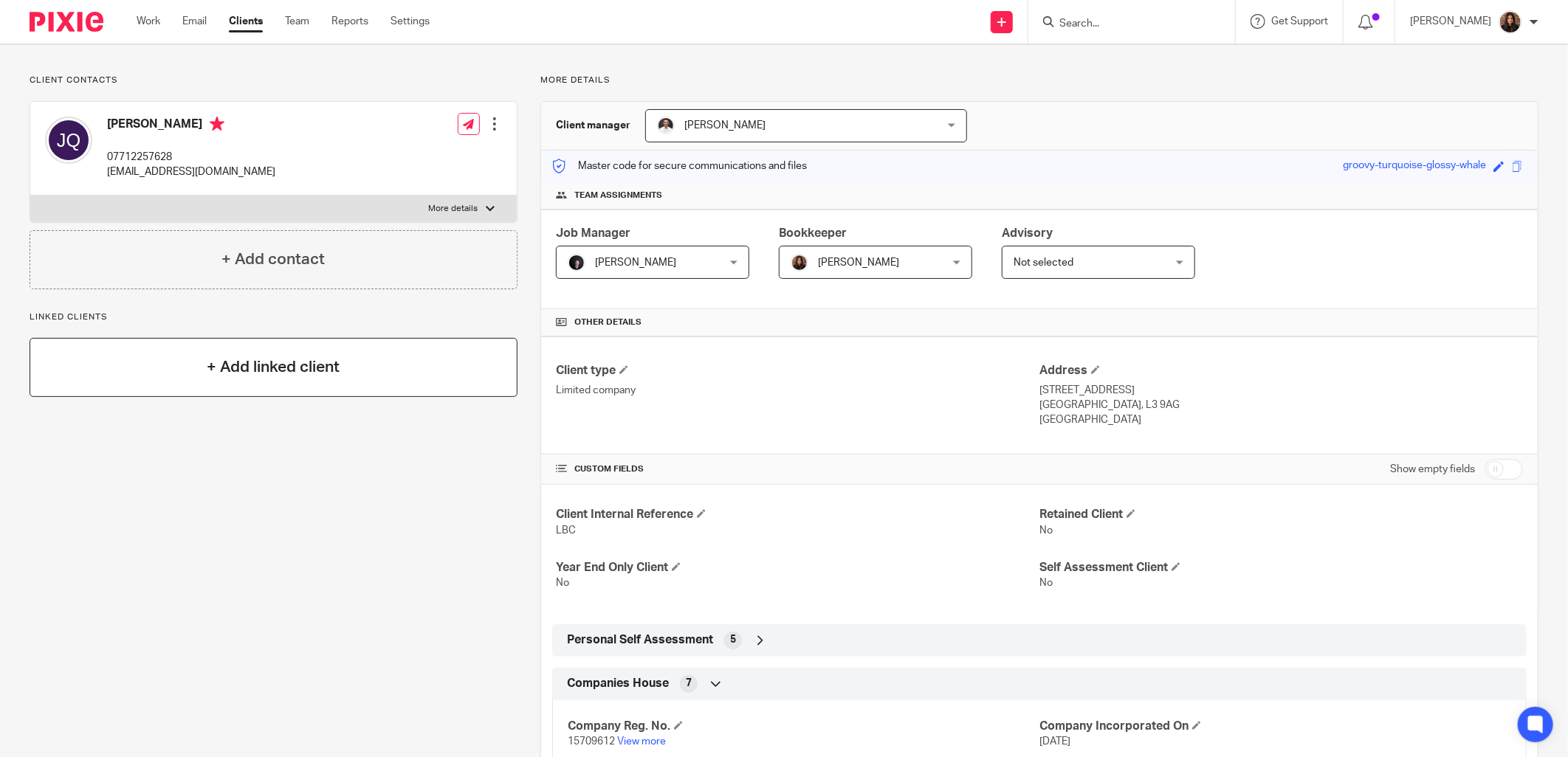
scroll to position [137, 0]
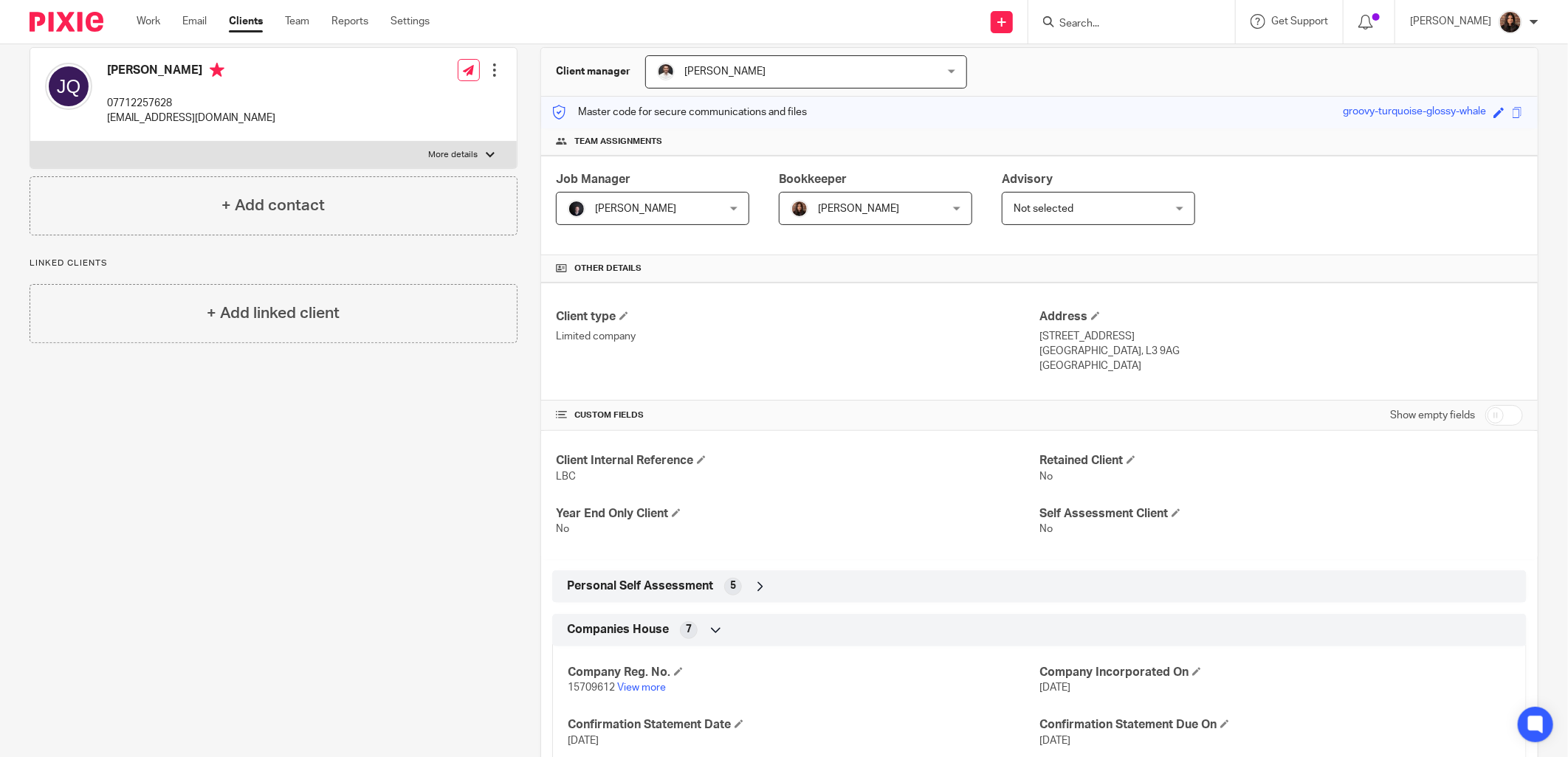
click at [462, 158] on p "More details" at bounding box center [453, 155] width 50 height 12
click at [30, 142] on input "More details" at bounding box center [29, 141] width 1 height 1
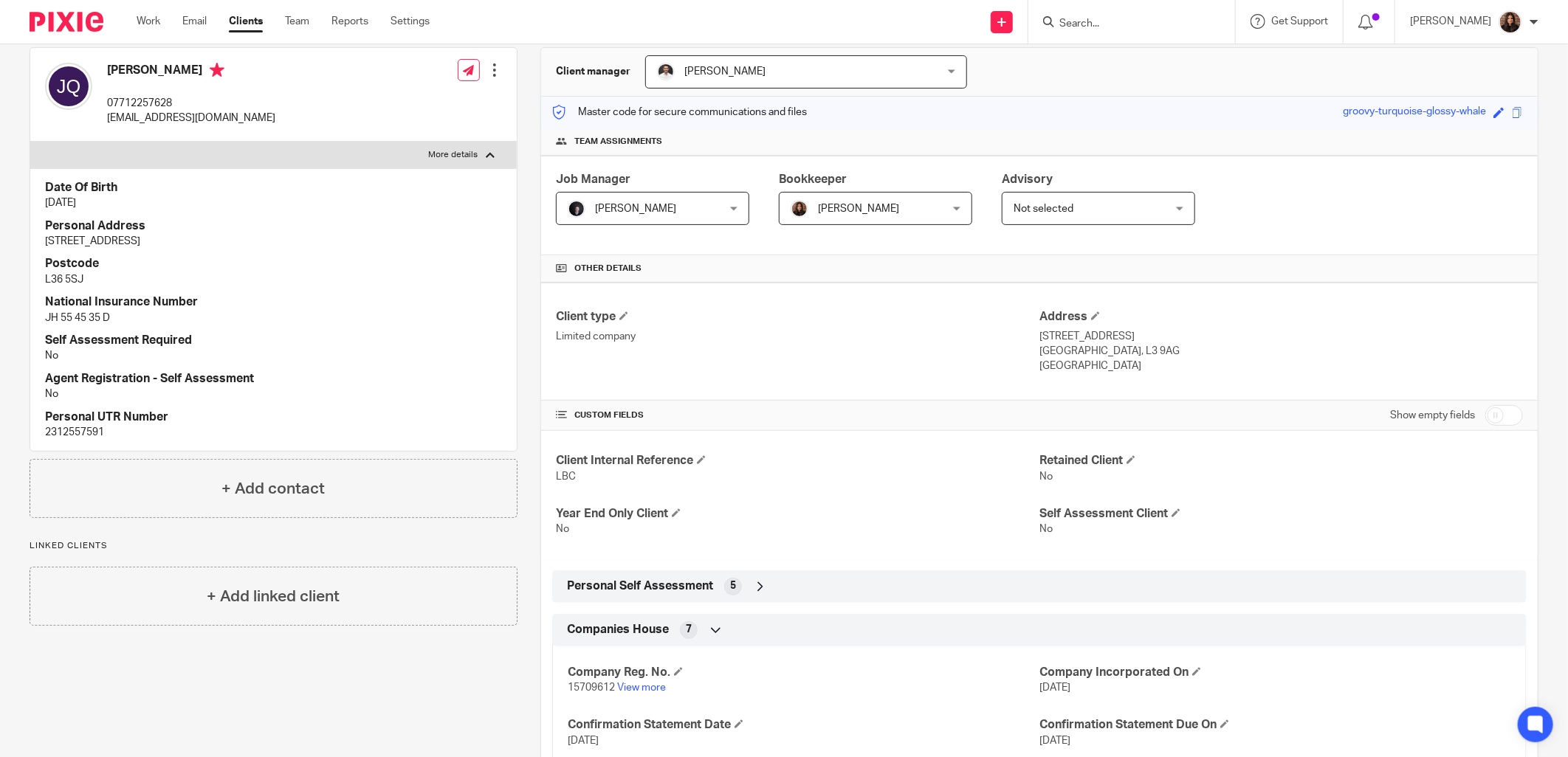
click at [462, 158] on p "More details" at bounding box center [453, 155] width 50 height 12
click at [30, 142] on input "More details" at bounding box center [29, 141] width 1 height 1
checkbox input "false"
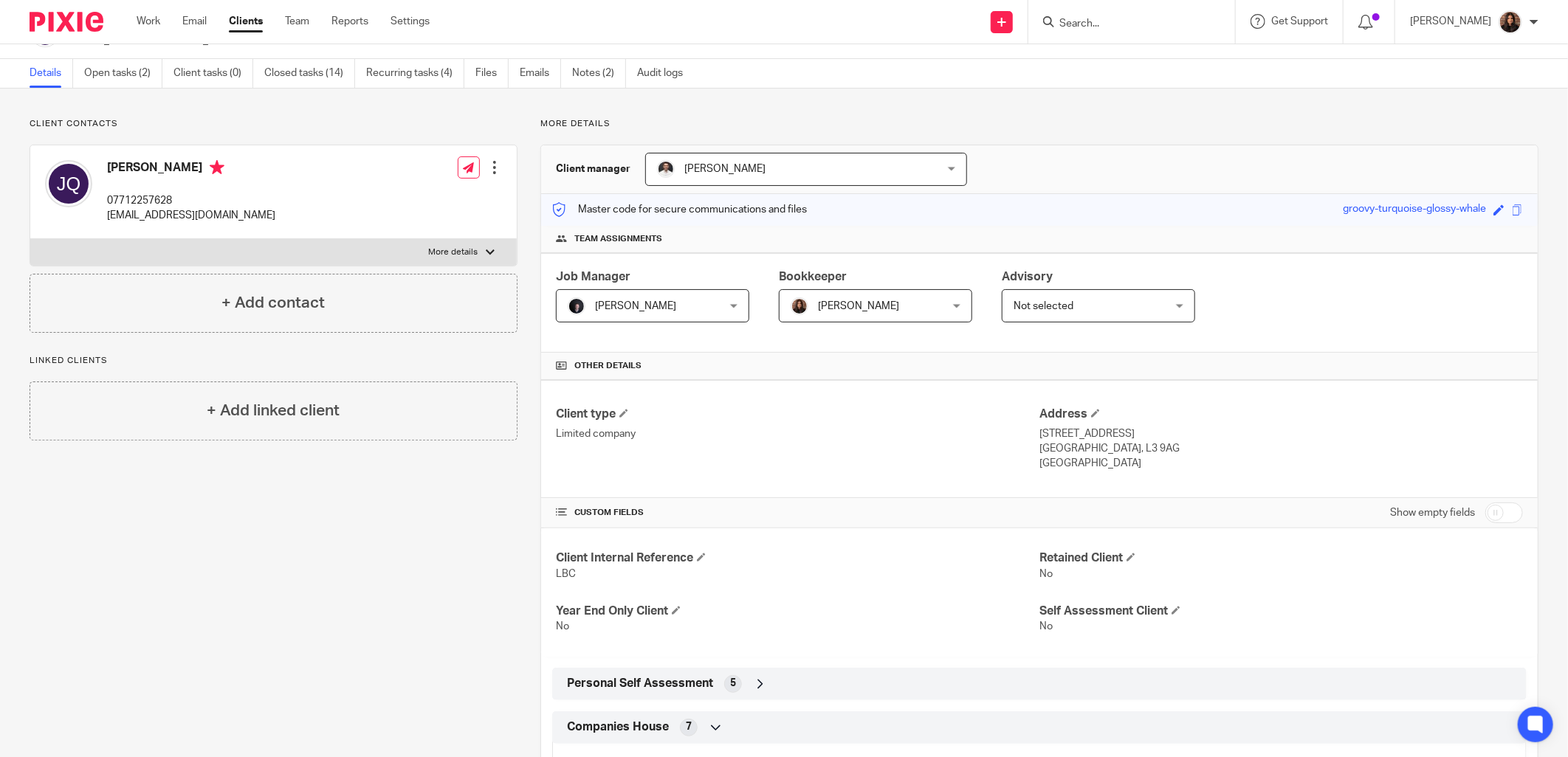
scroll to position [0, 0]
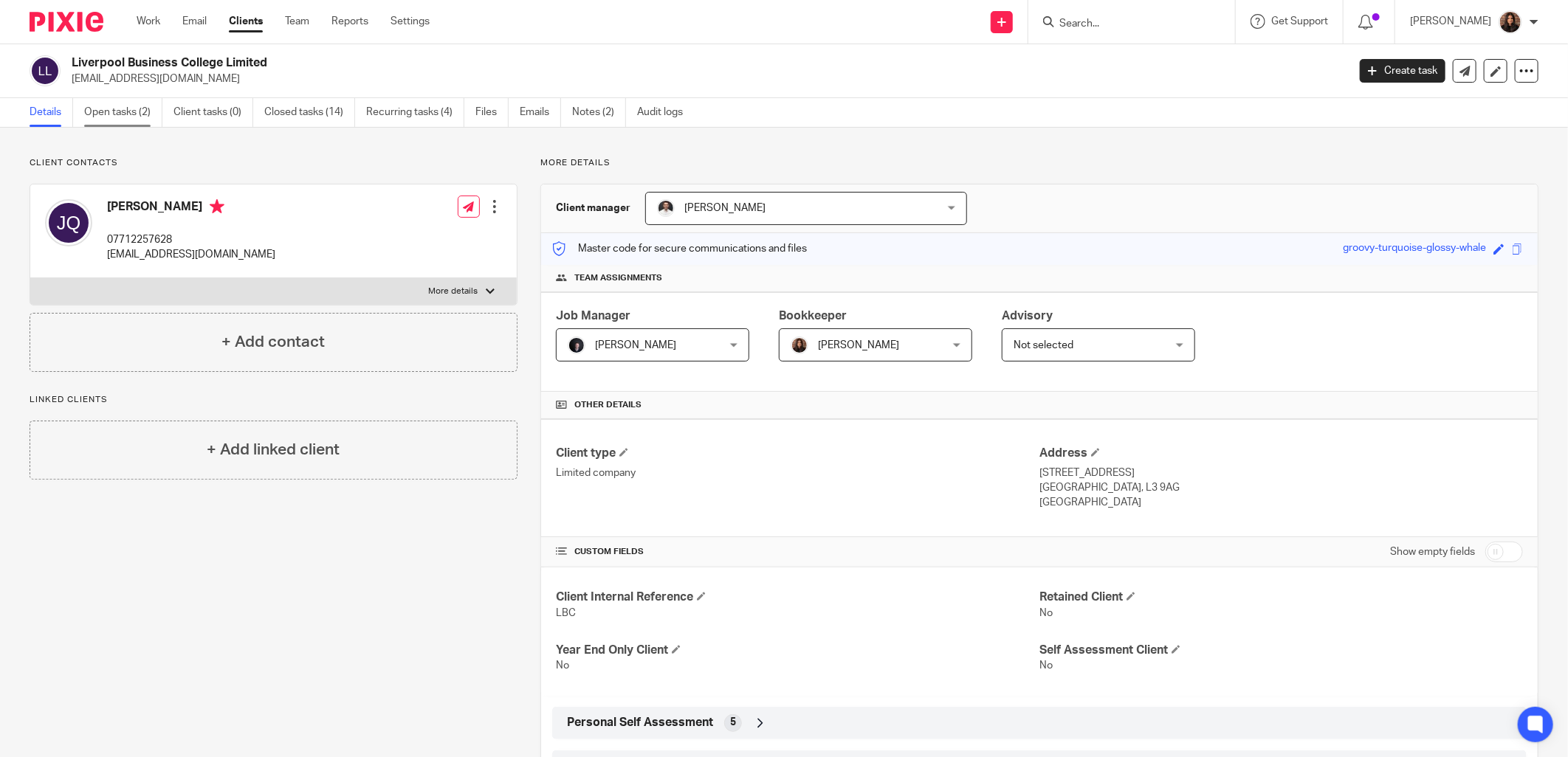
click at [137, 111] on link "Open tasks (2)" at bounding box center [123, 113] width 78 height 29
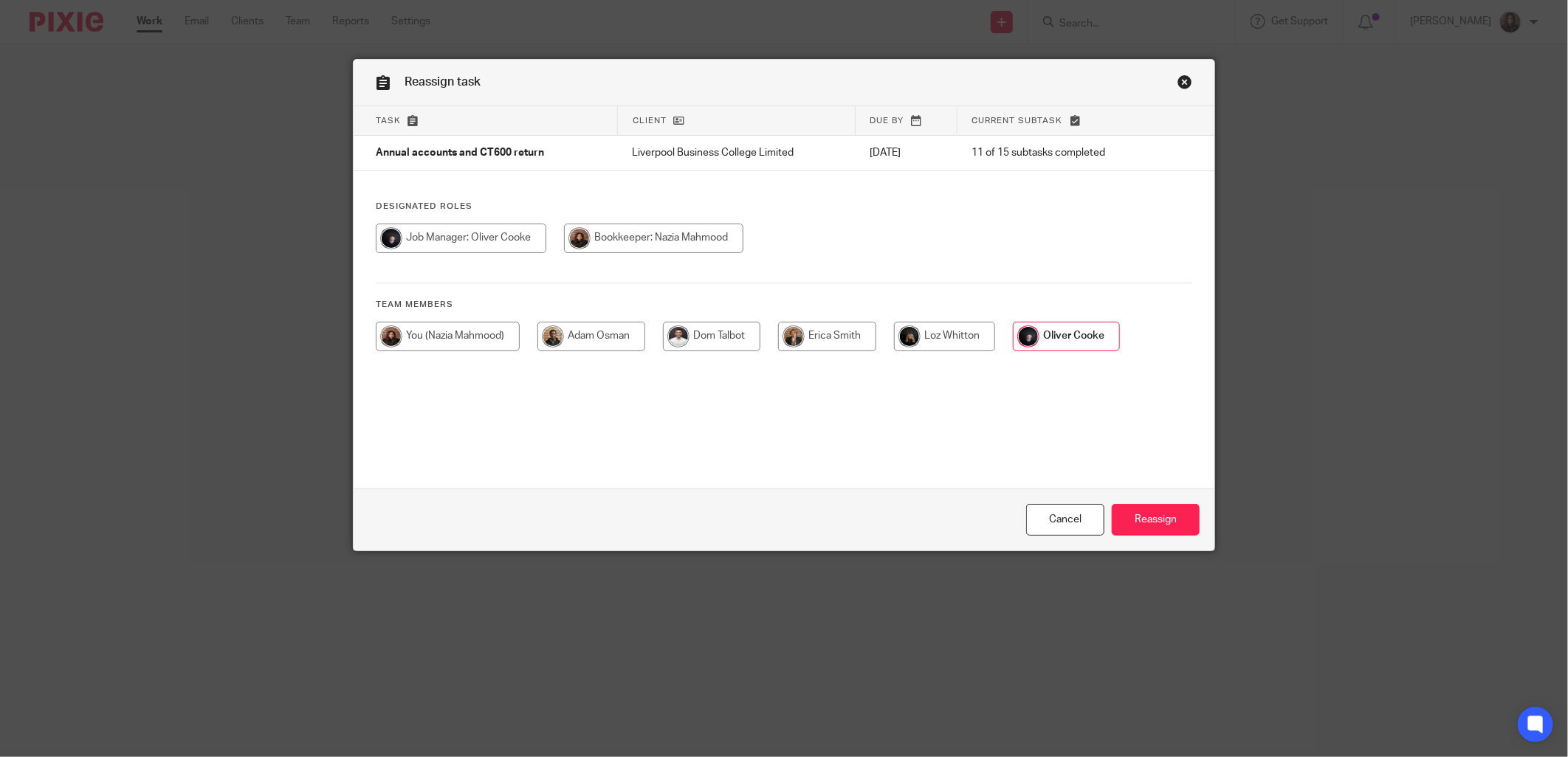
click at [641, 238] on input "radio" at bounding box center [653, 238] width 179 height 29
radio input "true"
click at [1161, 524] on input "Reassign" at bounding box center [1155, 520] width 88 height 32
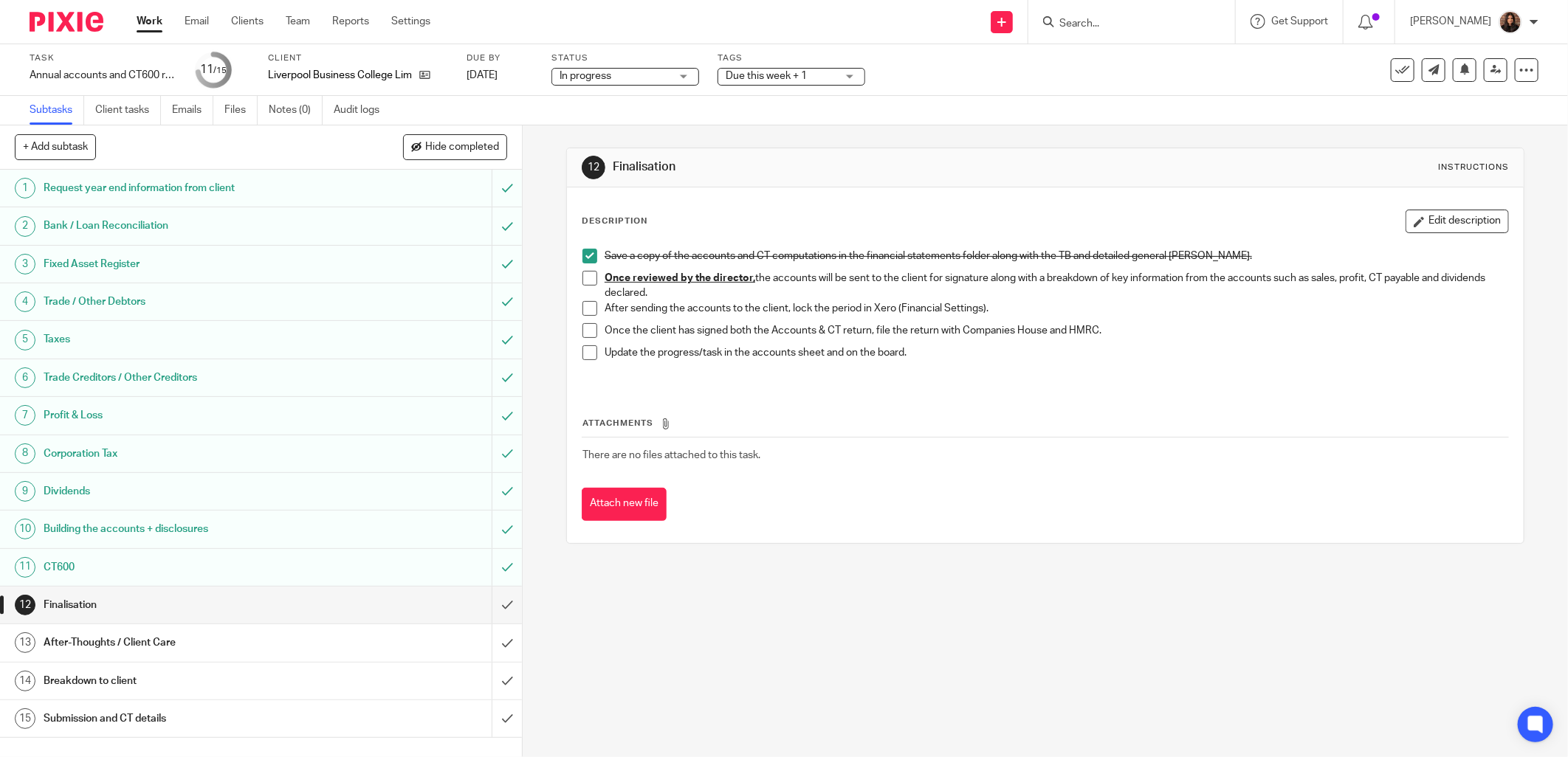
click at [583, 275] on span at bounding box center [590, 278] width 15 height 15
click at [589, 304] on span at bounding box center [590, 308] width 15 height 15
click at [242, 644] on h1 "After-Thoughts / Client Care" at bounding box center [188, 643] width 290 height 23
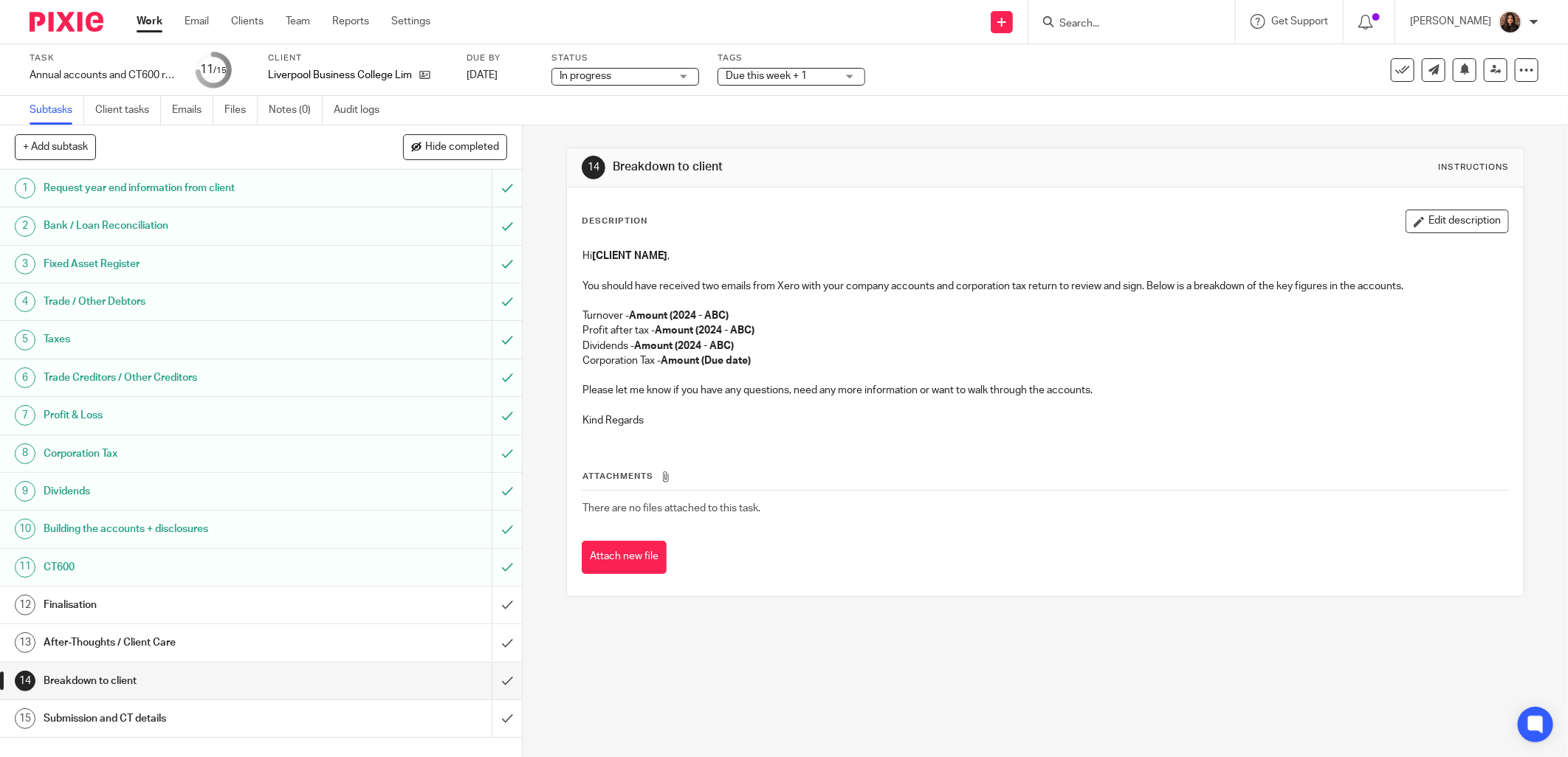
click at [647, 419] on p "Kind Regards" at bounding box center [1045, 421] width 925 height 15
click at [758, 74] on span "Due this week + 1" at bounding box center [766, 76] width 81 height 11
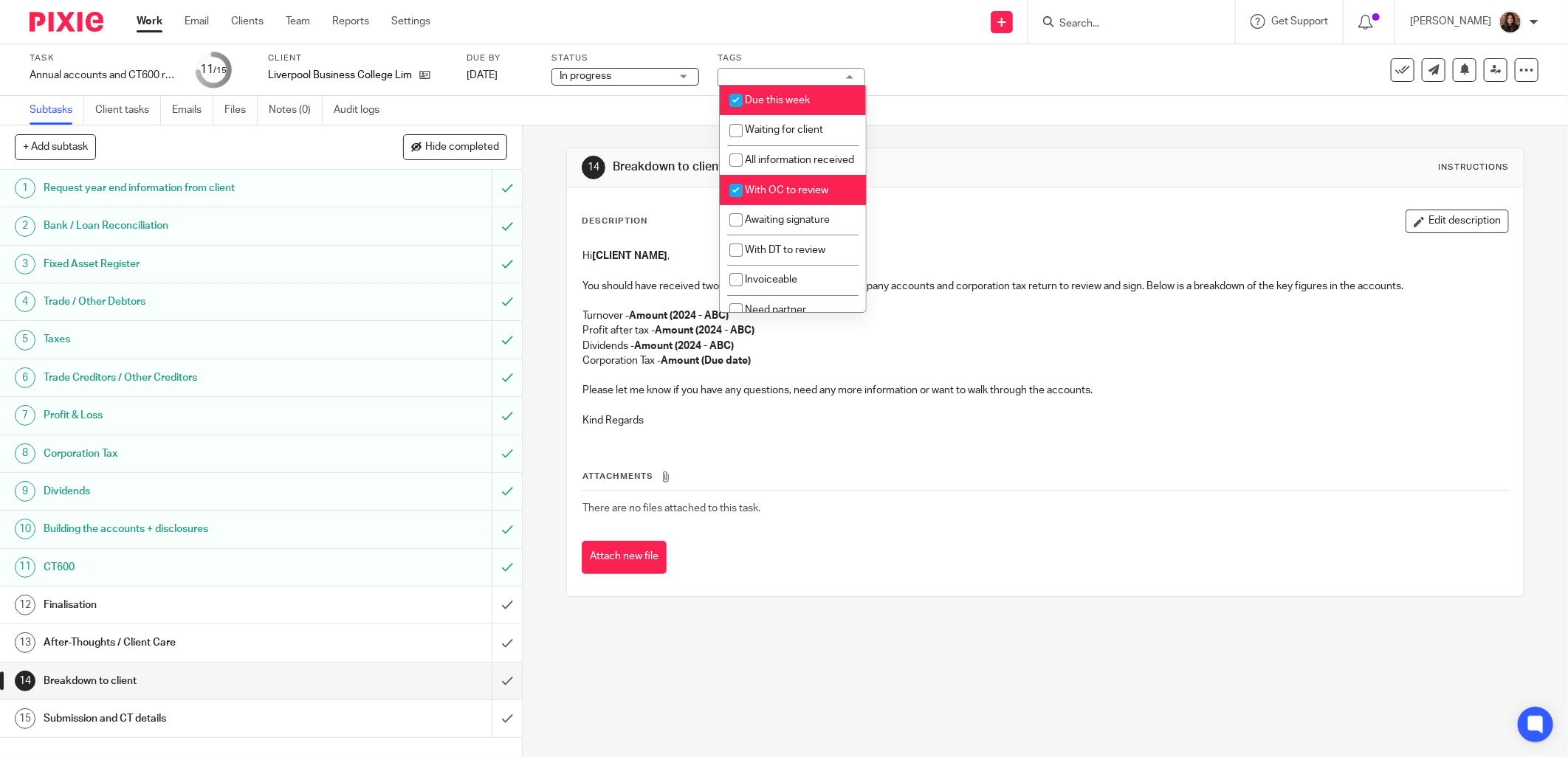
click at [772, 201] on li "With OC to review" at bounding box center [793, 190] width 146 height 30
checkbox input "false"
click at [760, 226] on li "Awaiting signature" at bounding box center [793, 220] width 146 height 30
checkbox input "true"
click at [641, 92] on div "Task Annual accounts and CT600 return Save Annual accounts and CT600 return 11 …" at bounding box center [784, 70] width 1568 height 52
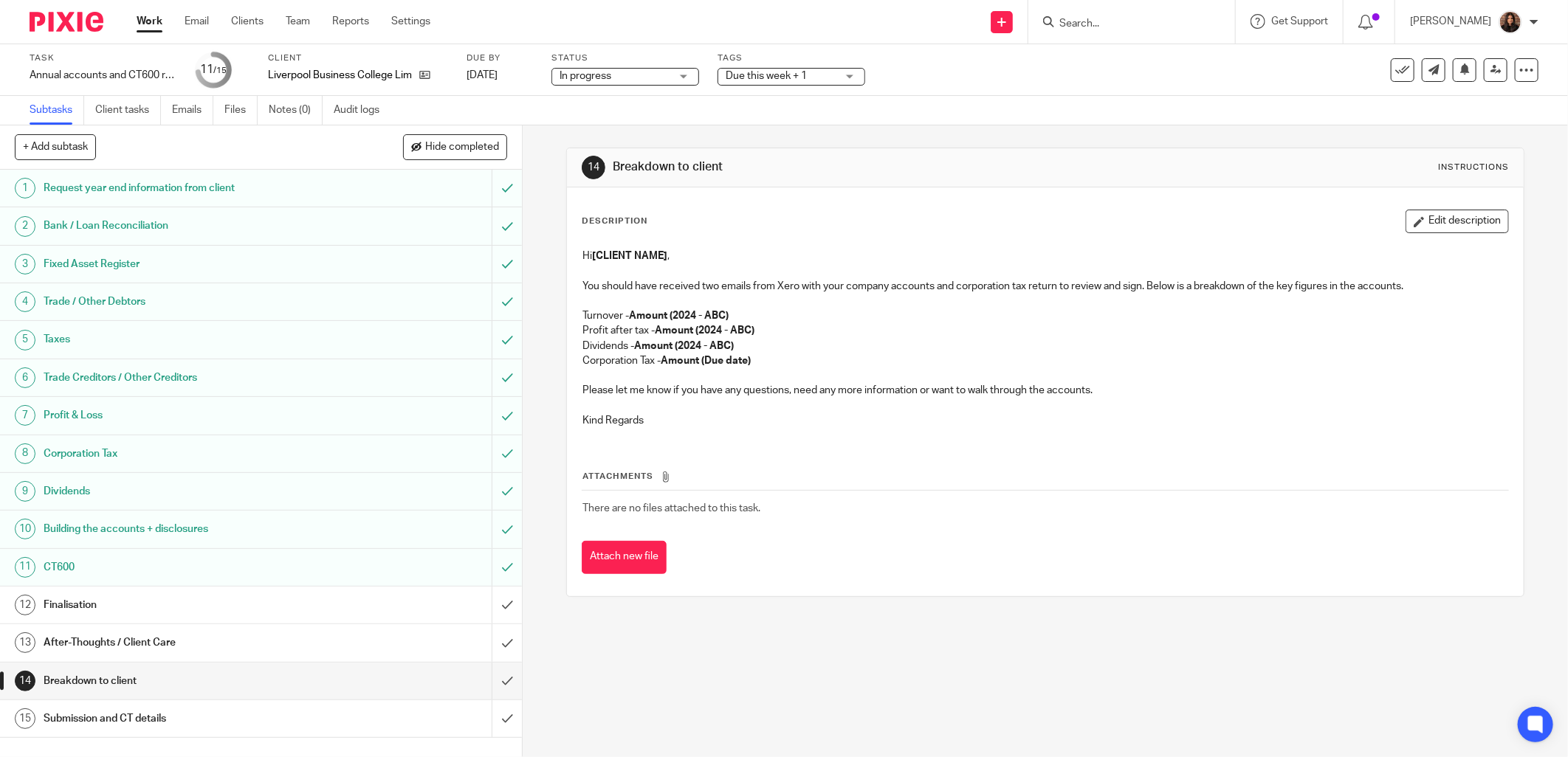
click at [241, 608] on h1 "Finalisation" at bounding box center [188, 605] width 290 height 23
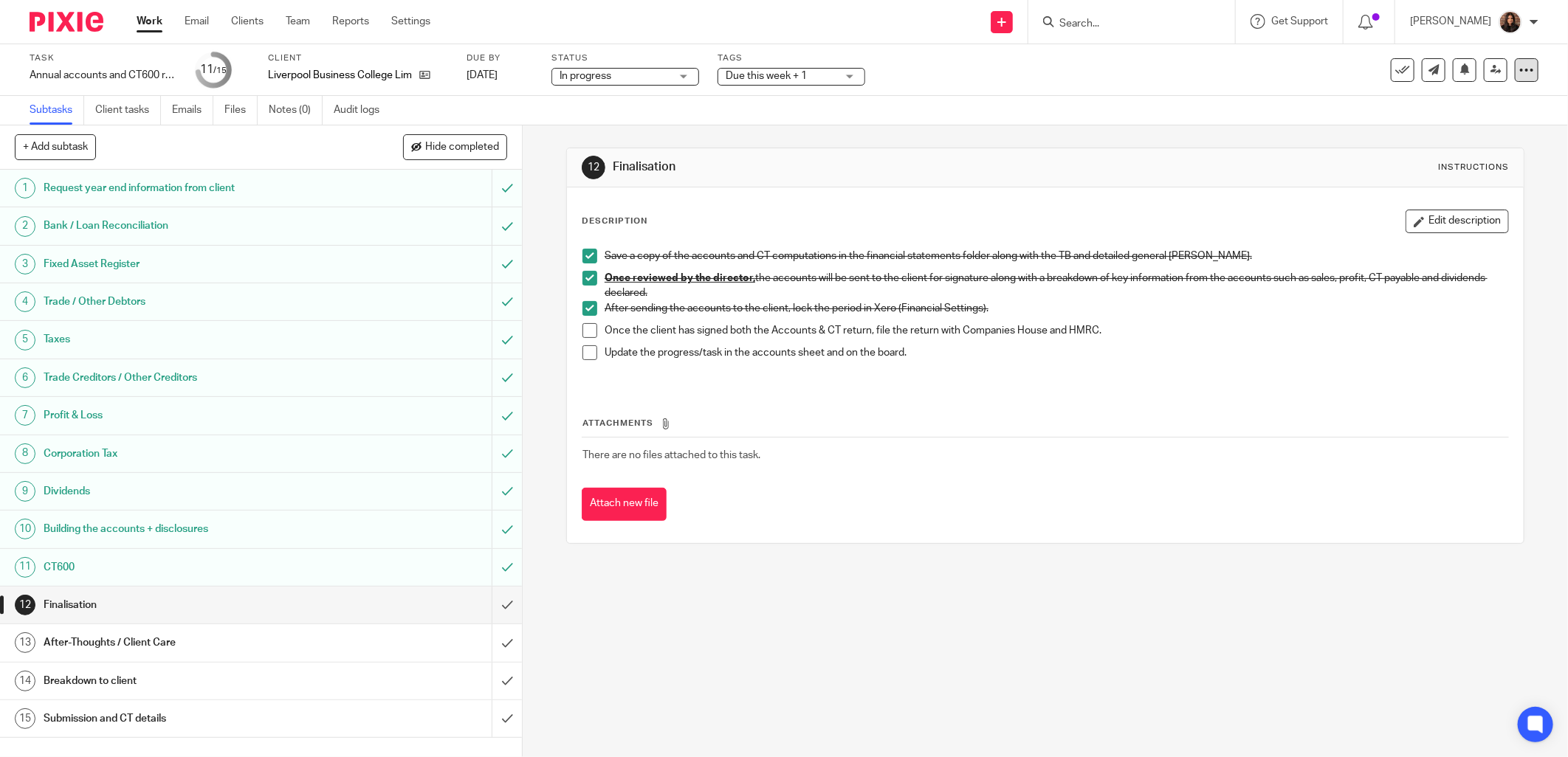
click at [1519, 68] on icon at bounding box center [1527, 71] width 15 height 15
click at [1156, 119] on div "Subtasks Client tasks Emails Files Notes (0) Audit logs" at bounding box center [784, 110] width 1568 height 29
drag, startPoint x: 1476, startPoint y: 68, endPoint x: 1455, endPoint y: 71, distance: 21.2
click at [1484, 68] on link at bounding box center [1495, 70] width 23 height 23
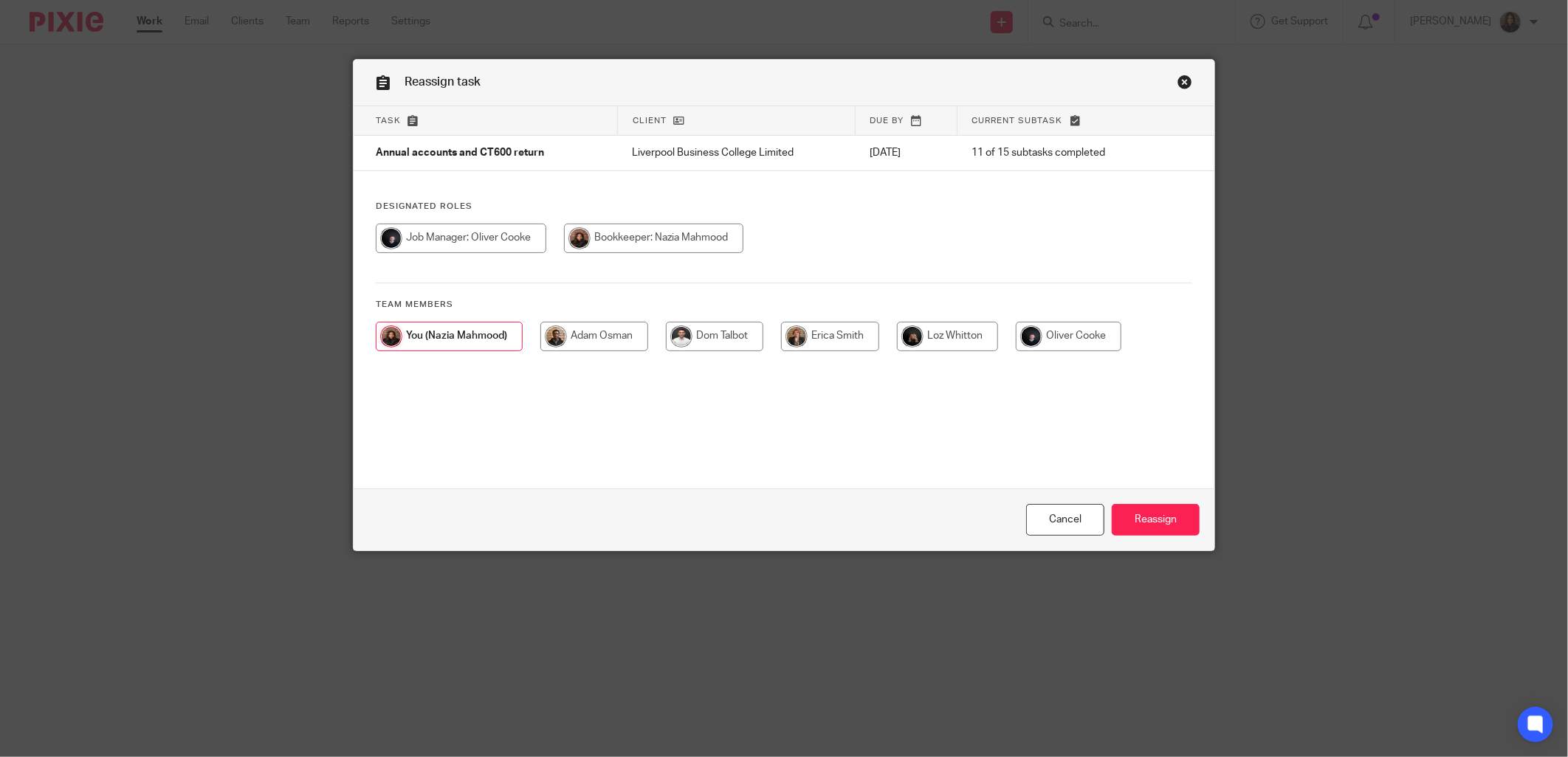
click at [1184, 76] on link "Close this dialog window" at bounding box center [1185, 84] width 15 height 20
